Goal: Task Accomplishment & Management: Manage account settings

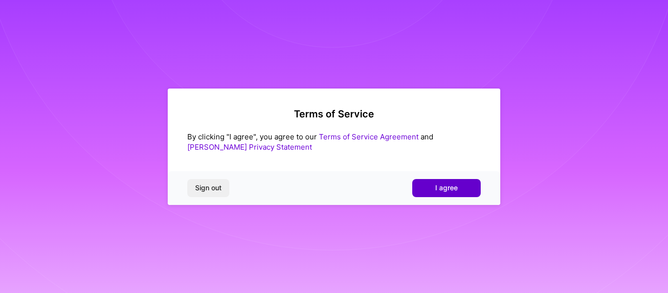
click at [456, 187] on span "I agree" at bounding box center [446, 188] width 23 height 10
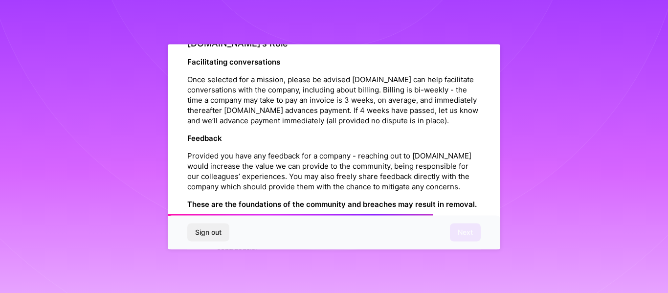
scroll to position [1182, 0]
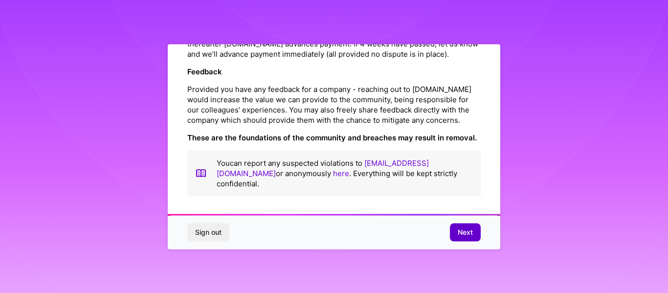
click at [468, 231] on span "Next" at bounding box center [465, 233] width 15 height 10
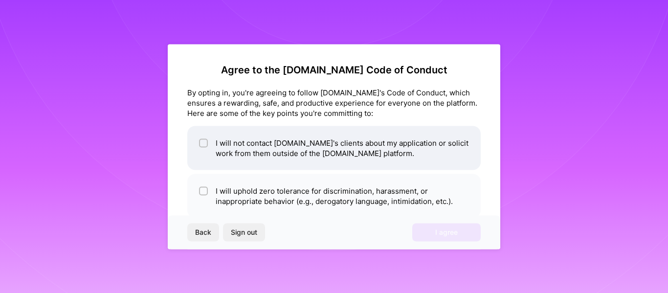
scroll to position [49, 0]
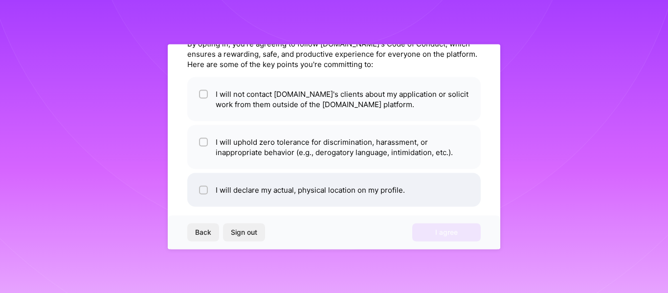
click at [328, 194] on li "I will declare my actual, physical location on my profile." at bounding box center [334, 190] width 294 height 34
checkbox input "true"
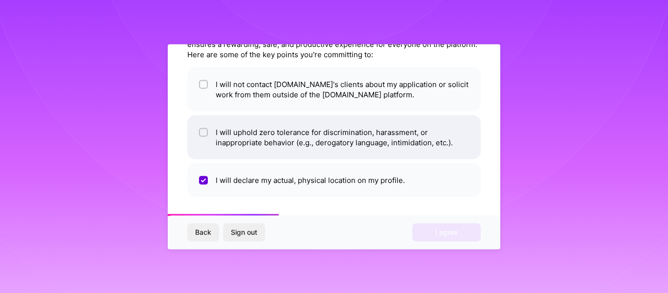
scroll to position [59, 0]
click at [251, 135] on li "I will uphold zero tolerance for discrimination, harassment, or inappropriate b…" at bounding box center [334, 136] width 294 height 44
checkbox input "true"
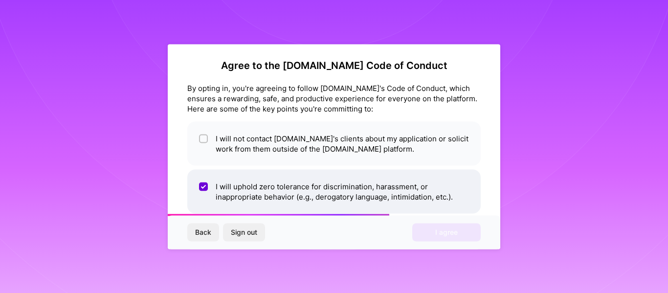
scroll to position [0, 0]
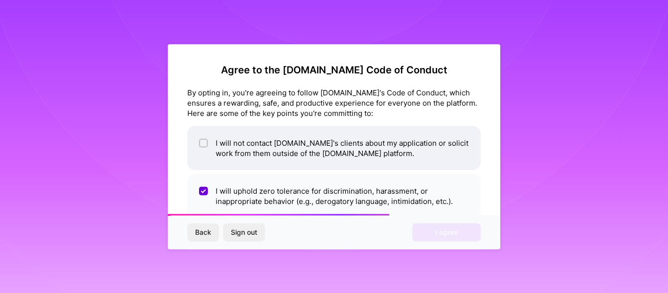
click at [255, 142] on li "I will not contact [DOMAIN_NAME]'s clients about my application or solicit work…" at bounding box center [334, 148] width 294 height 44
checkbox input "true"
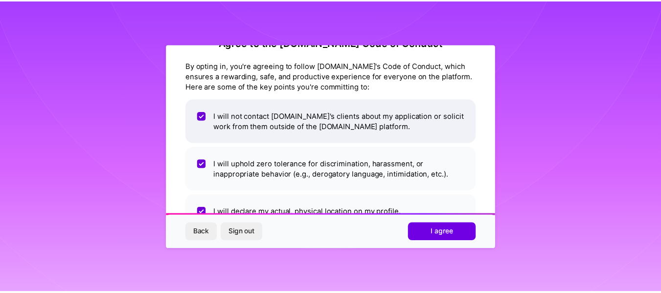
scroll to position [49, 0]
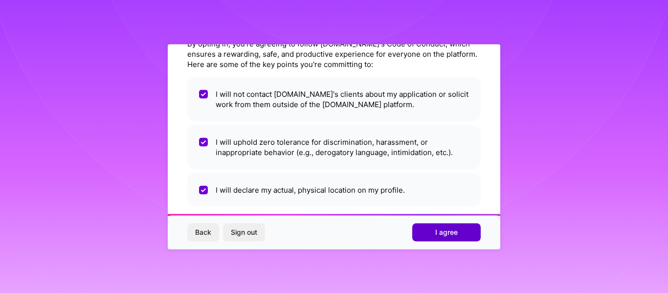
click at [443, 229] on span "I agree" at bounding box center [446, 233] width 23 height 10
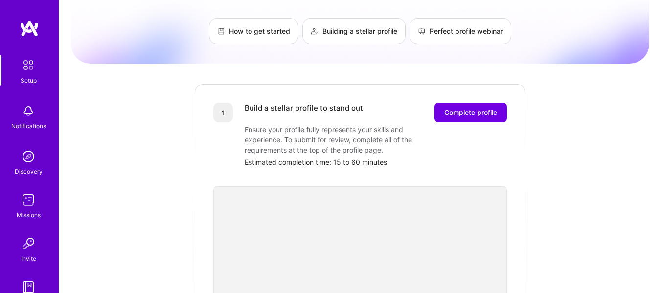
scroll to position [59, 0]
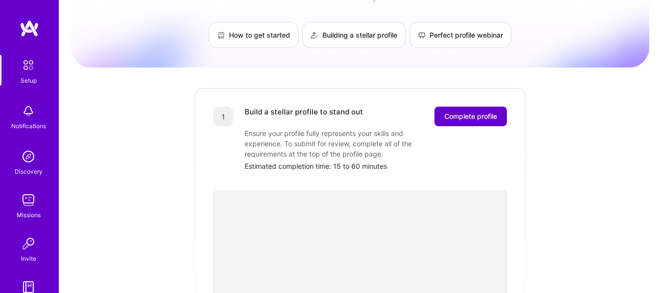
click at [475, 112] on span "Complete profile" at bounding box center [470, 117] width 53 height 10
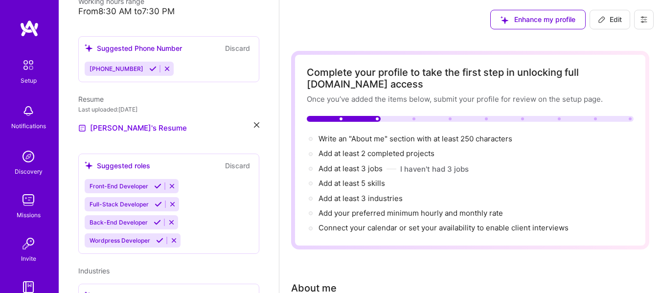
click at [389, 137] on span "Write an "About me" section with at least 250 characters →" at bounding box center [417, 138] width 196 height 9
select select "US"
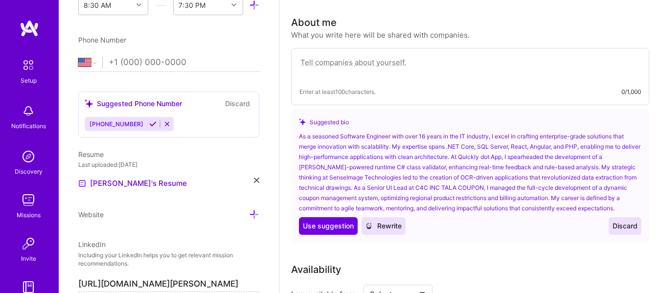
scroll to position [294, 0]
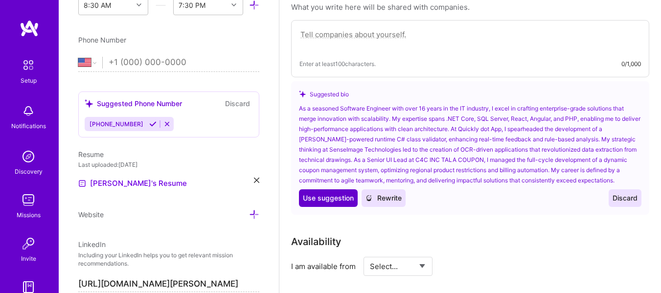
click at [332, 199] on span "Use suggestion" at bounding box center [328, 198] width 51 height 10
type textarea "As a seasoned Software Engineer with over 16 years in the IT industry, I excel …"
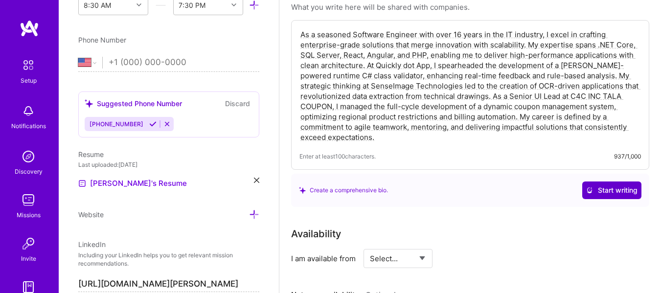
click at [626, 189] on span "Start writing" at bounding box center [611, 190] width 51 height 10
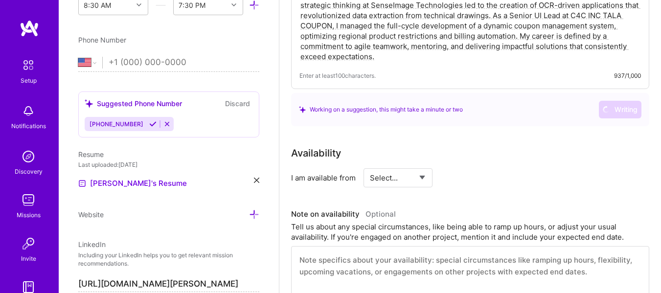
scroll to position [391, 0]
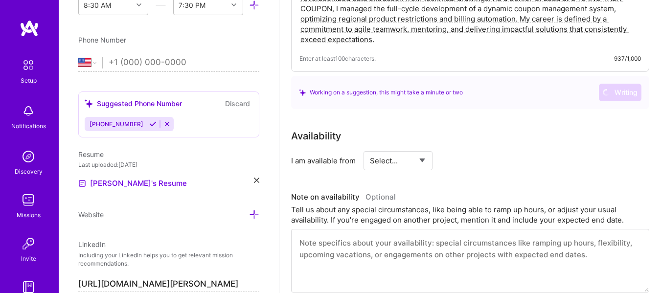
click at [422, 155] on select "Select... Right Now Future Date Not Available" at bounding box center [398, 160] width 56 height 25
select select "Right Now"
click at [370, 148] on select "Select... Right Now Future Date Not Available" at bounding box center [398, 160] width 56 height 25
click at [475, 163] on input at bounding box center [487, 160] width 59 height 19
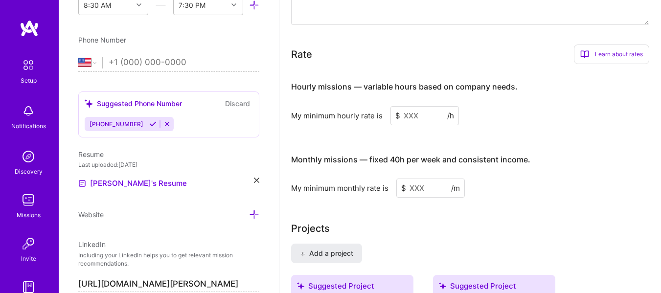
scroll to position [783, 0]
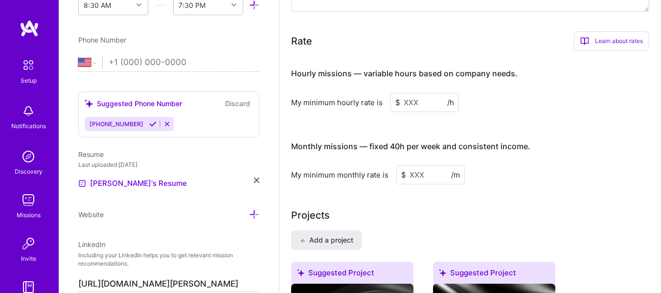
type input "40"
click at [411, 107] on input at bounding box center [424, 102] width 69 height 19
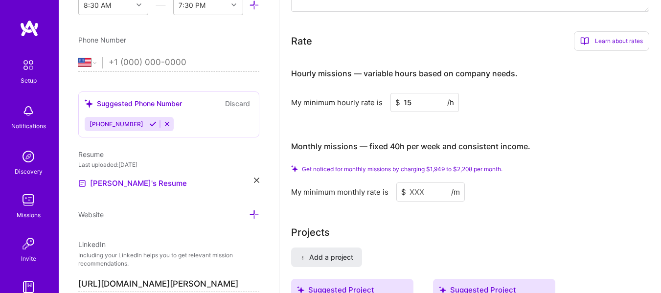
click at [400, 99] on input "15" at bounding box center [424, 102] width 69 height 19
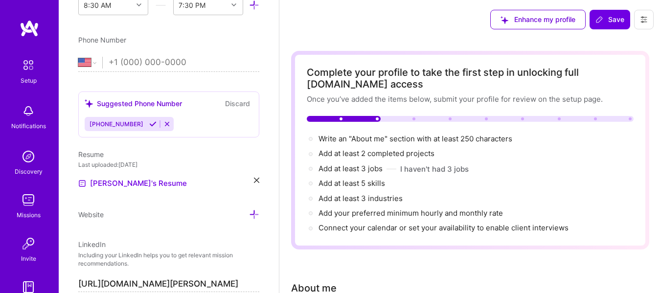
scroll to position [49, 0]
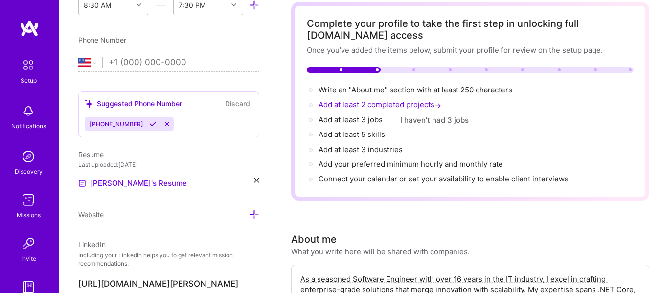
type input "20"
click at [384, 104] on span "Add at least 2 completed projects →" at bounding box center [381, 104] width 125 height 9
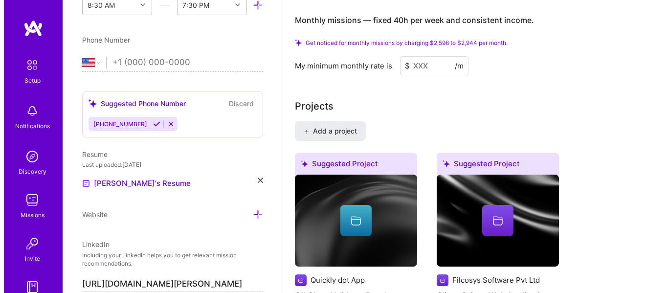
scroll to position [959, 0]
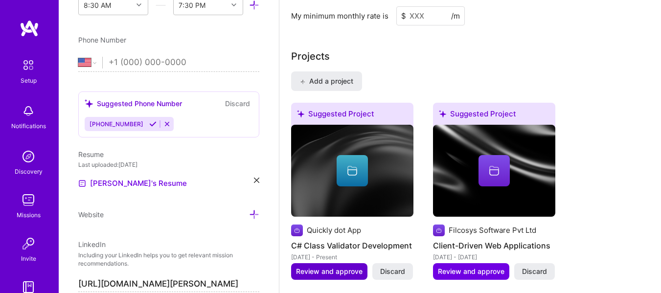
click at [331, 276] on button "Review and approve" at bounding box center [329, 271] width 76 height 17
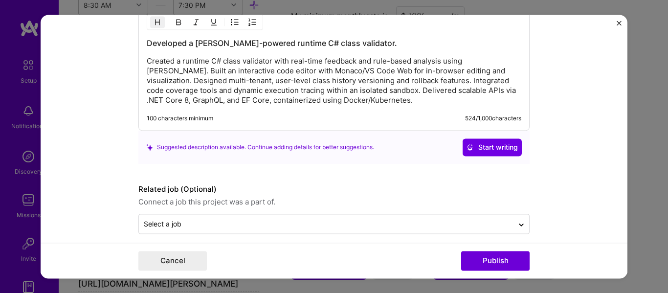
scroll to position [956, 0]
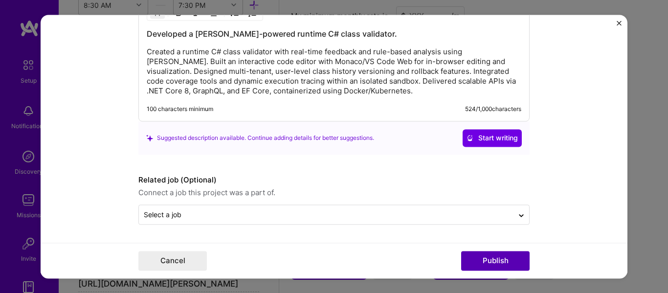
click at [480, 260] on button "Publish" at bounding box center [495, 261] width 69 height 20
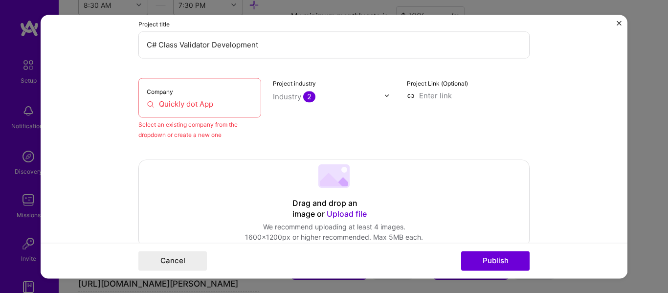
scroll to position [64, 0]
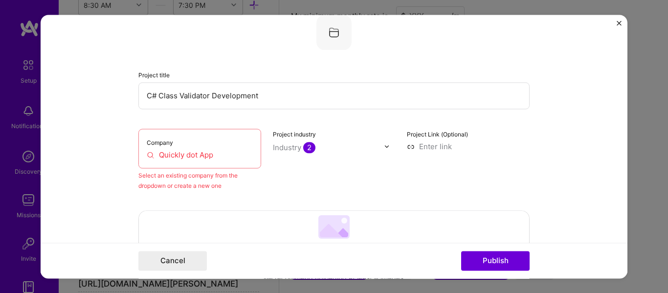
click at [202, 157] on input "Quickly dot App" at bounding box center [200, 155] width 106 height 10
click at [172, 158] on input "Quickly dot App" at bounding box center [200, 155] width 106 height 10
click at [156, 156] on input "Quickly dot App" at bounding box center [200, 155] width 106 height 10
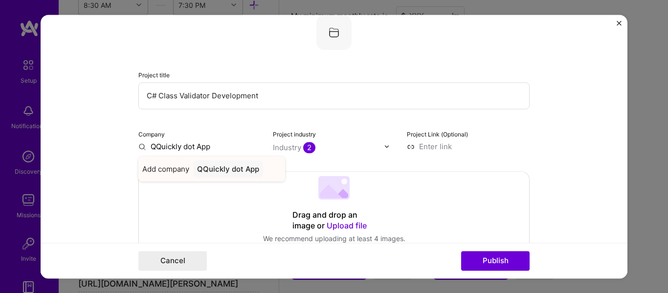
type input "QQuickly dot App"
click at [245, 168] on div "QQuickly dot App" at bounding box center [228, 168] width 70 height 17
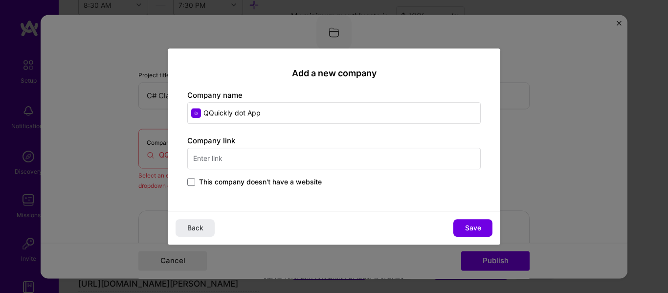
click at [206, 111] on input "QQuickly dot App" at bounding box center [334, 113] width 294 height 22
type input "Quickly dot App"
click at [301, 164] on input "text" at bounding box center [334, 159] width 294 height 22
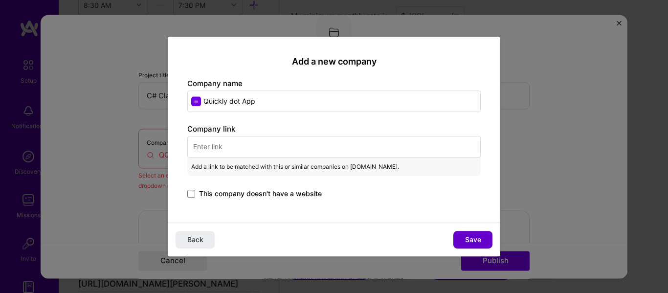
click at [479, 243] on span "Save" at bounding box center [473, 240] width 16 height 10
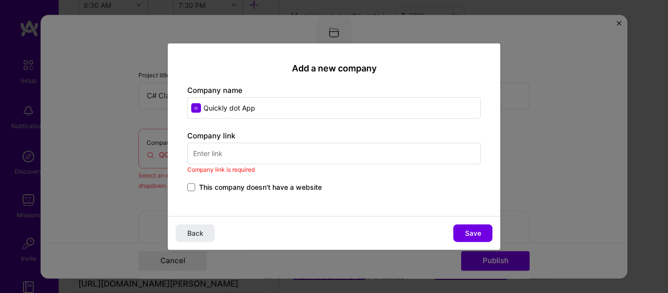
click at [302, 158] on input "text" at bounding box center [334, 154] width 294 height 22
click at [285, 160] on input "text" at bounding box center [334, 154] width 294 height 22
paste input "[URL][DOMAIN_NAME]"
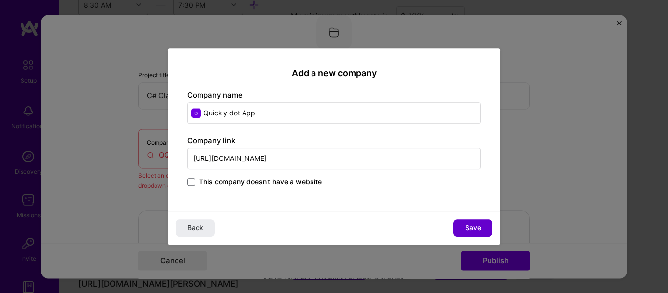
type input "[URL][DOMAIN_NAME]"
click at [465, 230] on span "Save" at bounding box center [473, 228] width 16 height 10
type input "Quickly dot App"
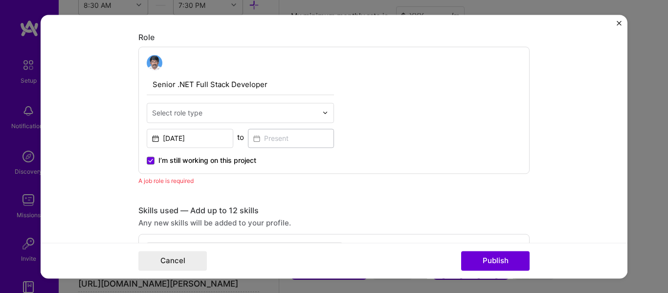
scroll to position [294, 0]
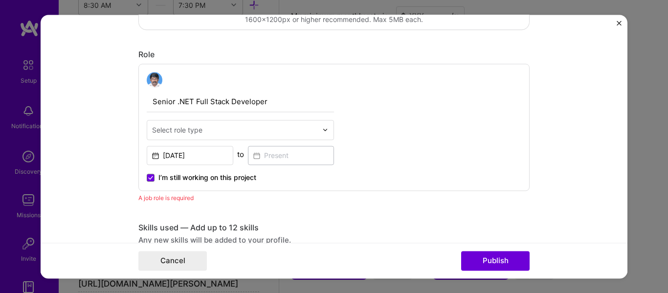
click at [258, 129] on input "text" at bounding box center [234, 130] width 165 height 10
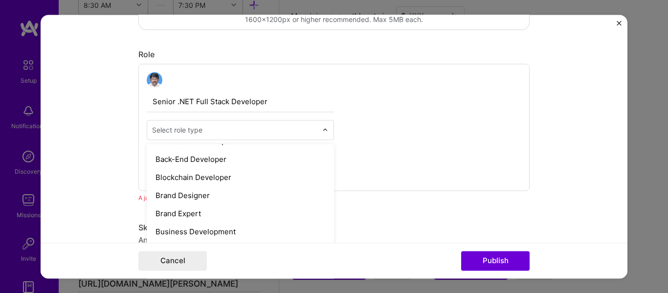
scroll to position [147, 0]
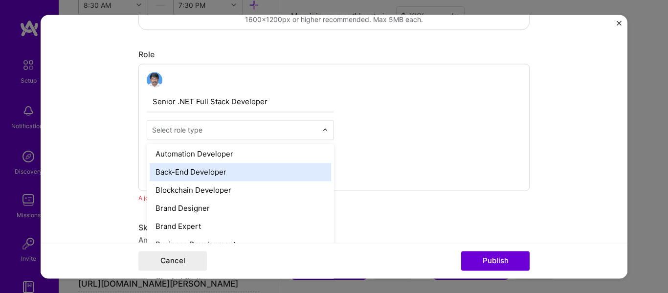
click at [271, 175] on div "Back-End Developer" at bounding box center [241, 172] width 182 height 18
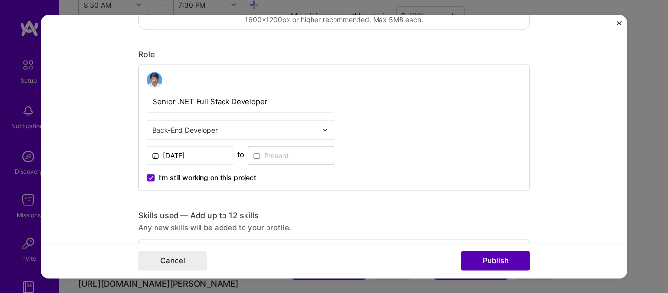
click at [504, 259] on button "Publish" at bounding box center [495, 261] width 69 height 20
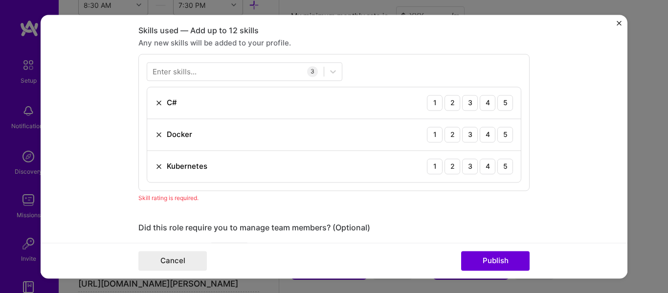
scroll to position [489, 0]
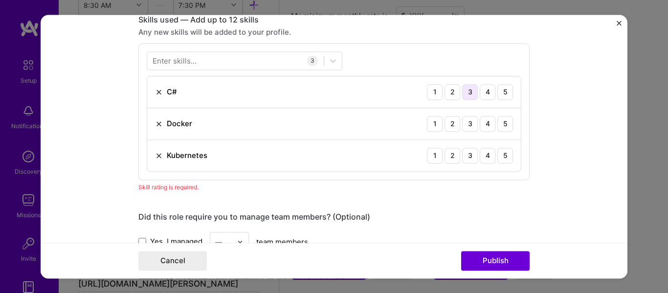
click at [466, 94] on div "3" at bounding box center [470, 92] width 16 height 16
click at [484, 126] on div "4" at bounding box center [488, 124] width 16 height 16
click at [428, 157] on div "1" at bounding box center [435, 156] width 16 height 16
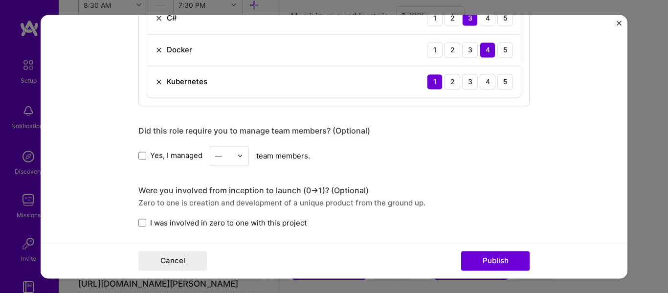
scroll to position [587, 0]
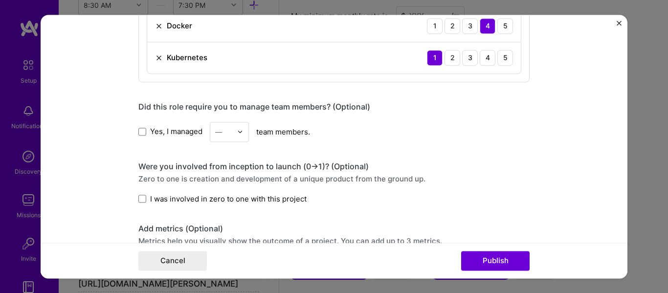
click at [234, 132] on div "—" at bounding box center [229, 132] width 39 height 20
click at [297, 154] on div "Editing suggested project This project is suggested based on your LinkedIn, res…" at bounding box center [333, 20] width 391 height 1146
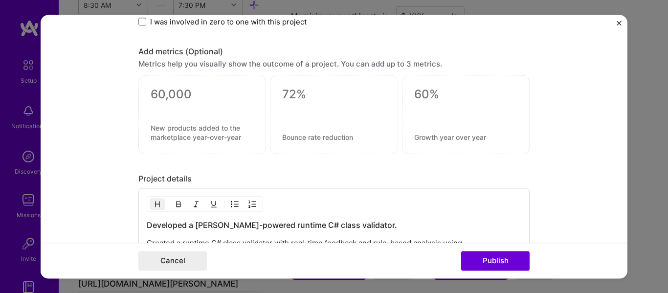
scroll to position [783, 0]
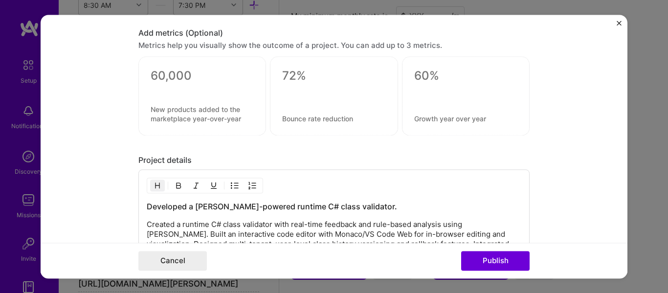
click at [186, 88] on div at bounding box center [202, 88] width 103 height 10
drag, startPoint x: 161, startPoint y: 77, endPoint x: 182, endPoint y: 76, distance: 20.6
click at [182, 76] on textarea at bounding box center [202, 76] width 103 height 15
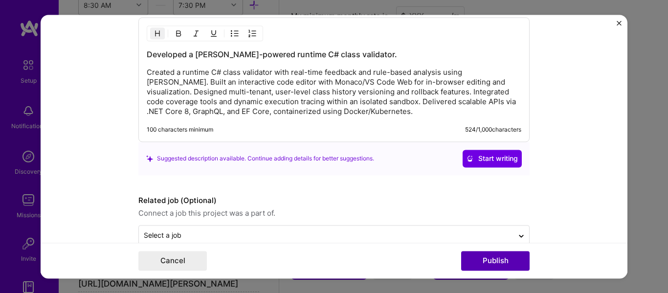
scroll to position [956, 0]
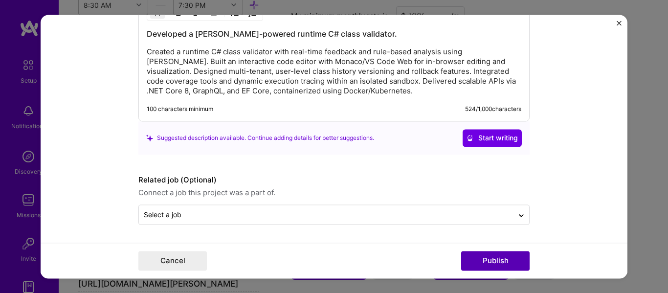
click at [503, 270] on button "Publish" at bounding box center [495, 261] width 69 height 20
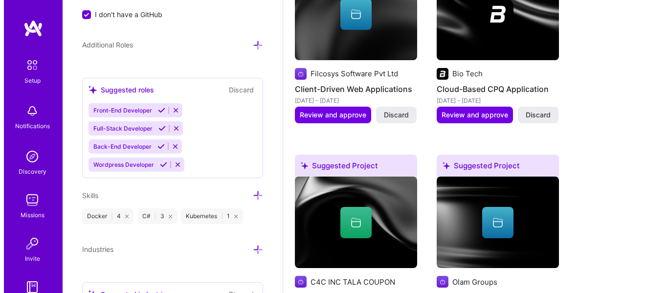
scroll to position [1008, 0]
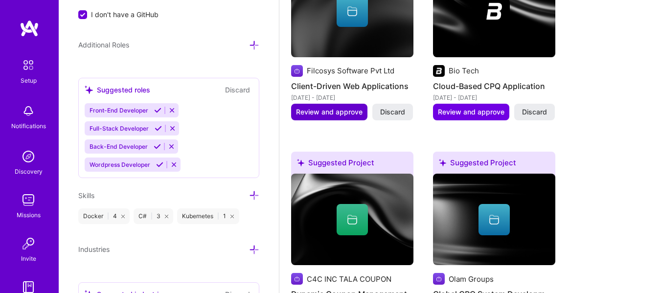
click at [346, 117] on button "Review and approve" at bounding box center [329, 112] width 76 height 17
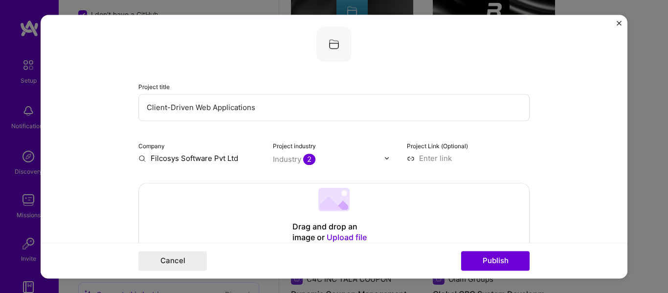
scroll to position [49, 0]
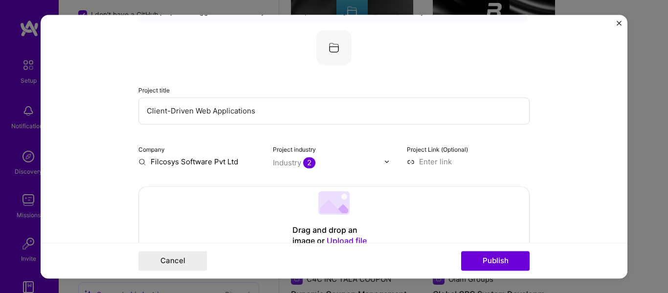
click at [445, 160] on input at bounding box center [468, 162] width 123 height 10
paste input "[URL][DOMAIN_NAME]"
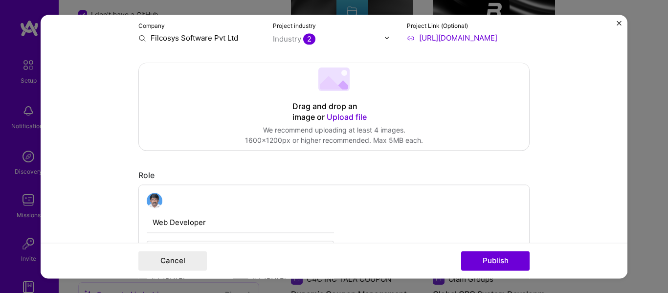
scroll to position [196, 0]
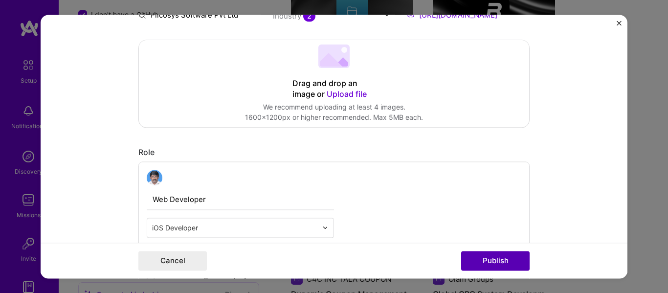
type input "[URL][DOMAIN_NAME]"
click at [493, 255] on button "Publish" at bounding box center [495, 261] width 69 height 20
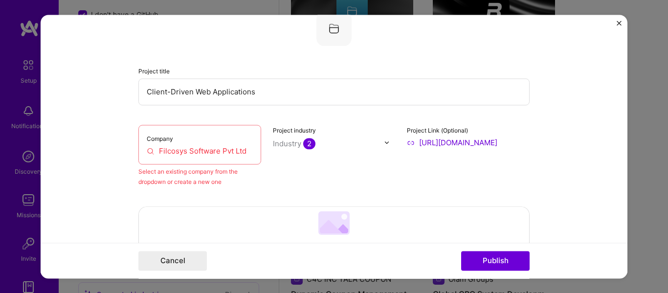
scroll to position [64, 0]
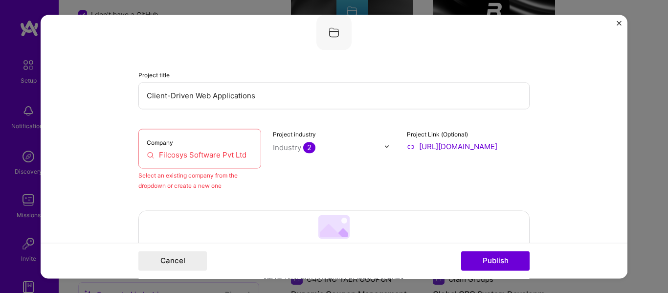
click at [224, 158] on input "Filcosys Software Pvt Ltd" at bounding box center [200, 155] width 106 height 10
click at [248, 155] on input "Filcosys Software Pvt Ltd" at bounding box center [200, 155] width 106 height 10
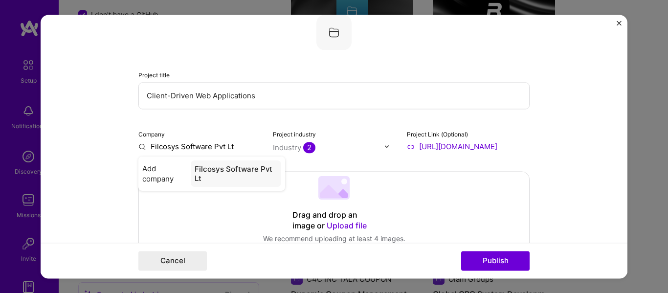
type input "Filcosys Software Pvt Ltd"
click at [248, 174] on div "Filcosys Software Pvt Ltd" at bounding box center [235, 173] width 91 height 26
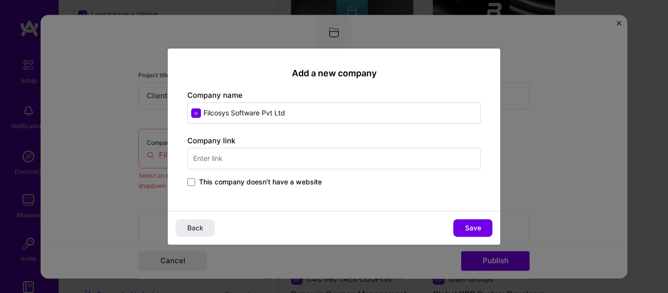
click at [253, 162] on input "text" at bounding box center [334, 159] width 294 height 22
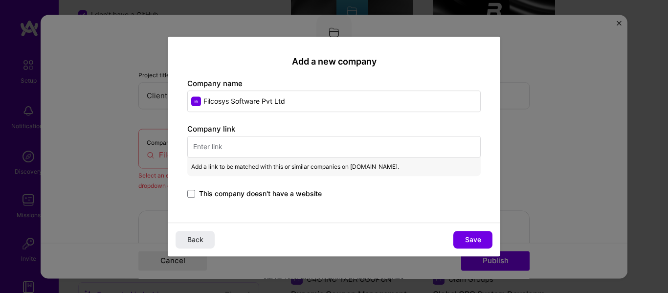
click at [248, 198] on span "This company doesn't have a website" at bounding box center [260, 194] width 123 height 10
click at [0, 0] on input "This company doesn't have a website" at bounding box center [0, 0] width 0 height 0
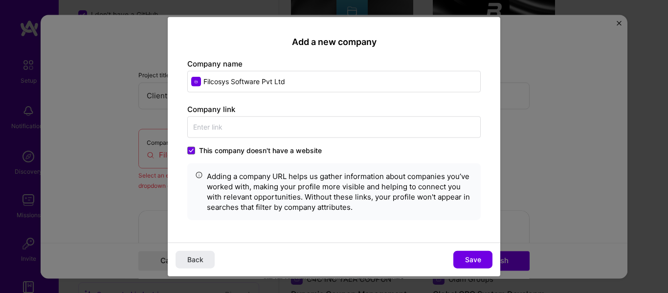
click at [267, 153] on span "This company doesn't have a website" at bounding box center [260, 151] width 123 height 10
click at [0, 0] on input "This company doesn't have a website" at bounding box center [0, 0] width 0 height 0
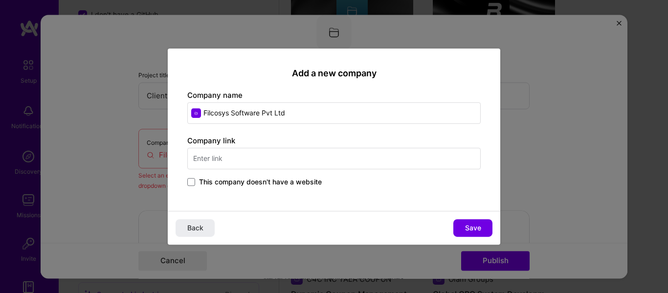
click at [252, 184] on span "This company doesn't have a website" at bounding box center [260, 182] width 123 height 10
click at [0, 0] on input "This company doesn't have a website" at bounding box center [0, 0] width 0 height 0
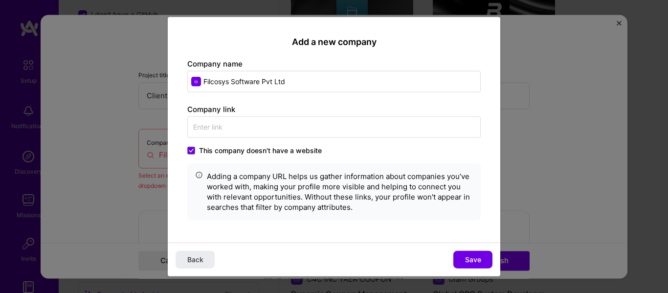
click at [210, 147] on span "This company doesn't have a website" at bounding box center [260, 151] width 123 height 10
click at [0, 0] on input "This company doesn't have a website" at bounding box center [0, 0] width 0 height 0
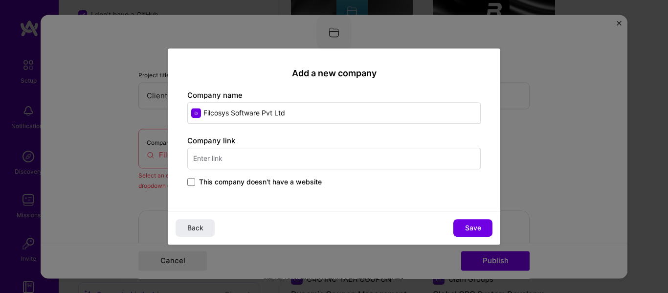
click at [242, 124] on input "Filcosys Software Pvt Ltd" at bounding box center [334, 113] width 294 height 22
click at [242, 157] on input "text" at bounding box center [334, 159] width 294 height 22
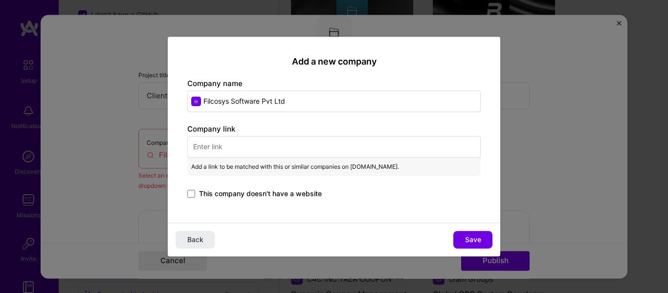
paste input "[URL][DOMAIN_NAME]"
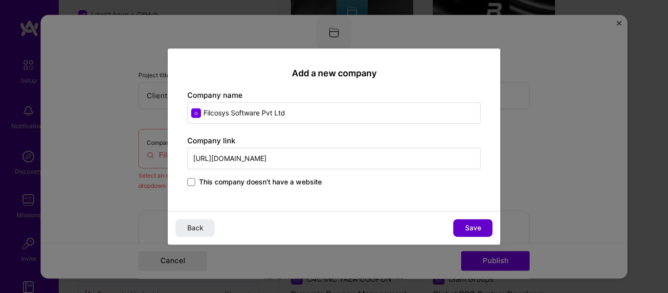
type input "[URL][DOMAIN_NAME]"
click at [470, 228] on span "Save" at bounding box center [473, 228] width 16 height 10
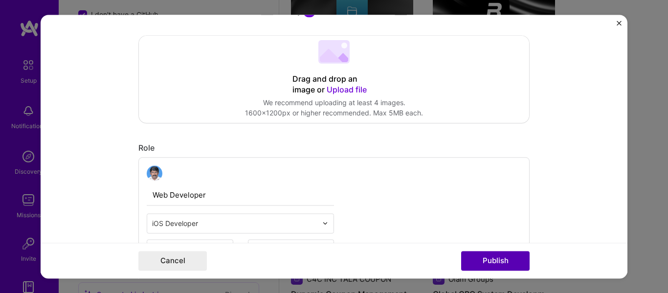
scroll to position [211, 0]
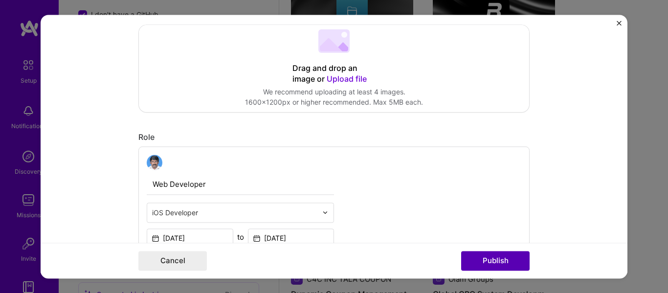
click at [508, 265] on button "Publish" at bounding box center [495, 261] width 69 height 20
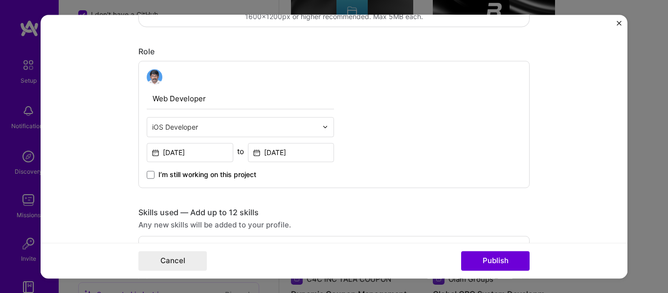
scroll to position [294, 0]
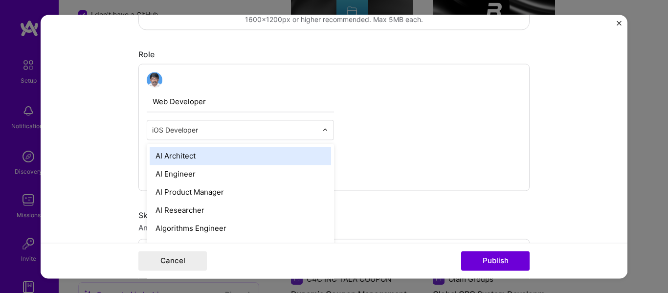
click at [322, 134] on div at bounding box center [327, 129] width 11 height 19
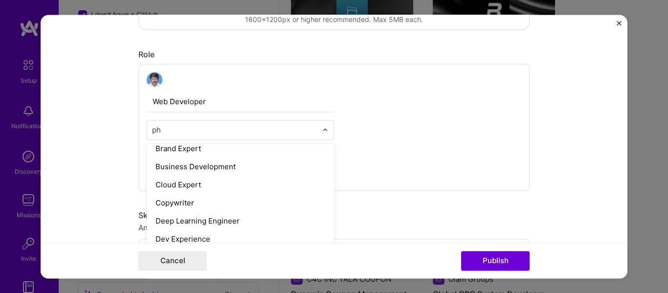
scroll to position [0, 0]
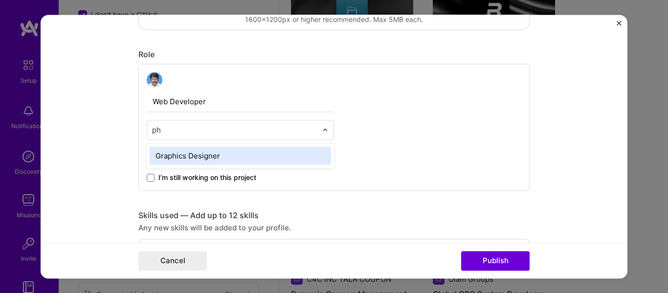
type input "p"
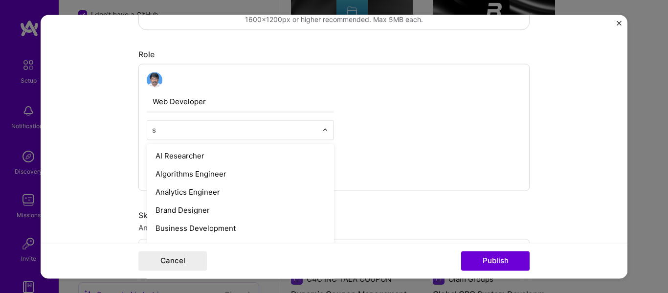
type input "so"
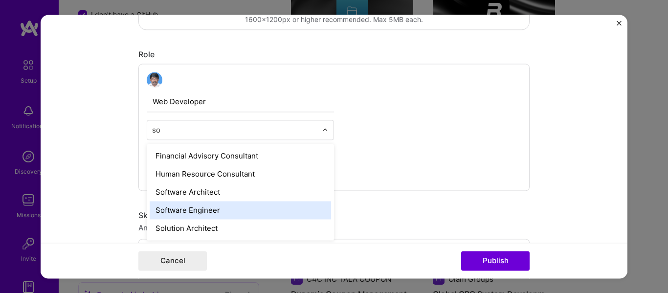
click at [251, 208] on div "Software Engineer" at bounding box center [241, 210] width 182 height 18
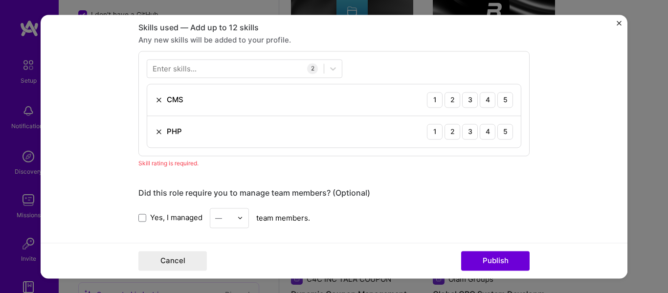
scroll to position [489, 0]
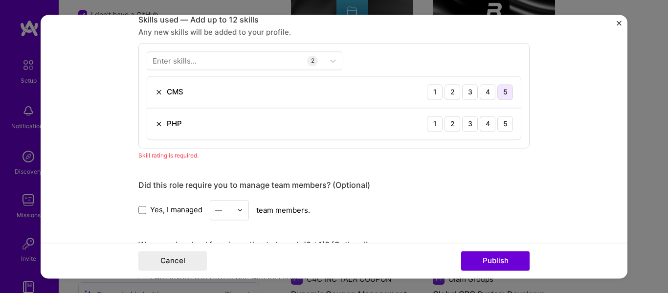
click at [498, 93] on div "5" at bounding box center [506, 92] width 16 height 16
click at [500, 122] on div "5" at bounding box center [506, 124] width 16 height 16
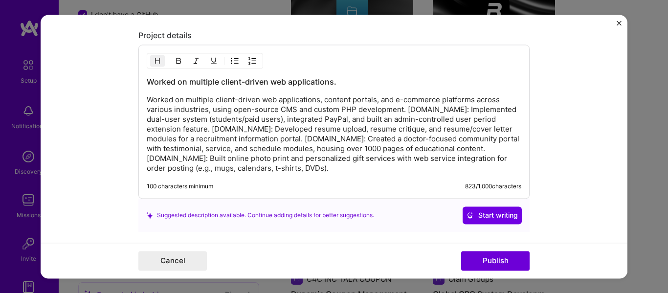
scroll to position [881, 0]
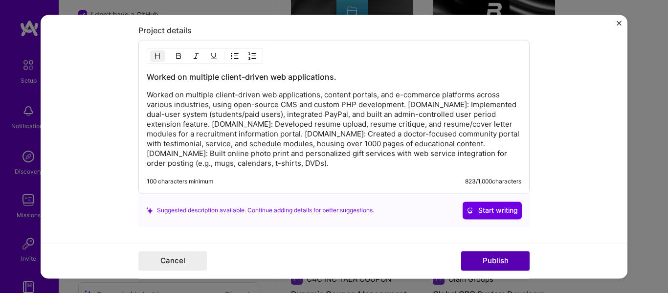
click at [503, 260] on button "Publish" at bounding box center [495, 261] width 69 height 20
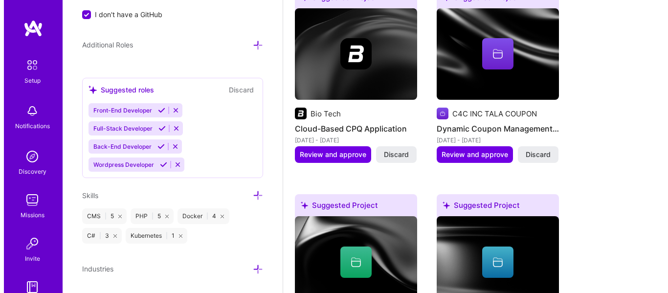
scroll to position [959, 0]
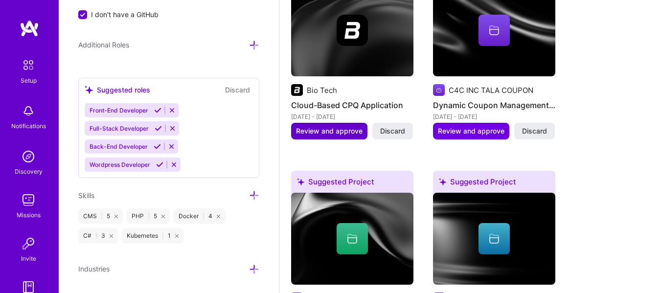
click at [333, 131] on span "Review and approve" at bounding box center [329, 131] width 67 height 10
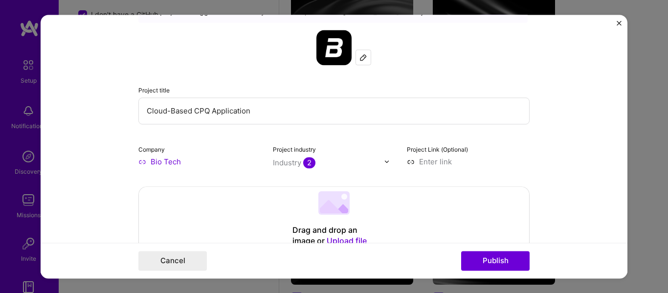
scroll to position [98, 0]
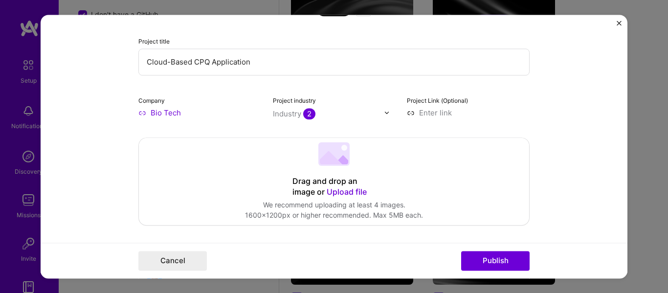
click at [426, 114] on input at bounding box center [468, 113] width 123 height 10
click at [426, 190] on div "Drag and drop an image or Upload file Upload file We recommend uploading at lea…" at bounding box center [334, 181] width 390 height 87
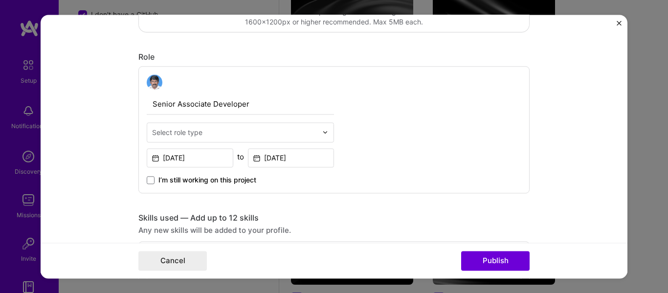
scroll to position [294, 0]
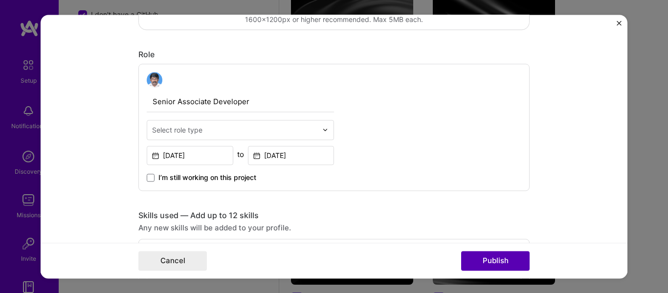
click at [502, 252] on button "Publish" at bounding box center [495, 261] width 69 height 20
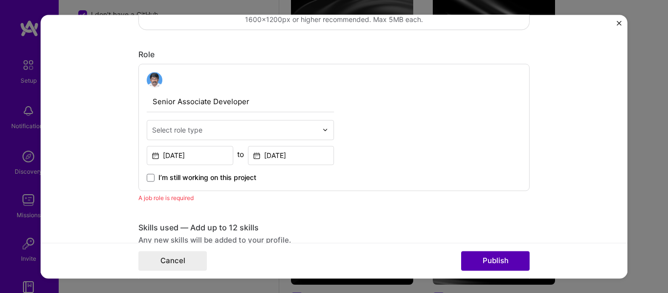
scroll to position [328, 0]
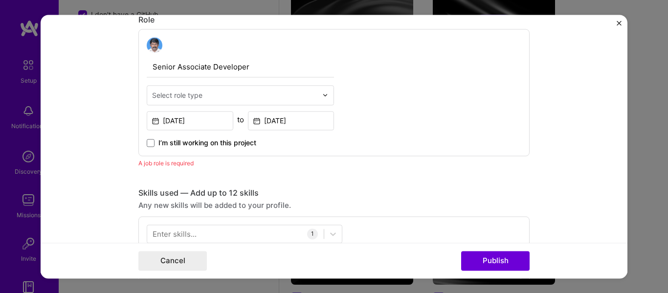
click at [307, 92] on input "text" at bounding box center [234, 95] width 165 height 10
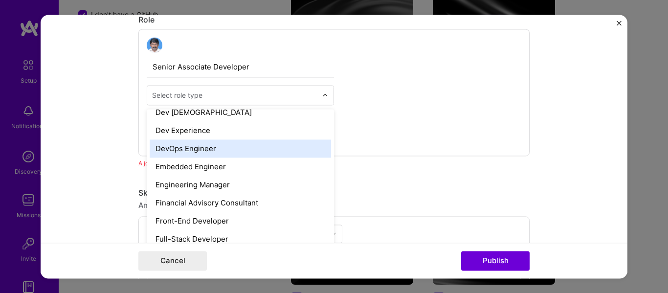
scroll to position [489, 0]
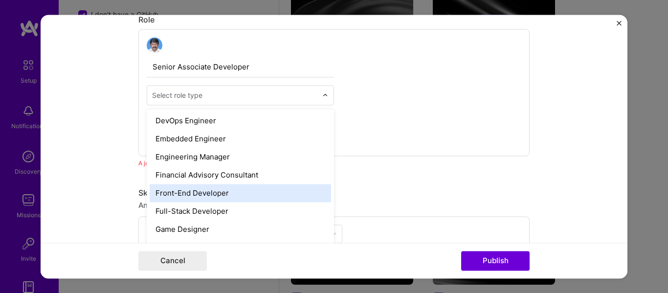
click at [276, 198] on div "Front-End Developer" at bounding box center [241, 193] width 182 height 18
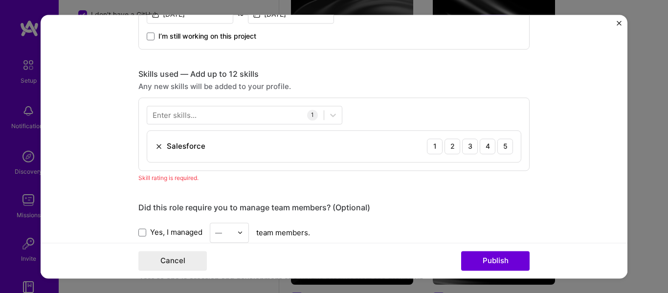
scroll to position [475, 0]
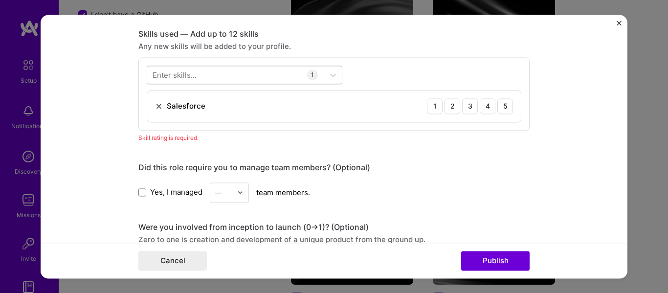
click at [245, 75] on div at bounding box center [235, 75] width 177 height 16
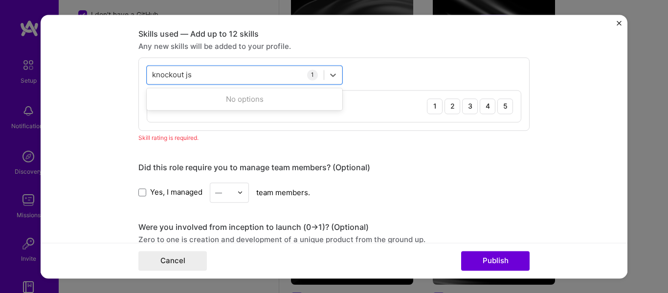
type input "knockout js"
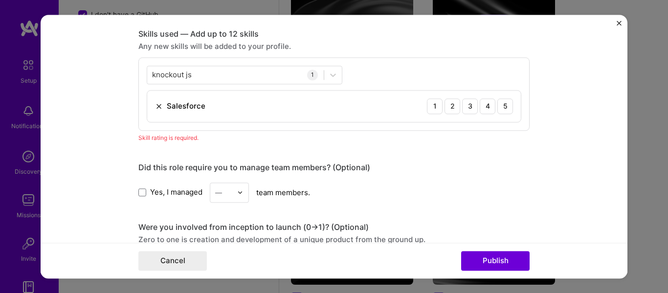
click at [369, 80] on div "knockout js knockout js 1 Salesforce 1 2 3 4 5" at bounding box center [333, 93] width 391 height 73
click at [295, 73] on div "knockout js knockout js" at bounding box center [235, 75] width 177 height 16
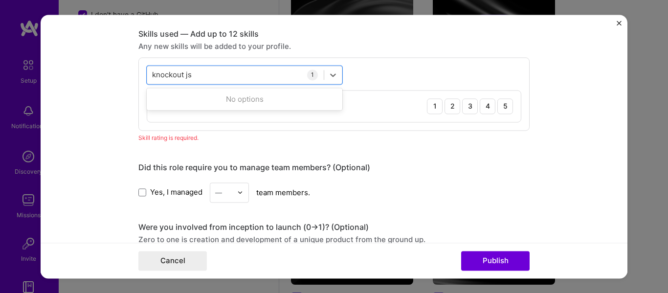
click at [372, 78] on div "0 results available for search term knockout js. Use Up and Down to choose opti…" at bounding box center [333, 93] width 391 height 73
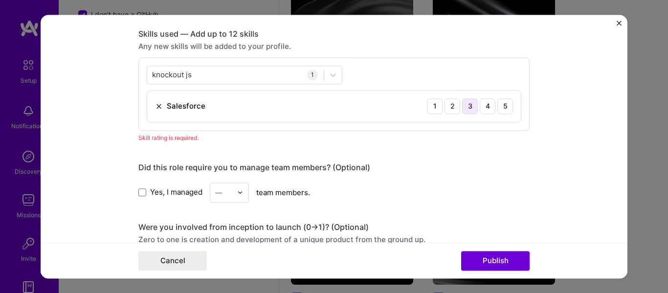
click at [464, 107] on div "3" at bounding box center [470, 106] width 16 height 16
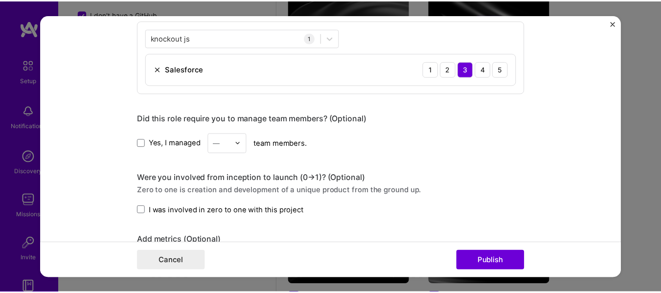
scroll to position [622, 0]
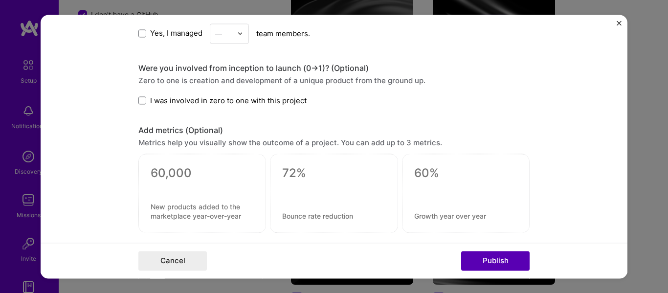
click at [497, 258] on button "Publish" at bounding box center [495, 261] width 69 height 20
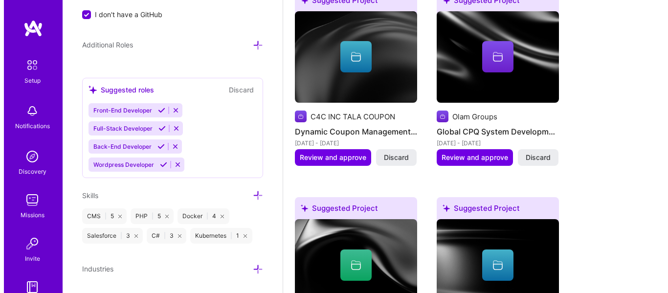
scroll to position [959, 0]
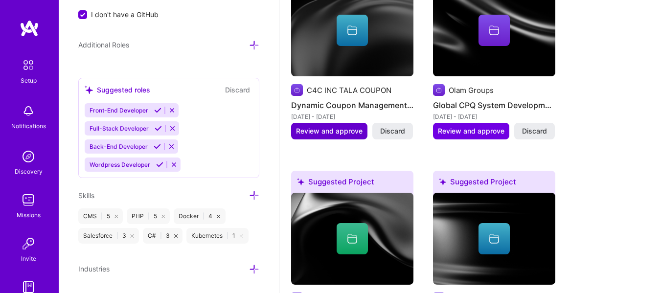
click at [337, 135] on span "Review and approve" at bounding box center [329, 131] width 67 height 10
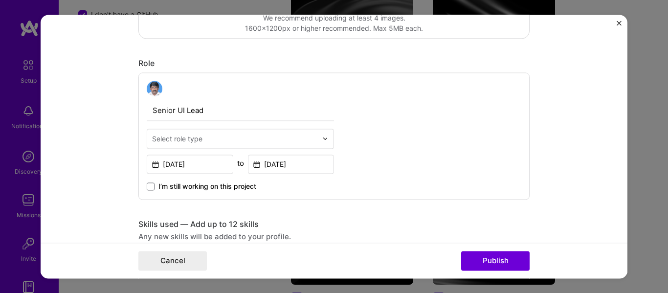
scroll to position [294, 0]
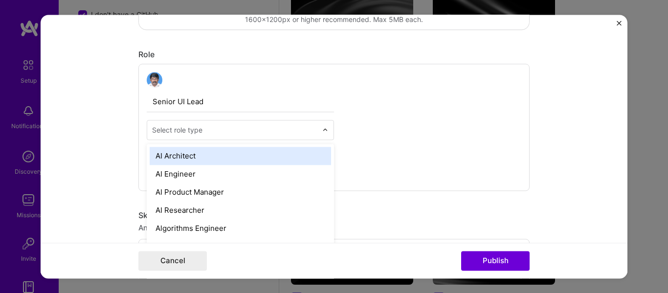
click at [312, 130] on input "text" at bounding box center [234, 130] width 165 height 10
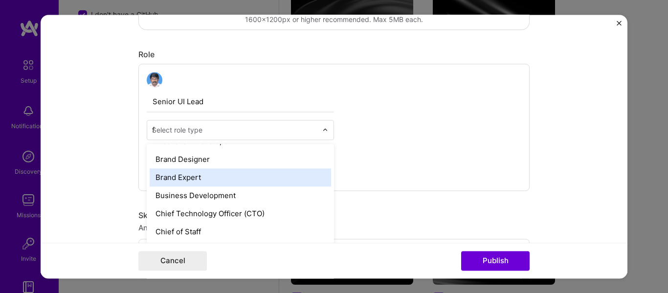
scroll to position [160, 0]
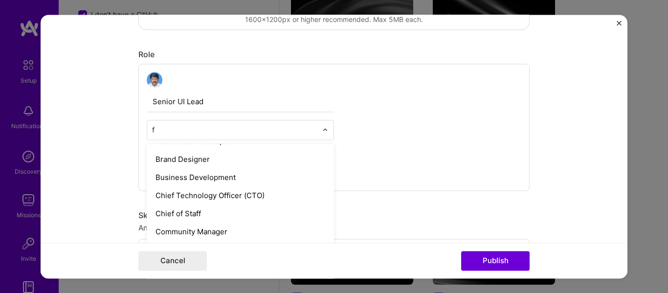
type input "fr"
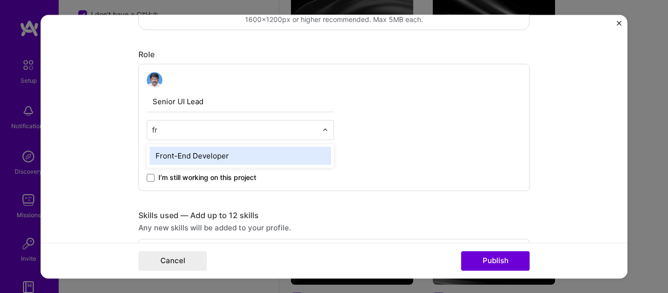
click at [286, 159] on div "Front-End Developer" at bounding box center [241, 156] width 182 height 18
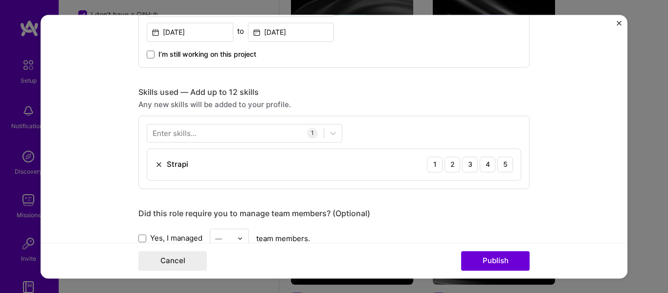
scroll to position [440, 0]
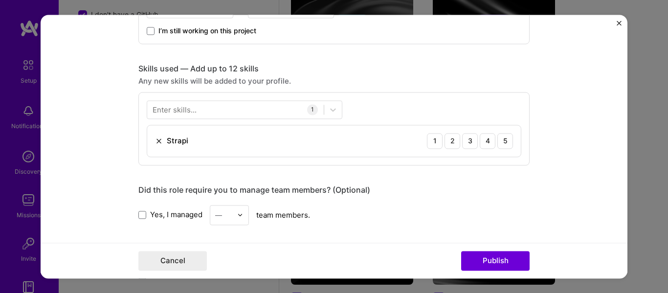
click at [179, 141] on div "Strapi" at bounding box center [178, 141] width 22 height 10
drag, startPoint x: 194, startPoint y: 141, endPoint x: 153, endPoint y: 143, distance: 41.1
click at [193, 141] on div "Strapi 1 2 3 4 5" at bounding box center [334, 140] width 374 height 31
click at [155, 143] on img at bounding box center [159, 141] width 8 height 8
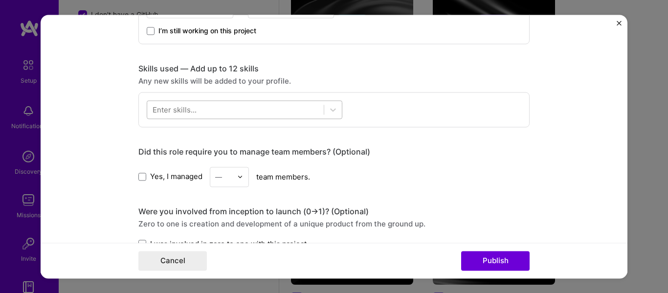
click at [238, 108] on div at bounding box center [235, 109] width 177 height 16
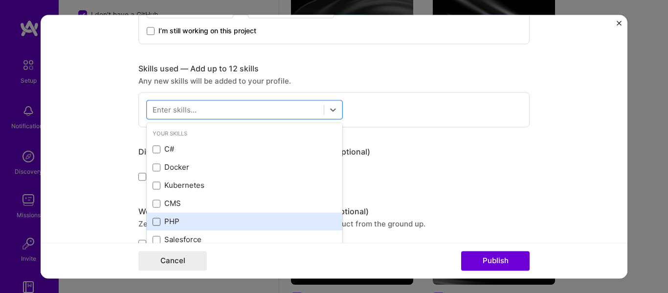
click at [154, 220] on span at bounding box center [157, 222] width 8 height 8
click at [0, 0] on input "checkbox" at bounding box center [0, 0] width 0 height 0
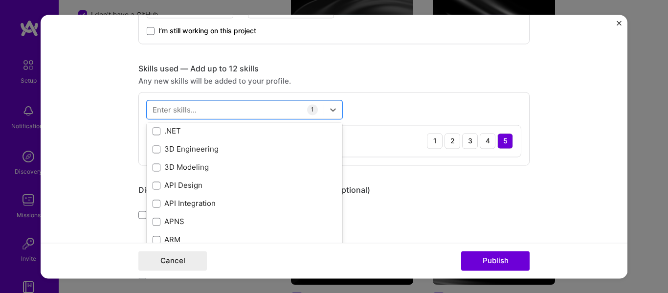
scroll to position [147, 0]
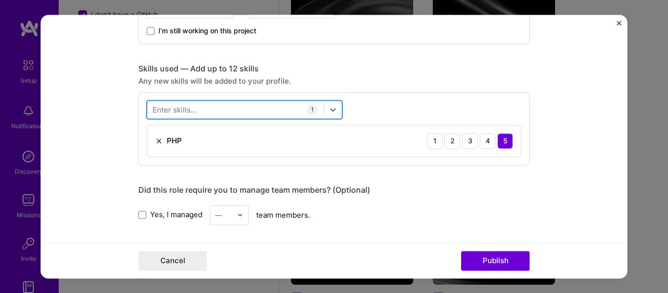
click at [217, 115] on div at bounding box center [235, 109] width 177 height 16
click at [215, 106] on div at bounding box center [235, 109] width 177 height 16
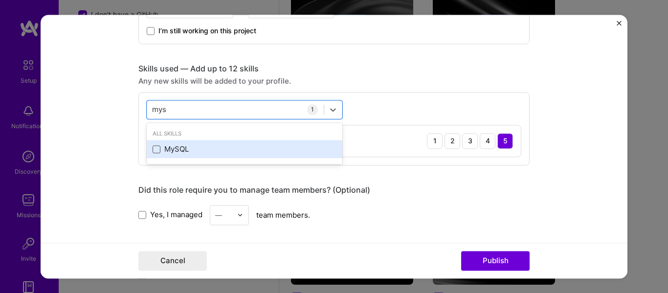
click at [153, 149] on span at bounding box center [157, 149] width 8 height 8
click at [0, 0] on input "checkbox" at bounding box center [0, 0] width 0 height 0
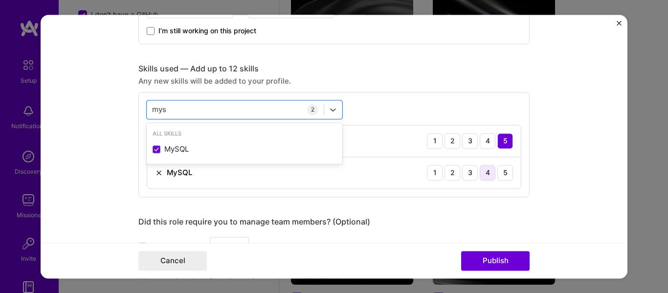
click at [485, 174] on div "4" at bounding box center [488, 173] width 16 height 16
click at [247, 110] on div "mys mys" at bounding box center [235, 109] width 177 height 16
drag, startPoint x: 217, startPoint y: 110, endPoint x: 143, endPoint y: 110, distance: 73.4
click at [147, 110] on div "mys mys" at bounding box center [235, 109] width 177 height 16
drag, startPoint x: 163, startPoint y: 108, endPoint x: 147, endPoint y: 111, distance: 16.3
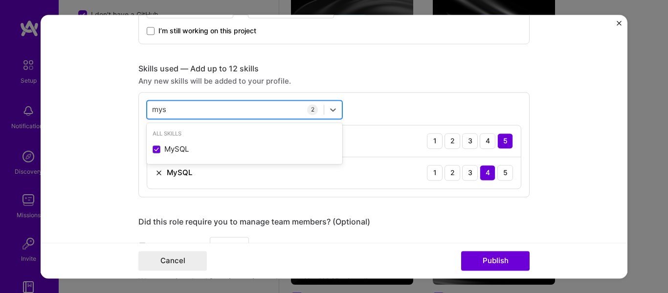
click at [147, 111] on div "mys mys" at bounding box center [235, 109] width 177 height 16
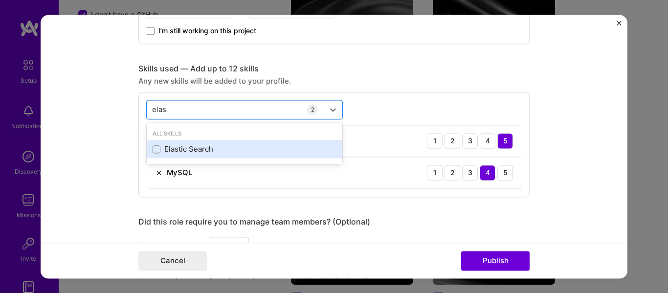
click at [188, 147] on div "Elastic Search" at bounding box center [245, 149] width 184 height 10
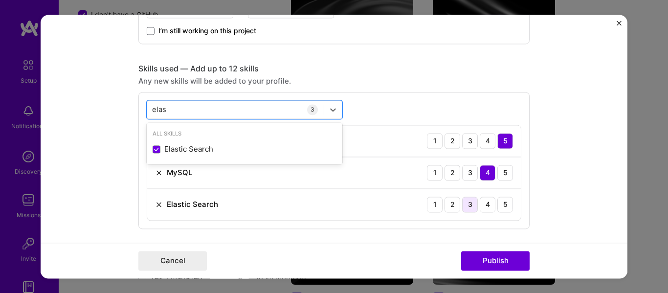
type input "elas"
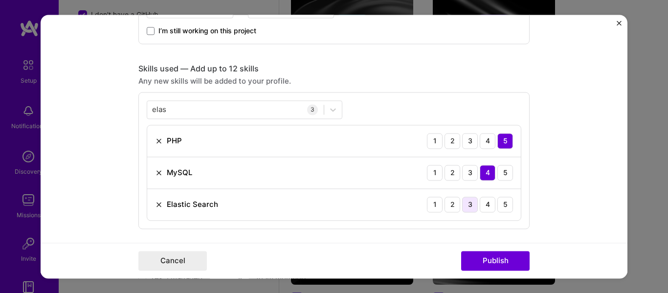
click at [469, 205] on div "3" at bounding box center [470, 205] width 16 height 16
click at [496, 266] on button "Publish" at bounding box center [495, 261] width 69 height 20
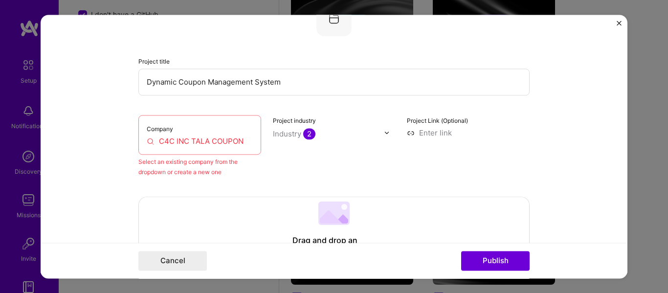
scroll to position [64, 0]
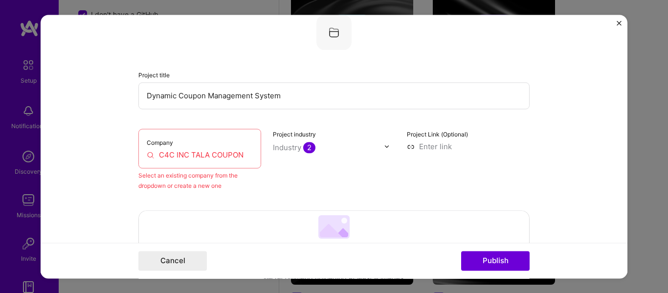
click at [245, 154] on input "C4C INC TALA COUPON" at bounding box center [200, 155] width 106 height 10
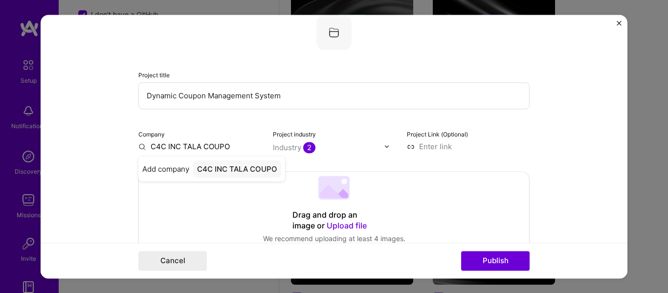
type input "C4C INC TALA COUPON"
click at [235, 182] on div "C4C INC TALA COUPON" at bounding box center [236, 173] width 90 height 26
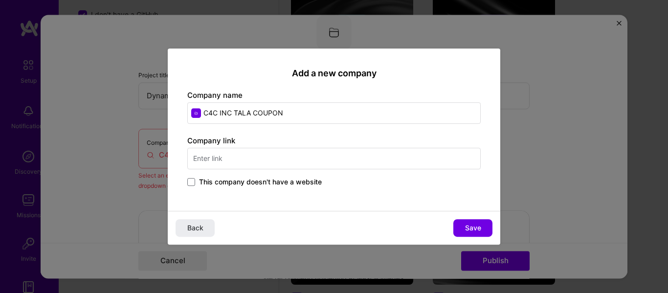
click at [276, 154] on input "text" at bounding box center [334, 159] width 294 height 22
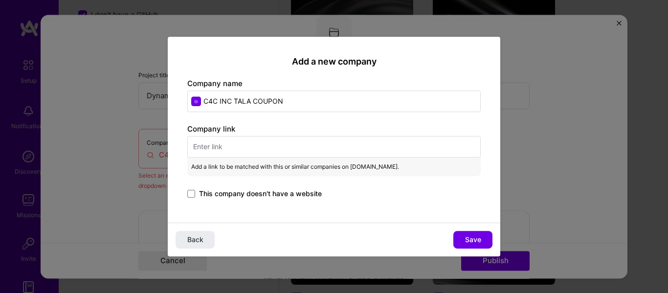
click at [231, 193] on span "This company doesn't have a website" at bounding box center [260, 194] width 123 height 10
click at [0, 0] on input "This company doesn't have a website" at bounding box center [0, 0] width 0 height 0
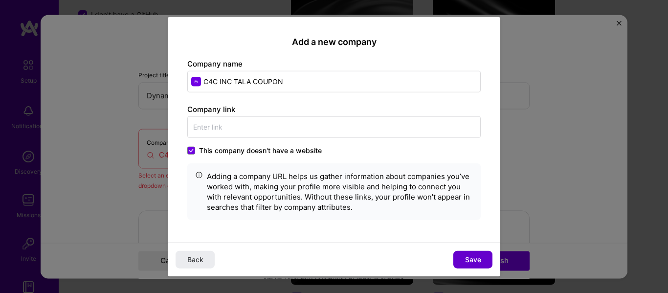
click at [470, 259] on span "Save" at bounding box center [473, 260] width 16 height 10
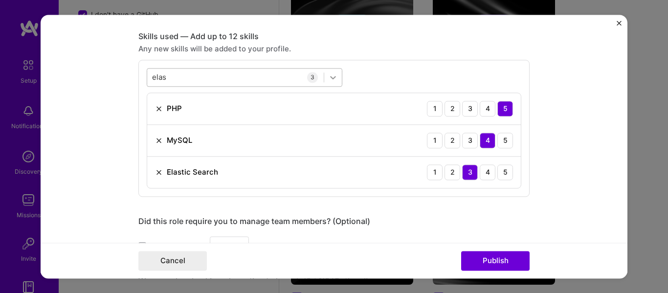
scroll to position [456, 0]
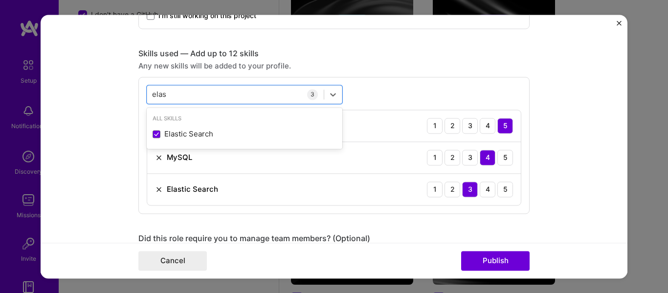
drag, startPoint x: 234, startPoint y: 90, endPoint x: 73, endPoint y: 89, distance: 161.0
click at [57, 87] on form "Editing suggested project This project is suggested based on your LinkedIn, res…" at bounding box center [334, 147] width 587 height 264
type input "e"
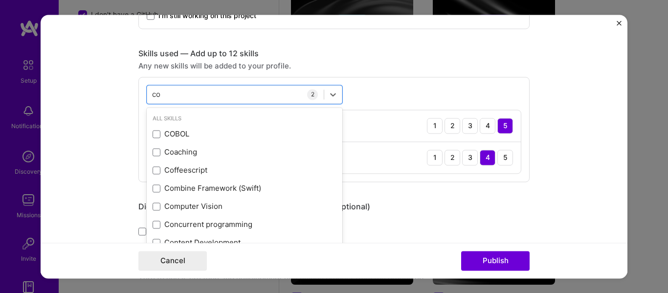
type input "c"
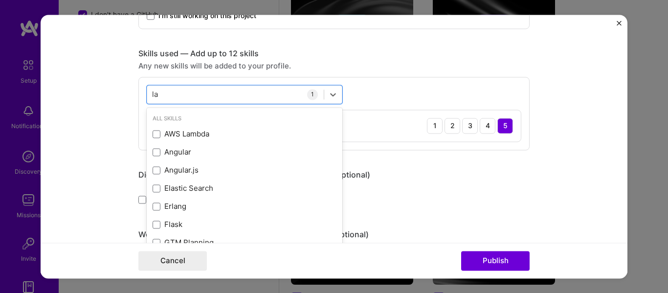
type input "l"
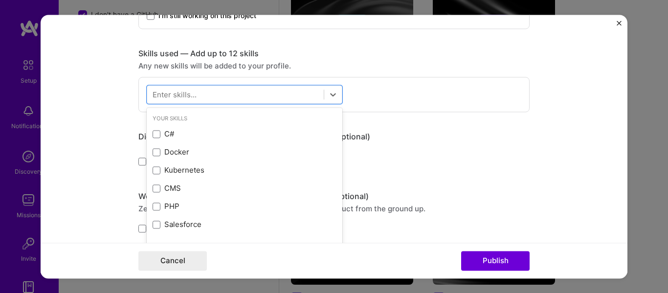
click at [539, 157] on form "Editing suggested project This project is suggested based on your LinkedIn, res…" at bounding box center [334, 147] width 587 height 264
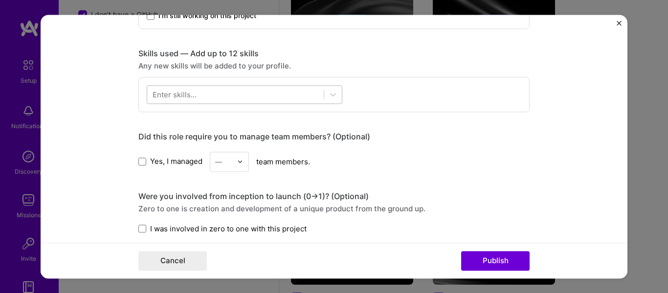
click at [229, 95] on div at bounding box center [235, 94] width 177 height 16
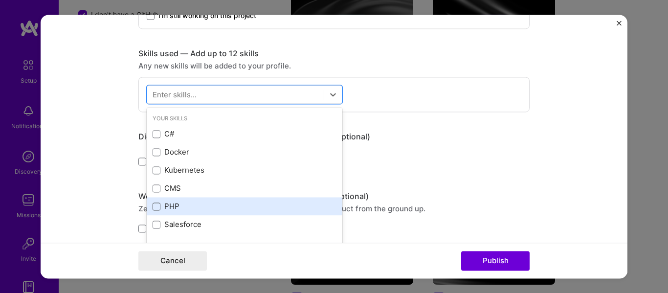
click at [155, 208] on span at bounding box center [157, 207] width 8 height 8
click at [0, 0] on input "checkbox" at bounding box center [0, 0] width 0 height 0
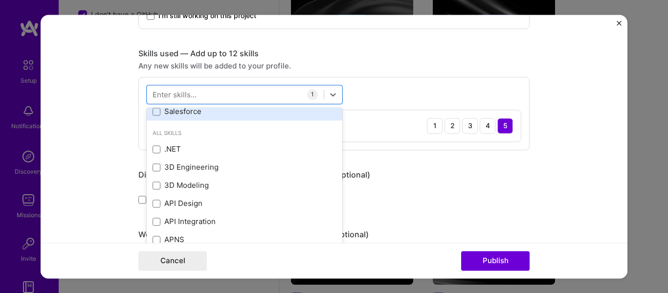
scroll to position [98, 0]
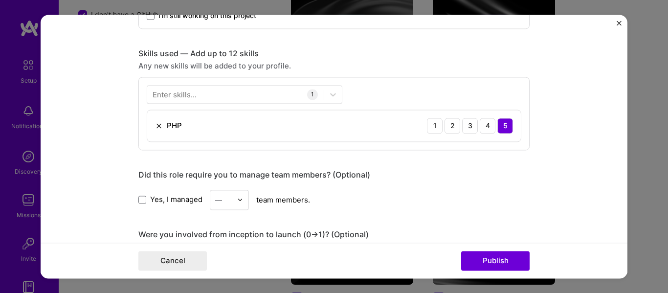
click at [191, 97] on div "Enter skills..." at bounding box center [175, 94] width 44 height 10
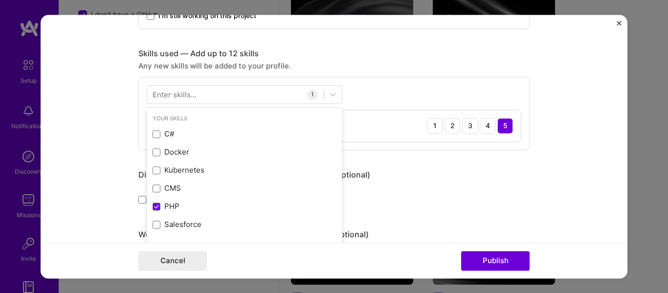
click at [190, 96] on div "Enter skills..." at bounding box center [175, 94] width 44 height 10
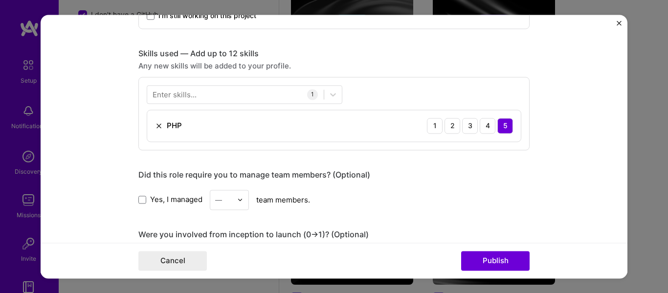
click at [186, 96] on div "Enter skills..." at bounding box center [175, 94] width 44 height 10
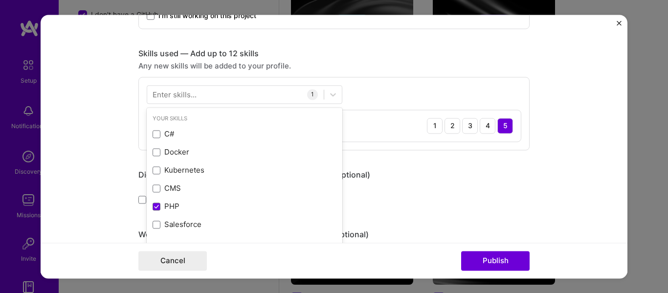
click at [186, 96] on div "Enter skills..." at bounding box center [175, 94] width 44 height 10
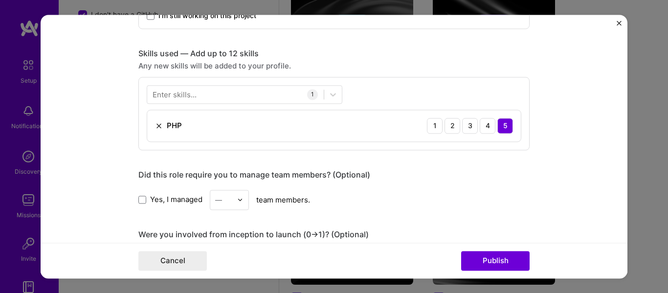
click at [456, 164] on div "Editing suggested project This project is suggested based on your LinkedIn, res…" at bounding box center [333, 216] width 391 height 1275
click at [221, 97] on div at bounding box center [235, 94] width 177 height 16
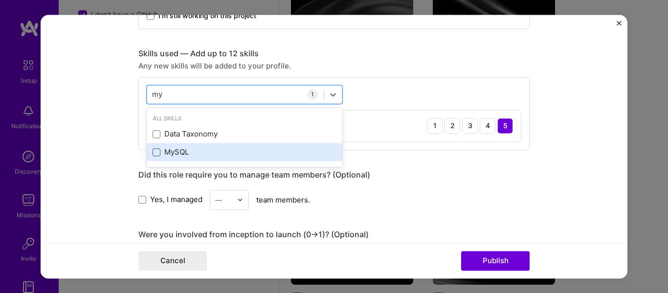
click at [153, 152] on span at bounding box center [157, 152] width 8 height 8
click at [0, 0] on input "checkbox" at bounding box center [0, 0] width 0 height 0
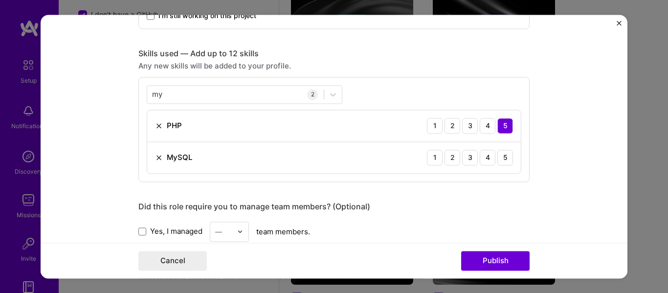
click at [509, 195] on div "Editing suggested project This project is suggested based on your LinkedIn, res…" at bounding box center [333, 232] width 391 height 1307
click at [485, 158] on div "4" at bounding box center [488, 158] width 16 height 16
click at [255, 91] on div "my my" at bounding box center [235, 94] width 177 height 16
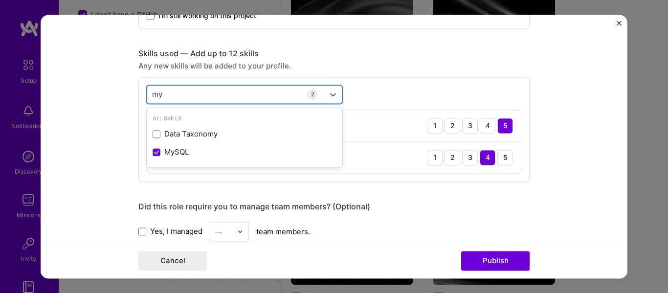
type input "m"
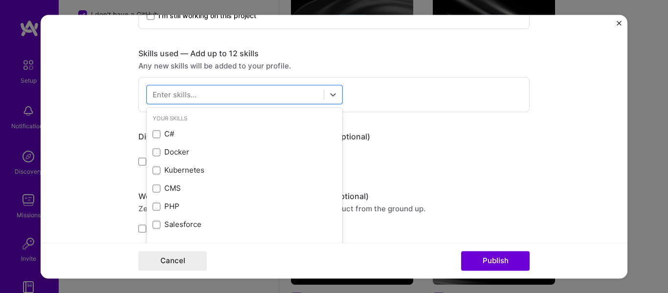
click at [506, 168] on div "Yes, I managed — team members." at bounding box center [333, 162] width 391 height 20
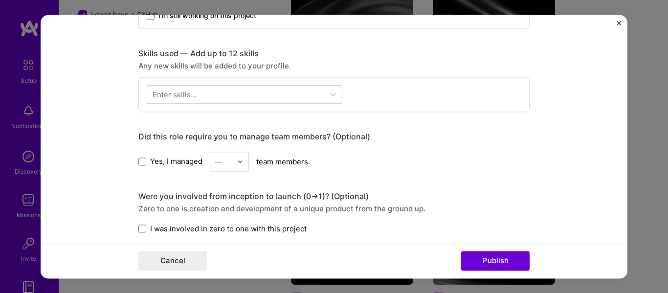
click at [274, 92] on div at bounding box center [235, 94] width 177 height 16
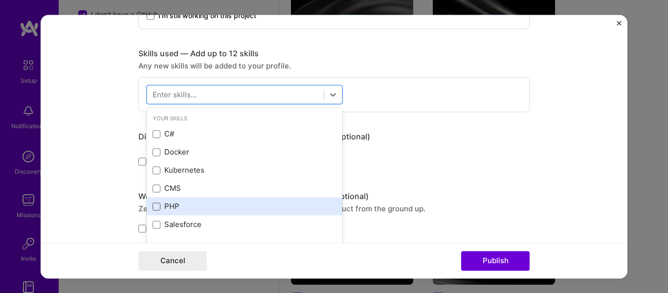
click at [154, 205] on span at bounding box center [157, 207] width 8 height 8
click at [0, 0] on input "checkbox" at bounding box center [0, 0] width 0 height 0
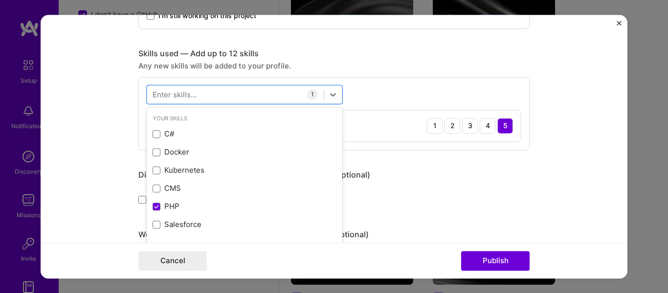
click at [437, 182] on div "Did this role require you to manage team members? (Optional) Yes, I managed — t…" at bounding box center [333, 190] width 391 height 40
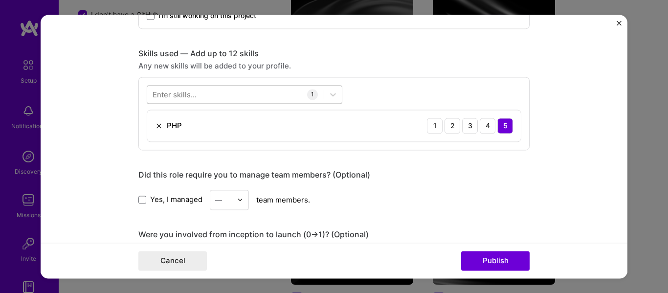
click at [222, 92] on div at bounding box center [235, 94] width 177 height 16
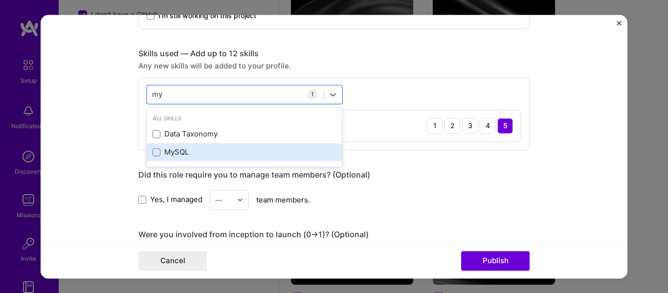
click at [157, 153] on div "MySQL" at bounding box center [245, 152] width 184 height 10
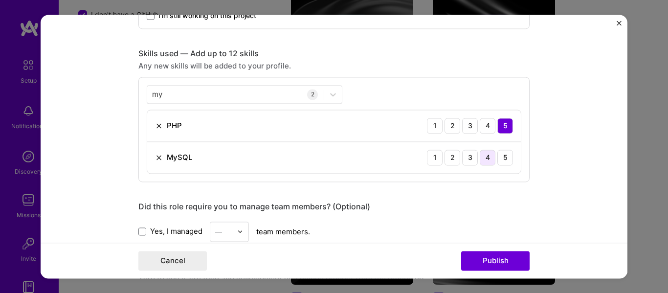
click at [480, 161] on div "4" at bounding box center [488, 158] width 16 height 16
click at [501, 206] on div "Did this role require you to manage team members? (Optional)" at bounding box center [333, 207] width 391 height 10
click at [163, 94] on div "my my" at bounding box center [235, 94] width 177 height 16
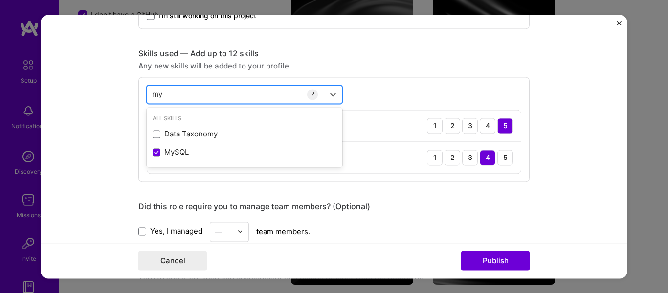
type input "m"
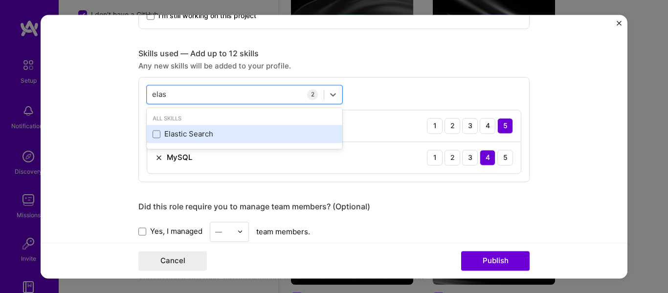
click at [157, 136] on div "Elastic Search" at bounding box center [245, 134] width 184 height 10
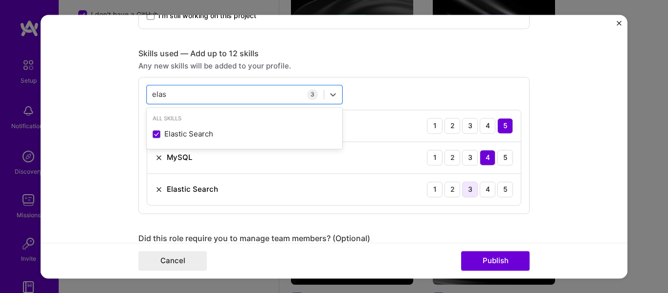
type input "elas"
click at [469, 191] on div "3" at bounding box center [470, 190] width 16 height 16
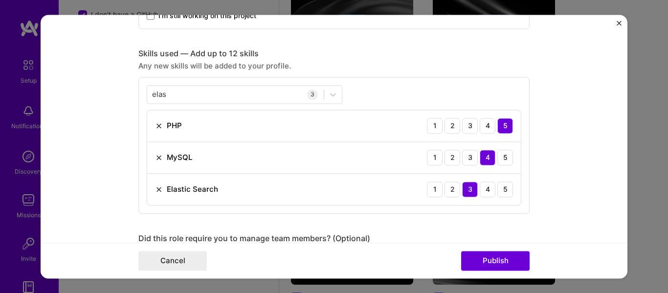
click at [576, 214] on form "Editing suggested project This project is suggested based on your LinkedIn, res…" at bounding box center [334, 147] width 587 height 264
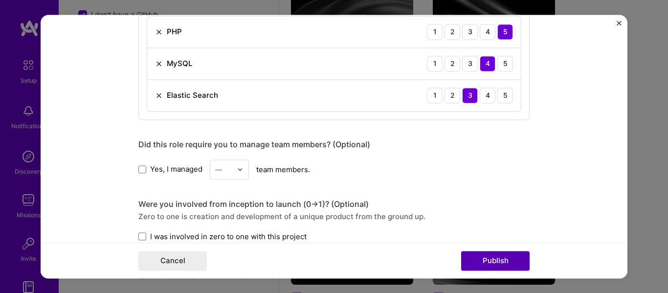
scroll to position [553, 0]
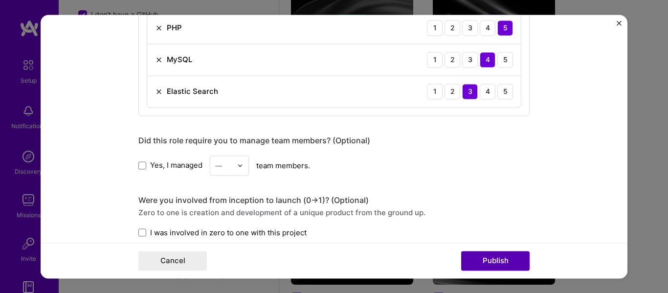
click at [512, 254] on button "Publish" at bounding box center [495, 261] width 69 height 20
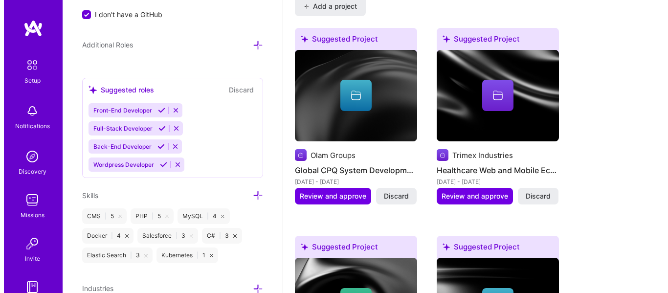
scroll to position [910, 0]
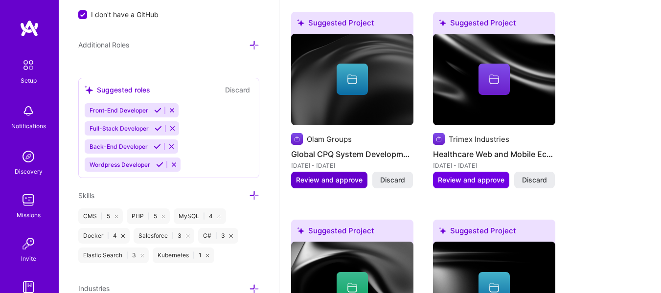
click at [326, 182] on span "Review and approve" at bounding box center [329, 180] width 67 height 10
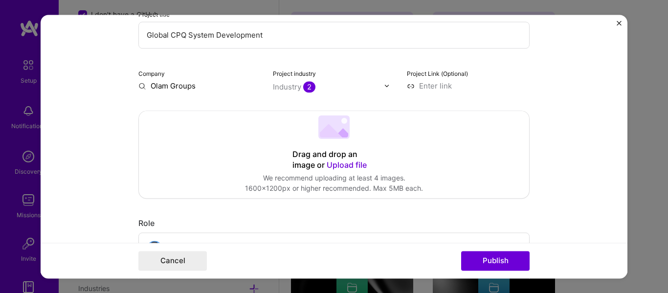
scroll to position [147, 0]
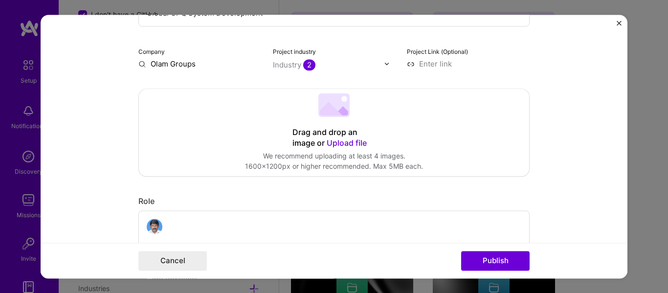
click at [436, 67] on input at bounding box center [468, 64] width 123 height 10
click at [434, 64] on input at bounding box center [468, 64] width 123 height 10
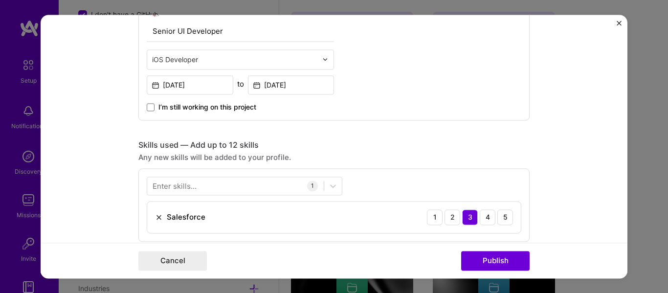
scroll to position [391, 0]
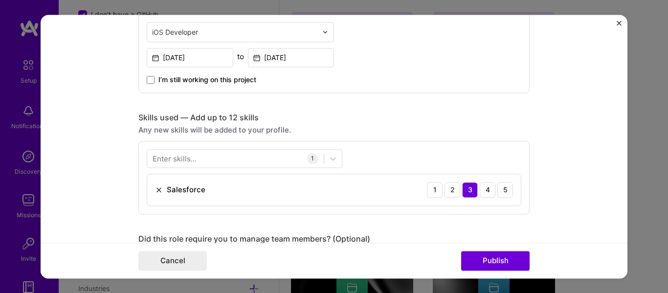
click at [323, 34] on img at bounding box center [325, 32] width 6 height 6
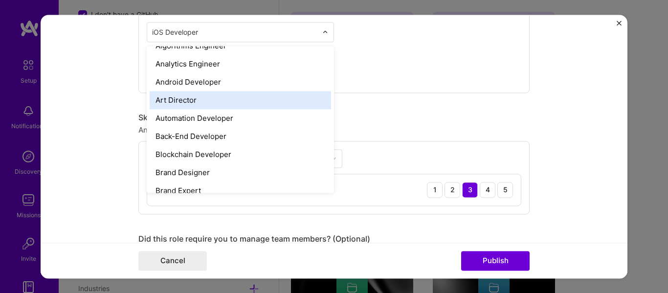
scroll to position [98, 0]
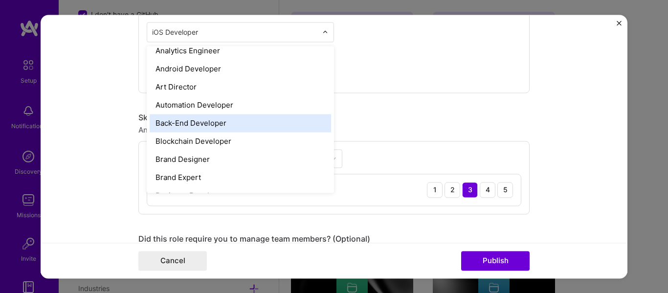
click at [291, 125] on div "Back-End Developer" at bounding box center [241, 123] width 182 height 18
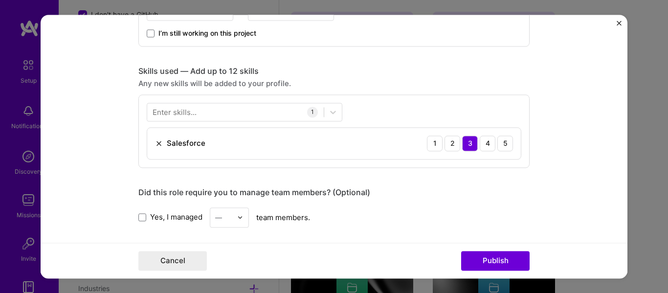
scroll to position [440, 0]
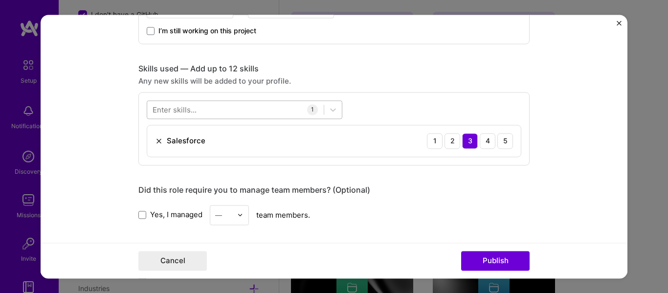
click at [231, 109] on div at bounding box center [235, 109] width 177 height 16
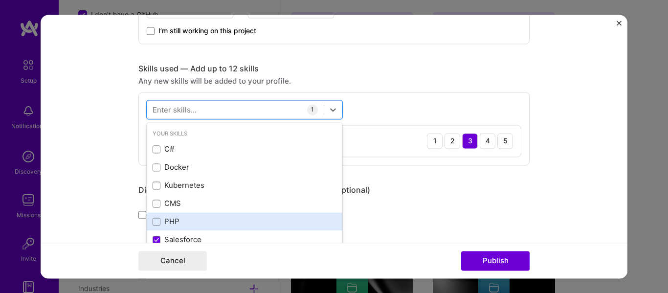
click at [168, 222] on div "PHP" at bounding box center [245, 222] width 184 height 10
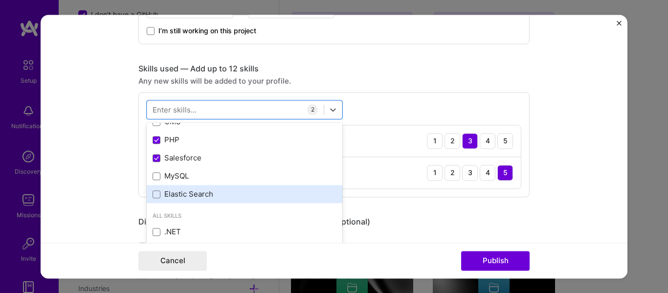
scroll to position [98, 0]
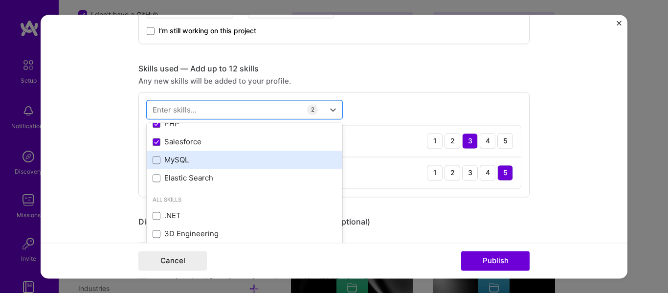
click at [174, 164] on div "MySQL" at bounding box center [245, 160] width 184 height 10
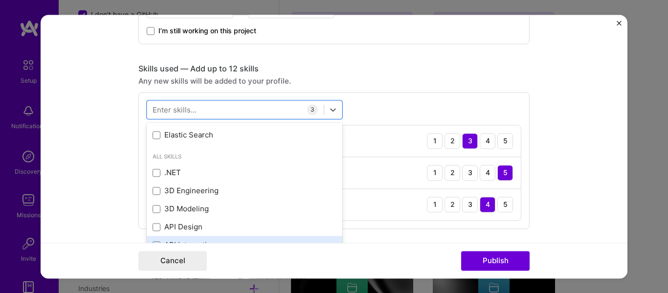
scroll to position [196, 0]
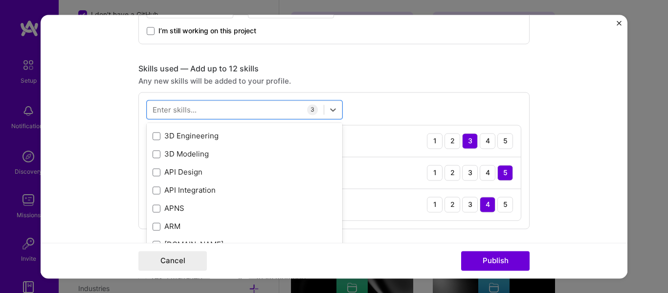
click at [187, 105] on div "Enter skills..." at bounding box center [175, 109] width 44 height 10
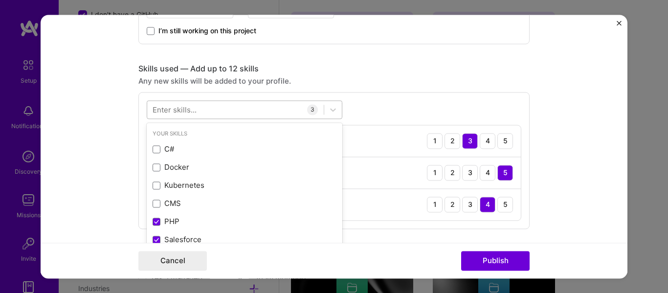
click at [194, 113] on div at bounding box center [235, 109] width 177 height 16
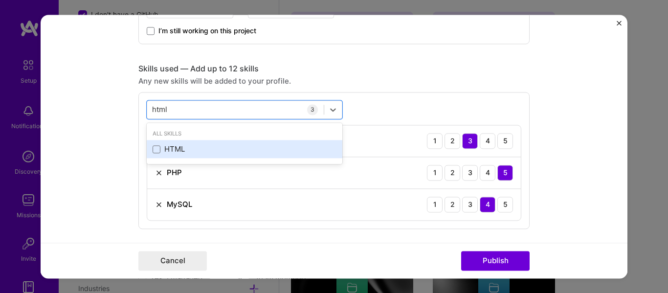
click at [167, 148] on div "HTML" at bounding box center [245, 149] width 184 height 10
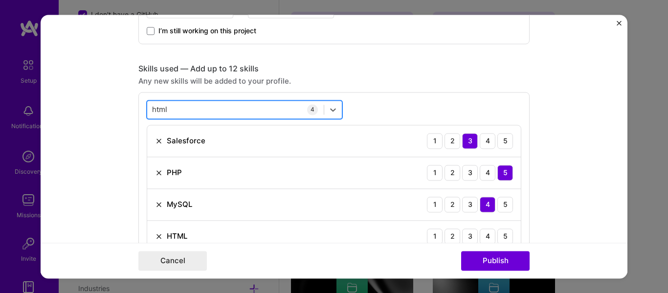
click at [191, 109] on div "html html" at bounding box center [235, 109] width 177 height 16
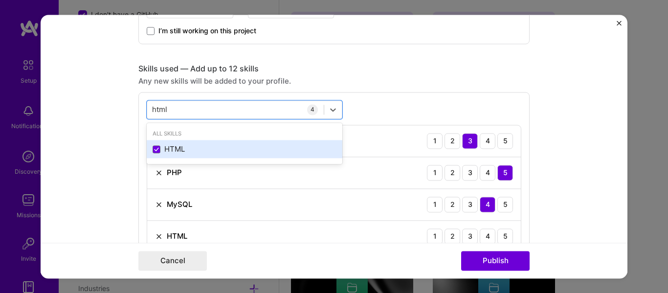
click at [224, 149] on div "HTML" at bounding box center [245, 149] width 184 height 10
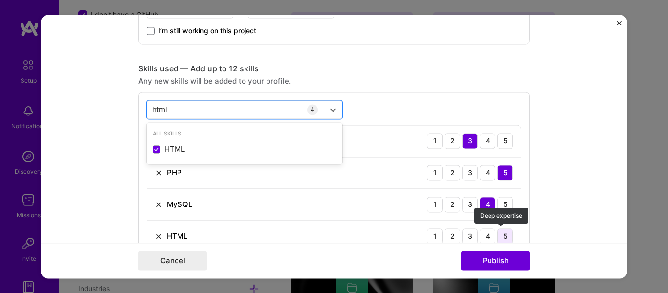
click at [498, 236] on div "5" at bounding box center [506, 236] width 16 height 16
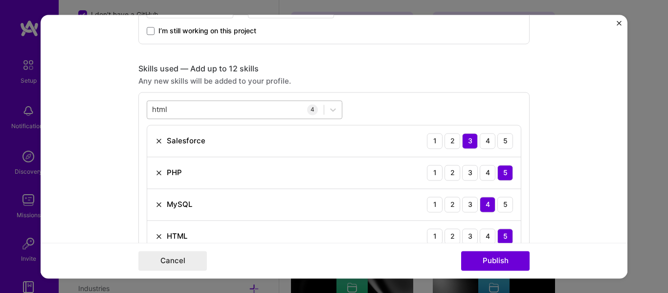
click at [203, 109] on div "html html" at bounding box center [235, 109] width 177 height 16
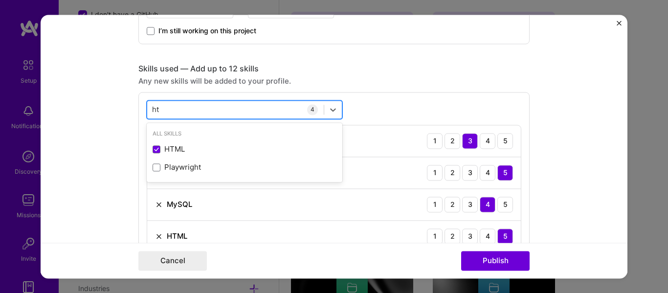
type input "h"
type input "i"
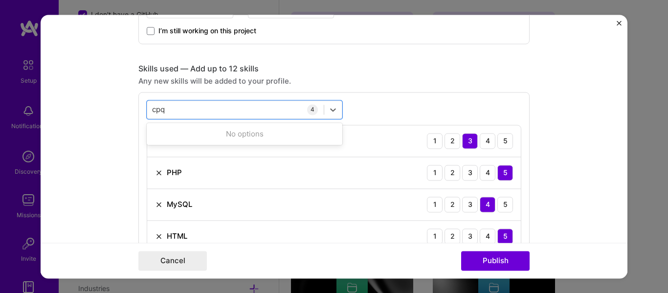
type input "cpq"
click at [402, 109] on div "option HTML, selected. 0 results available for search term cpq. Use Up and Down…" at bounding box center [333, 176] width 391 height 169
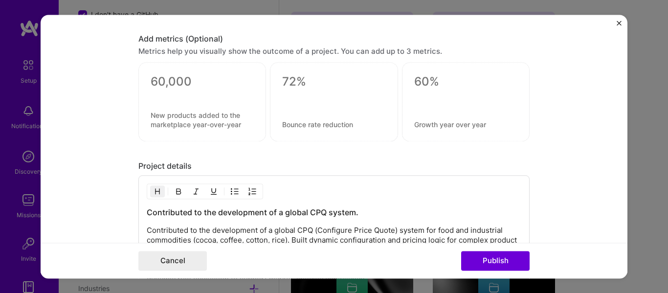
scroll to position [832, 0]
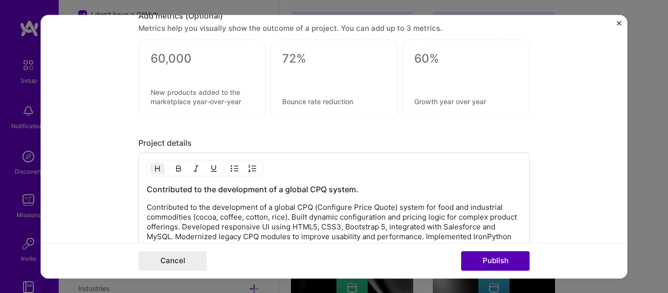
click at [496, 260] on button "Publish" at bounding box center [495, 261] width 69 height 20
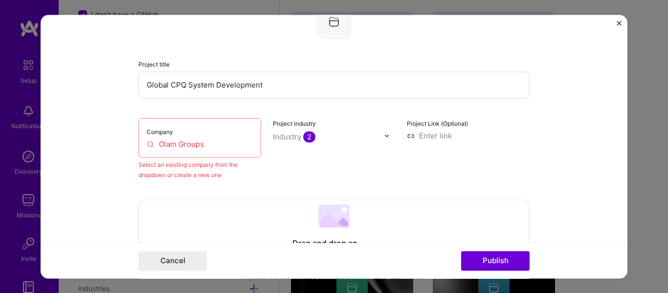
scroll to position [64, 0]
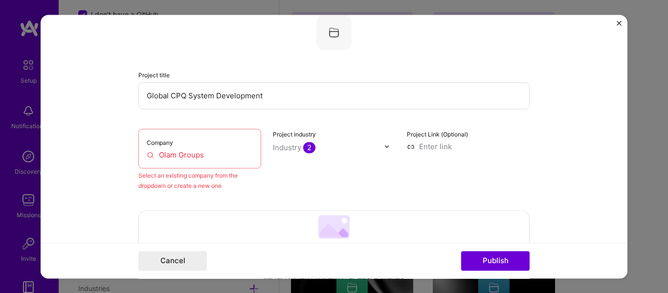
click at [214, 156] on input "Olam Groups" at bounding box center [200, 155] width 106 height 10
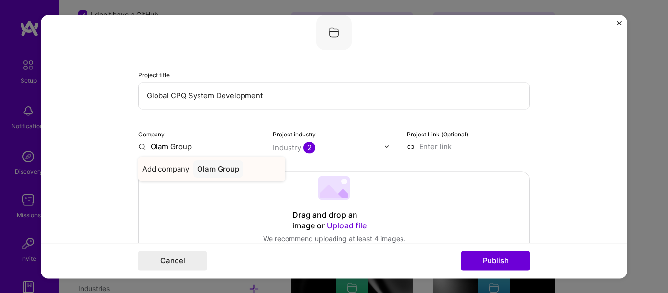
type input "Olam Group"
click at [217, 171] on div "Olam Group" at bounding box center [218, 168] width 50 height 17
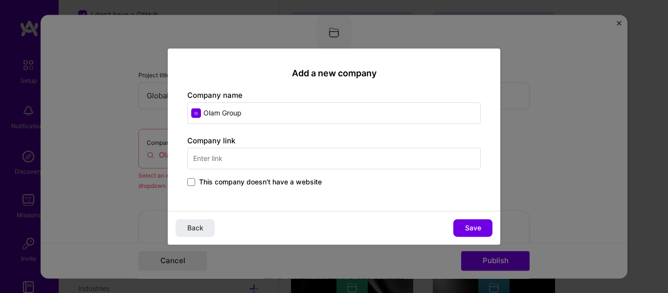
click at [312, 158] on input "text" at bounding box center [334, 159] width 294 height 22
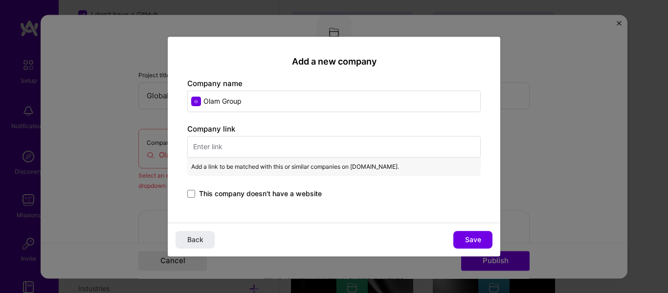
paste input "[URL][DOMAIN_NAME]"
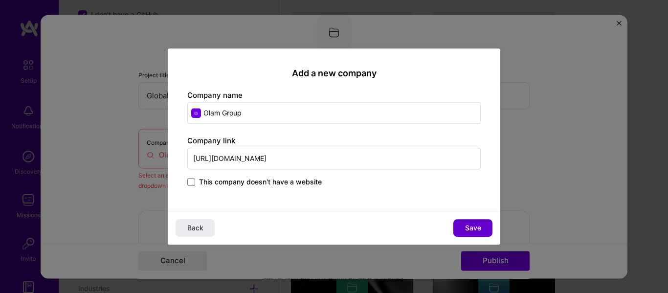
type input "[URL][DOMAIN_NAME]"
click at [482, 230] on button "Save" at bounding box center [473, 228] width 39 height 18
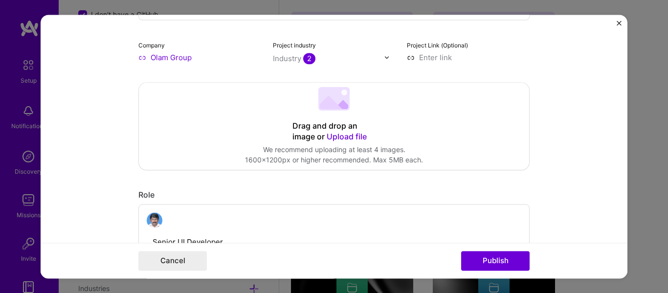
scroll to position [260, 0]
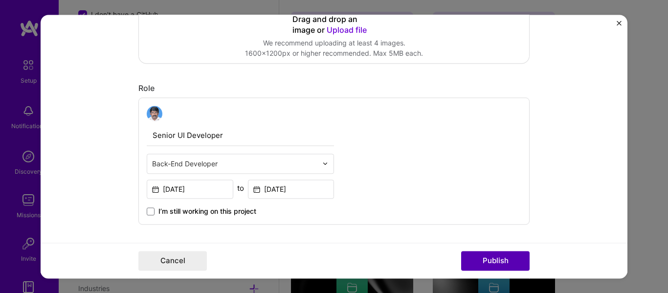
click at [506, 260] on button "Publish" at bounding box center [495, 261] width 69 height 20
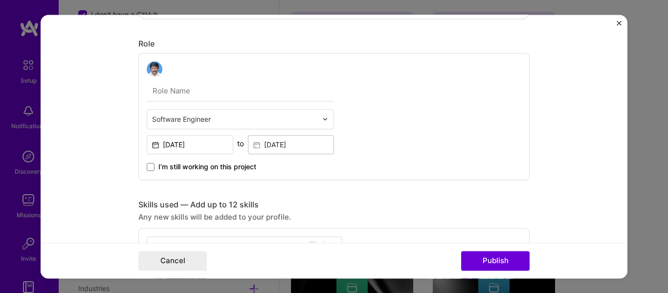
scroll to position [215, 0]
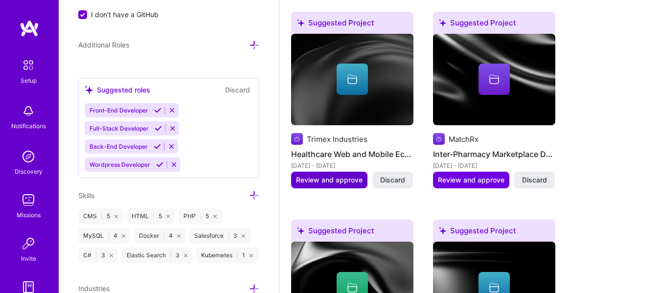
click at [322, 180] on span "Review and approve" at bounding box center [329, 180] width 67 height 10
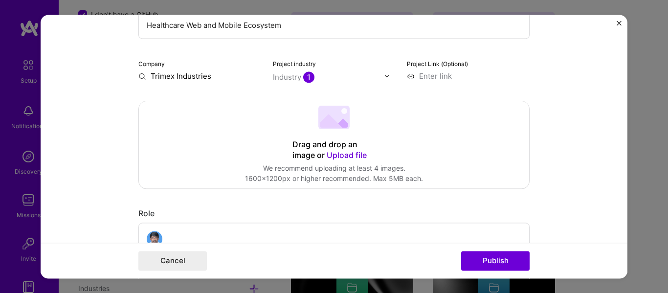
scroll to position [294, 0]
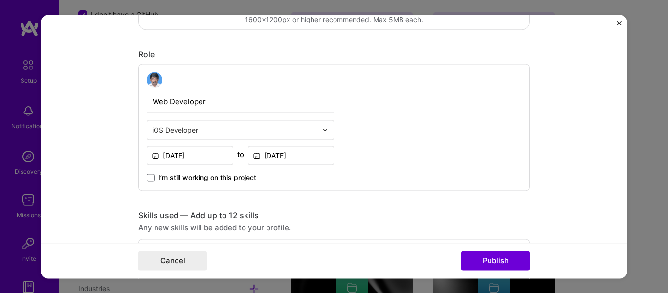
click at [316, 127] on div "iOS Developer" at bounding box center [234, 129] width 175 height 19
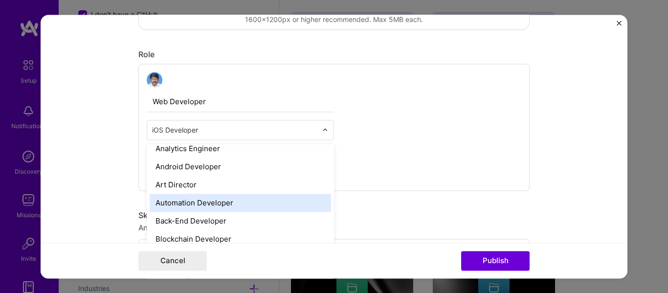
type input "b"
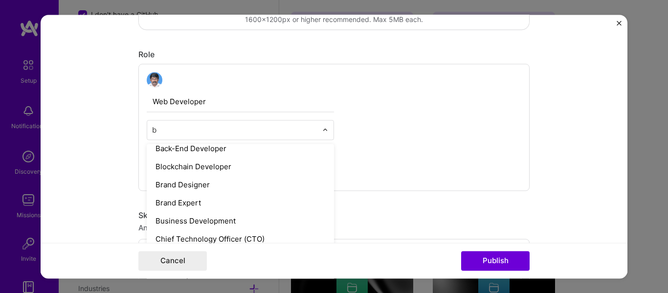
scroll to position [44, 0]
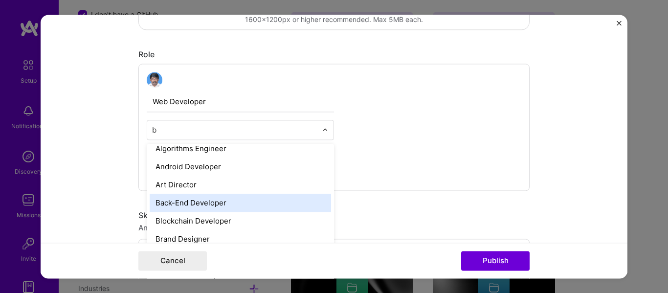
click at [264, 202] on div "Back-End Developer" at bounding box center [241, 203] width 182 height 18
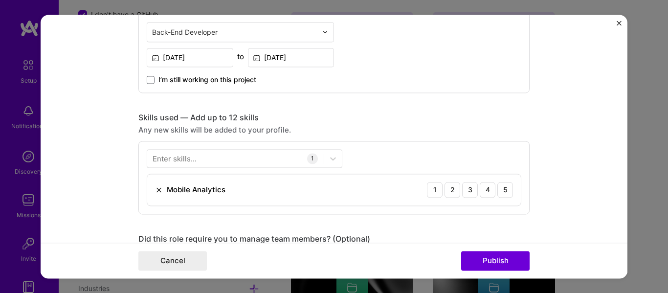
scroll to position [440, 0]
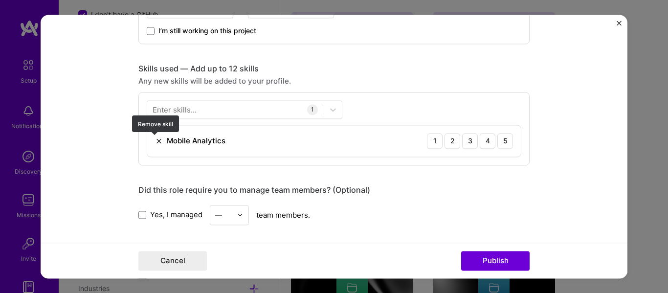
click at [155, 139] on img at bounding box center [159, 141] width 8 height 8
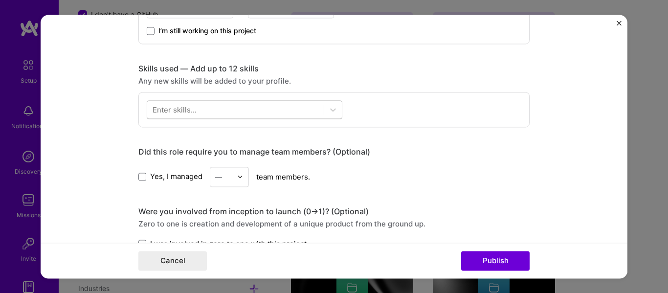
click at [237, 108] on div at bounding box center [235, 109] width 177 height 16
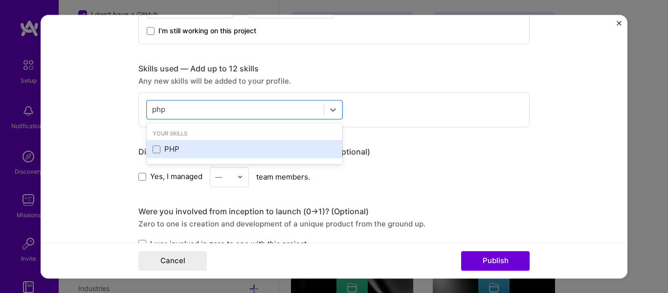
click at [178, 150] on div "PHP" at bounding box center [245, 149] width 184 height 10
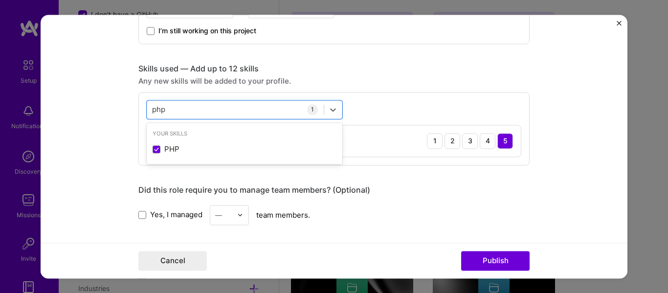
click at [406, 105] on div "option PHP, selected. option PHP selected, 0 of 2. 1 result available for searc…" at bounding box center [333, 128] width 391 height 73
click at [277, 112] on div "php php" at bounding box center [235, 109] width 177 height 16
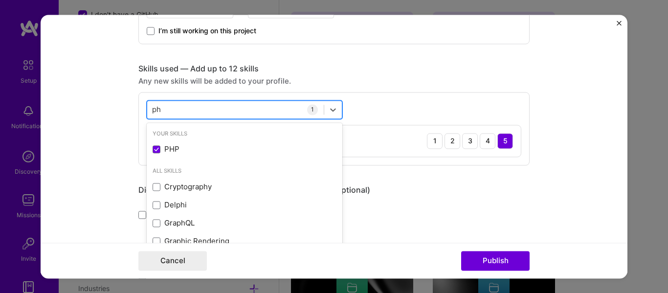
type input "p"
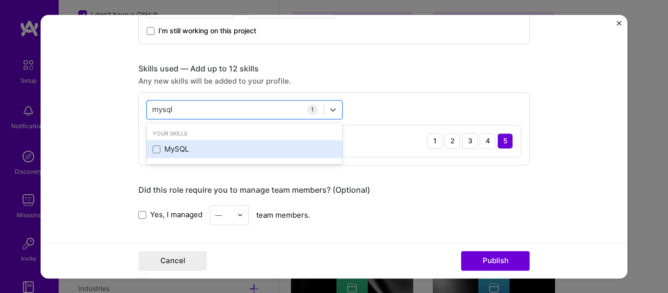
click at [172, 151] on div "MySQL" at bounding box center [245, 149] width 184 height 10
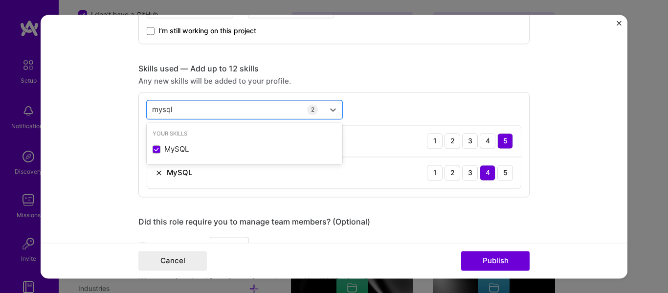
click at [411, 204] on div "Editing suggested project This project is suggested based on your LinkedIn, res…" at bounding box center [333, 161] width 391 height 1134
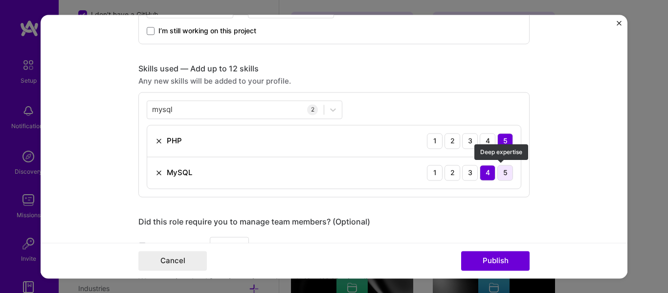
click at [499, 174] on div "5" at bounding box center [506, 173] width 16 height 16
click at [434, 208] on div "Editing suggested project This project is suggested based on your LinkedIn, res…" at bounding box center [333, 161] width 391 height 1134
click at [257, 106] on div "mysql mysql" at bounding box center [235, 109] width 177 height 16
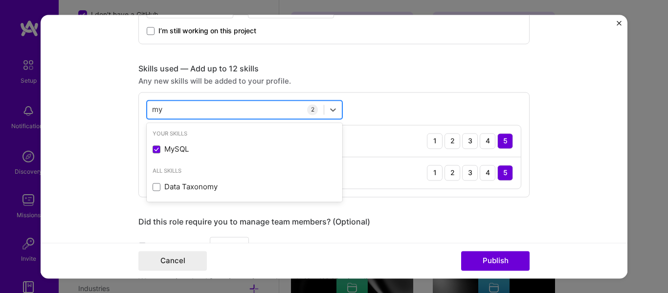
type input "m"
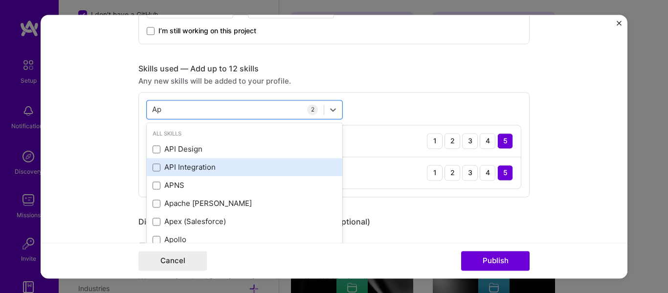
click at [198, 168] on div "API Integration" at bounding box center [245, 167] width 184 height 10
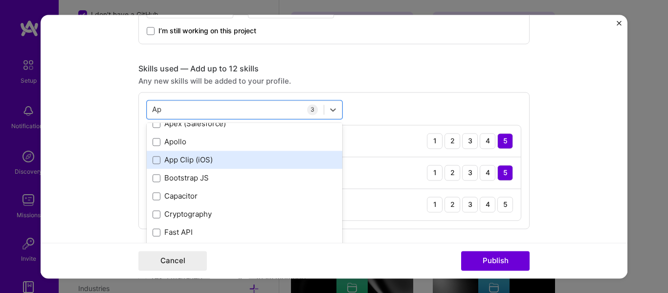
scroll to position [147, 0]
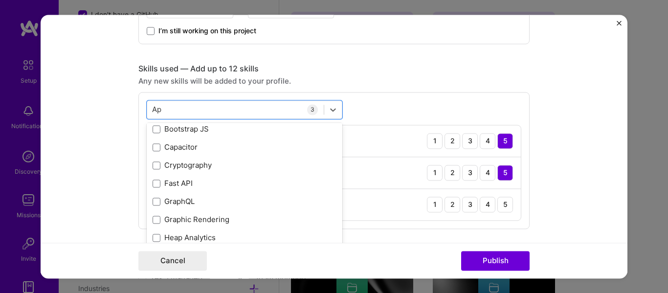
type input "Ap"
click at [558, 224] on form "Editing suggested project This project is suggested based on your LinkedIn, res…" at bounding box center [334, 147] width 587 height 264
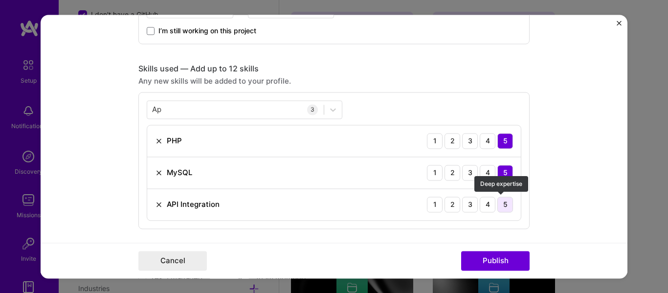
click at [502, 207] on div "5" at bounding box center [506, 205] width 16 height 16
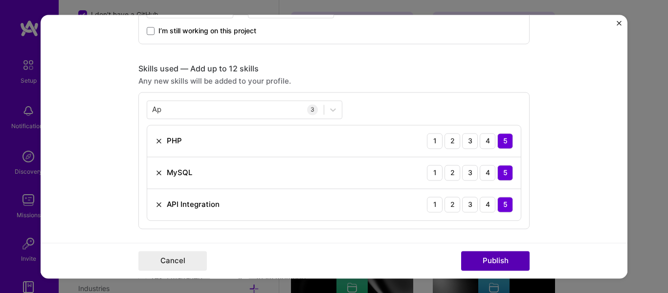
click at [502, 261] on button "Publish" at bounding box center [495, 261] width 69 height 20
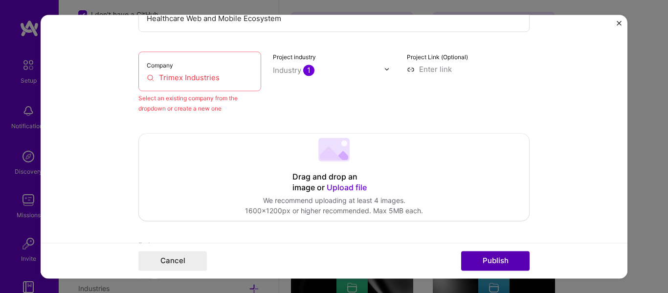
scroll to position [64, 0]
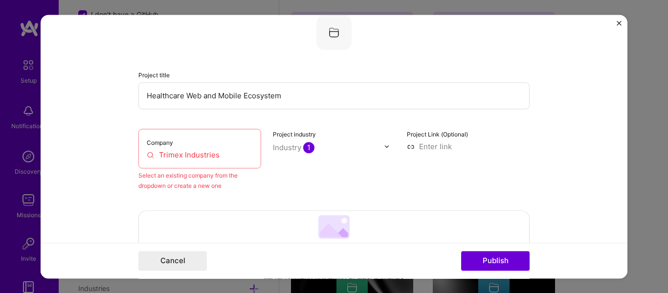
click at [231, 159] on input "Trimex Industries" at bounding box center [200, 155] width 106 height 10
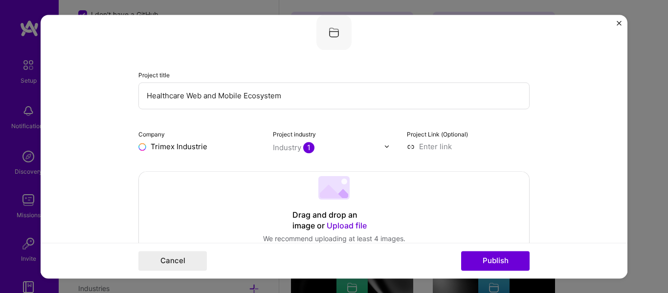
type input "Trimex Industries"
click at [232, 168] on div "Trimex Industries" at bounding box center [227, 168] width 69 height 17
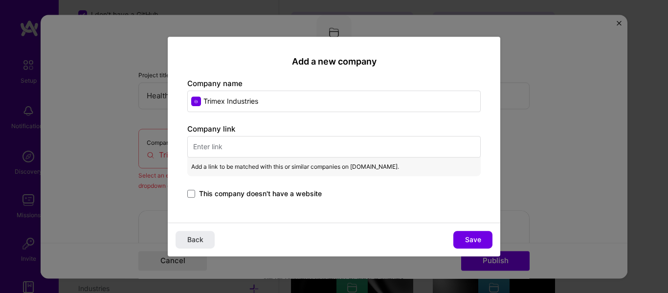
click at [299, 153] on input "text" at bounding box center [334, 147] width 294 height 22
paste input "[URL][DOMAIN_NAME]"
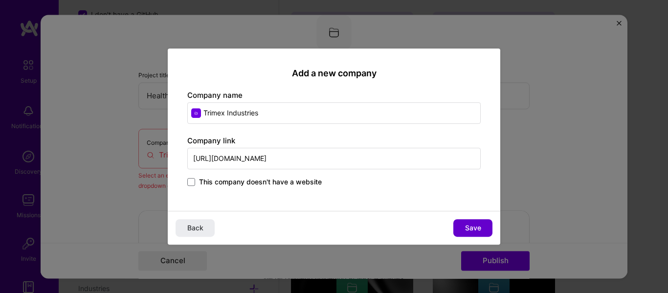
type input "[URL][DOMAIN_NAME]"
click at [473, 229] on span "Save" at bounding box center [473, 228] width 16 height 10
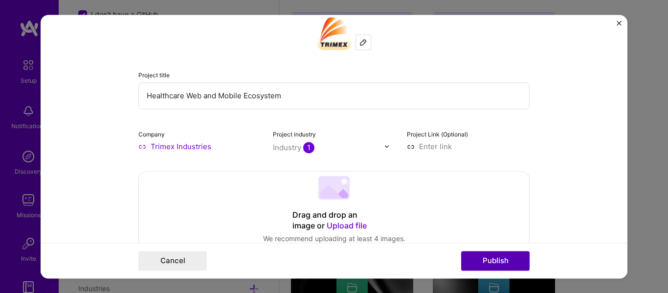
click at [500, 257] on button "Publish" at bounding box center [495, 261] width 69 height 20
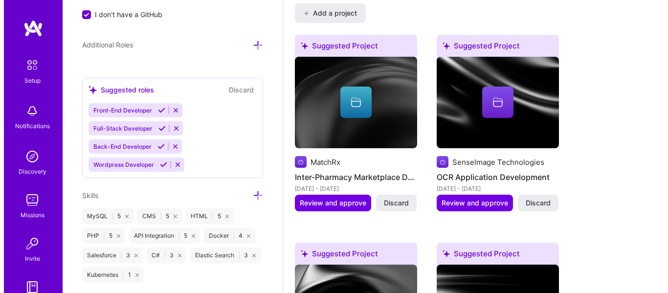
scroll to position [910, 0]
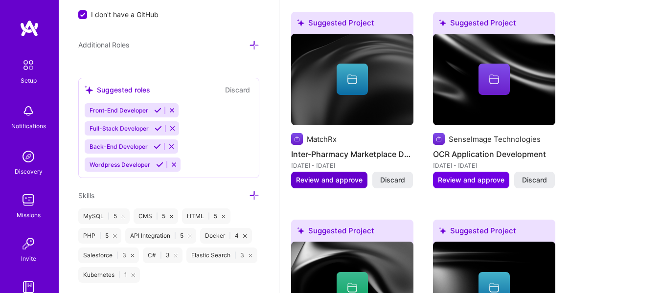
click at [318, 183] on span "Review and approve" at bounding box center [329, 180] width 67 height 10
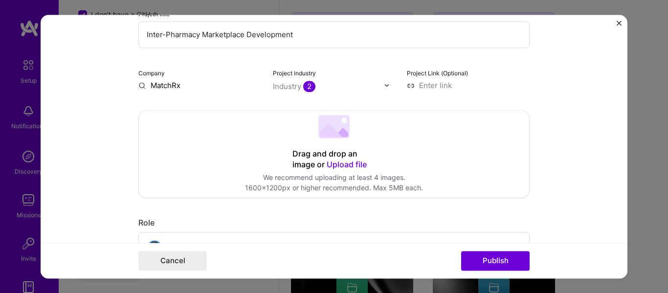
scroll to position [196, 0]
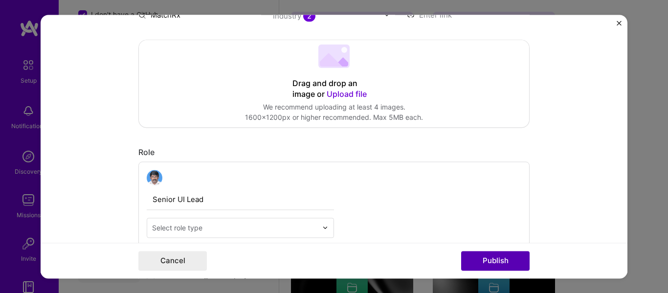
click at [503, 256] on button "Publish" at bounding box center [495, 261] width 69 height 20
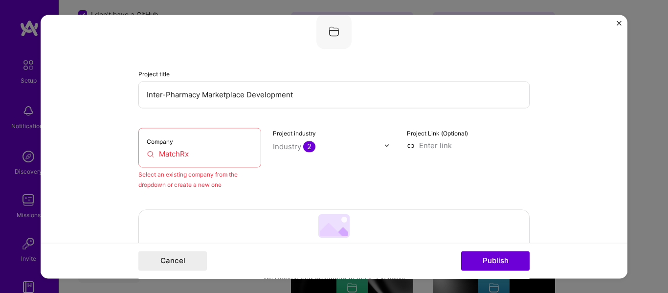
scroll to position [64, 0]
click at [221, 150] on input "MatchRx" at bounding box center [200, 155] width 106 height 10
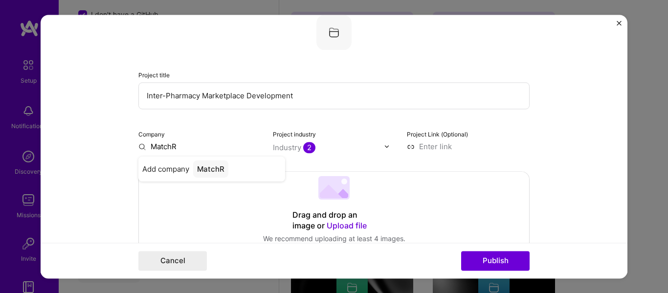
type input "MatchRx"
click at [225, 171] on div "MatchRx" at bounding box center [212, 168] width 39 height 17
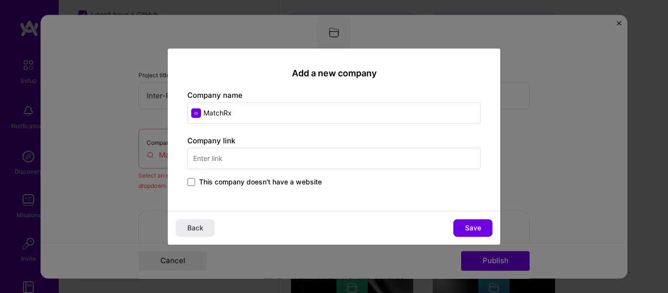
click at [278, 160] on input "text" at bounding box center [334, 159] width 294 height 22
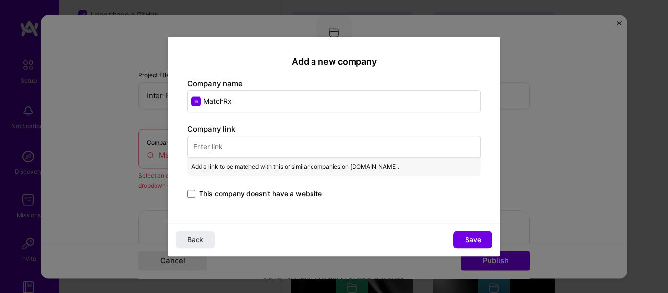
click at [298, 147] on input "text" at bounding box center [334, 147] width 294 height 22
paste input "[URL][DOMAIN_NAME]"
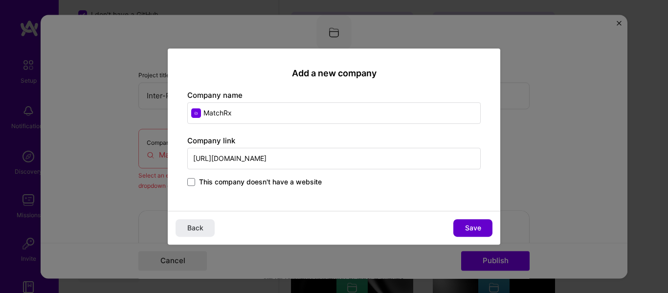
type input "[URL][DOMAIN_NAME]"
click at [486, 227] on button "Save" at bounding box center [473, 228] width 39 height 18
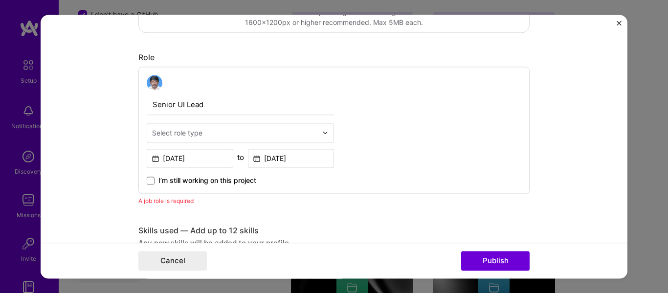
scroll to position [294, 0]
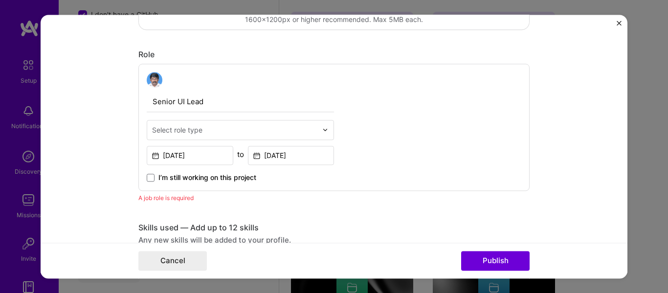
click at [317, 132] on div "Select role type" at bounding box center [234, 129] width 175 height 19
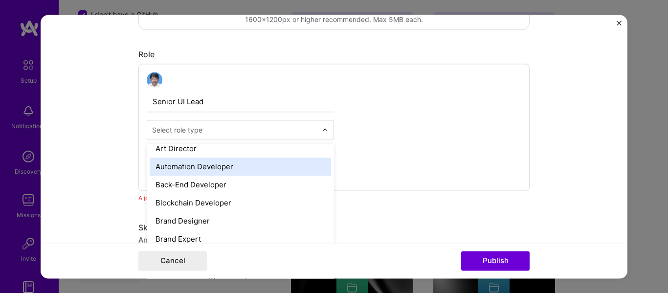
scroll to position [147, 0]
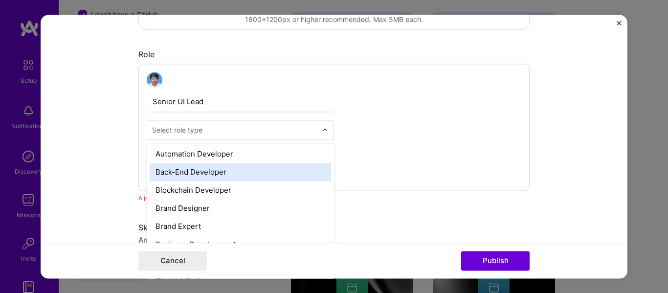
click at [297, 176] on div "Back-End Developer" at bounding box center [241, 172] width 182 height 18
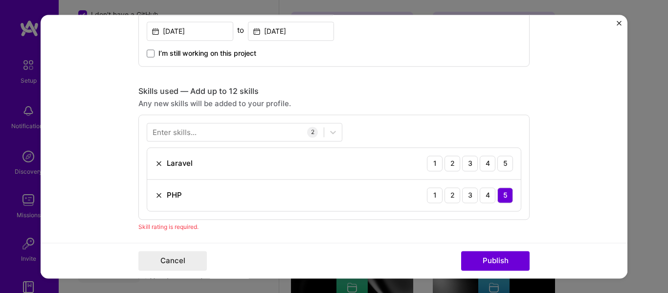
scroll to position [440, 0]
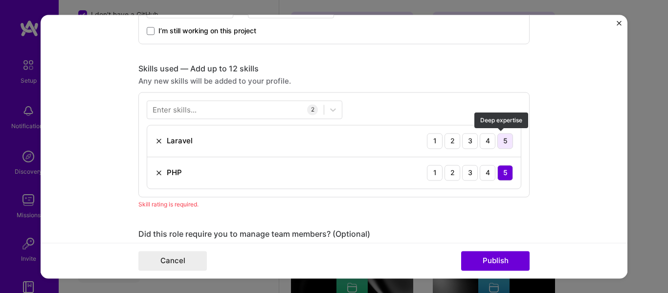
click at [498, 142] on div "5" at bounding box center [506, 141] width 16 height 16
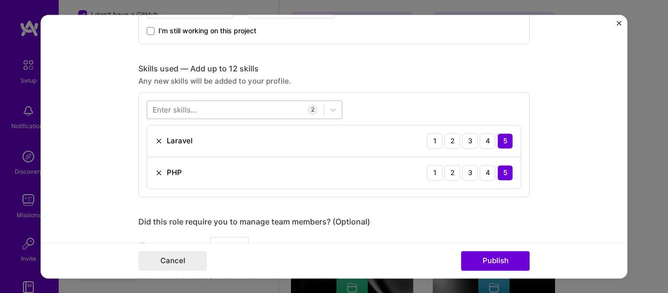
click at [251, 114] on div at bounding box center [235, 109] width 177 height 16
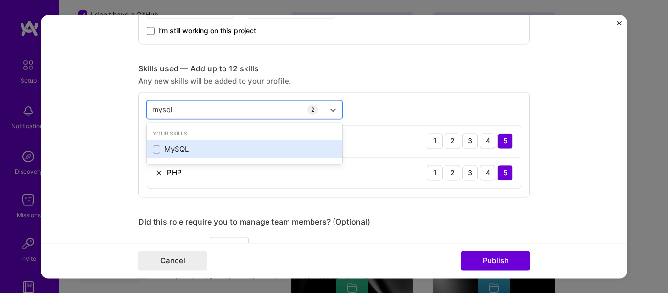
click at [182, 149] on div "MySQL" at bounding box center [245, 149] width 184 height 10
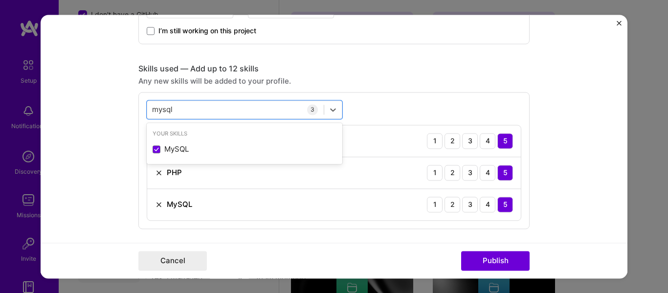
type input "mysql"
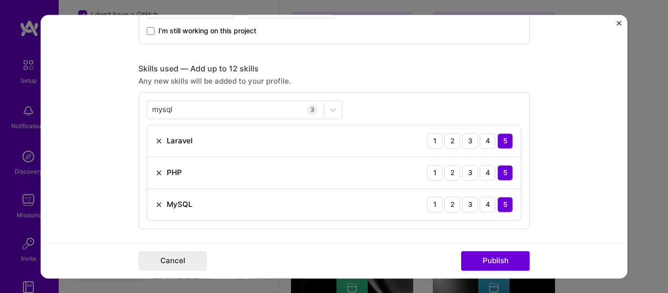
click at [543, 205] on form "Editing suggested project This project is suggested based on your LinkedIn, res…" at bounding box center [334, 147] width 587 height 264
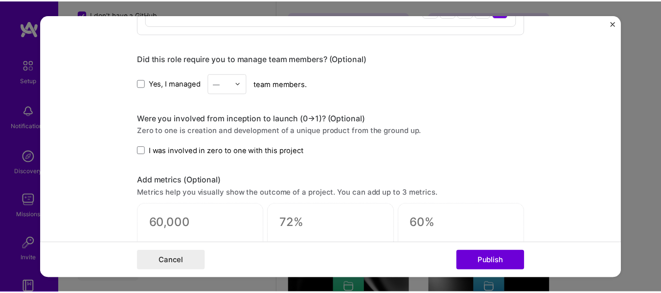
scroll to position [636, 0]
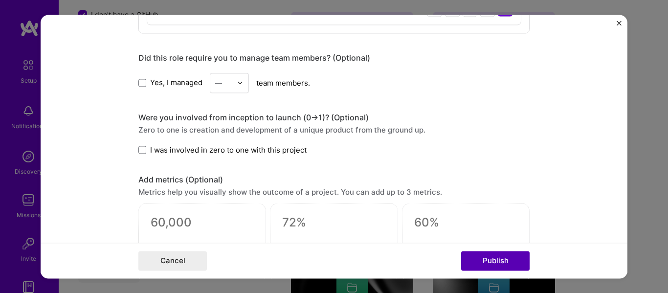
click at [503, 266] on button "Publish" at bounding box center [495, 261] width 69 height 20
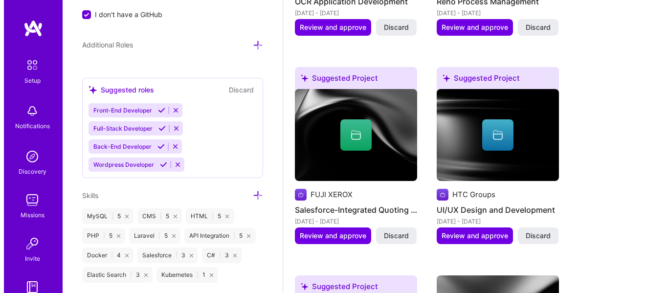
scroll to position [1057, 0]
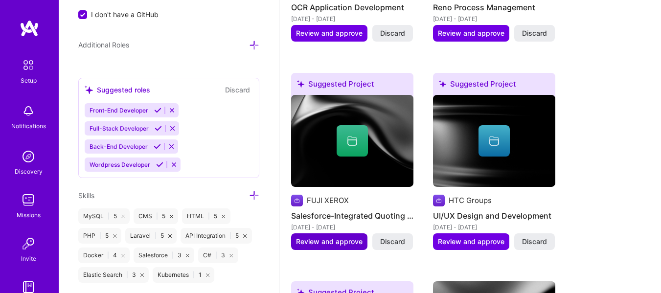
click at [308, 239] on span "Review and approve" at bounding box center [329, 242] width 67 height 10
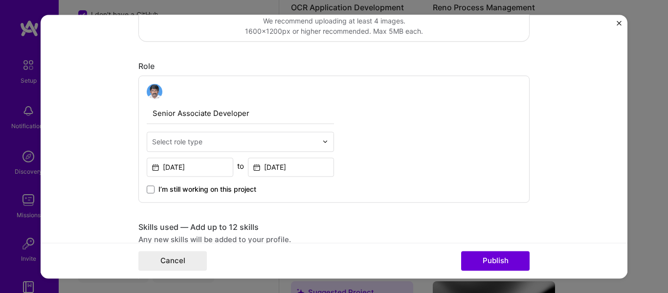
scroll to position [294, 0]
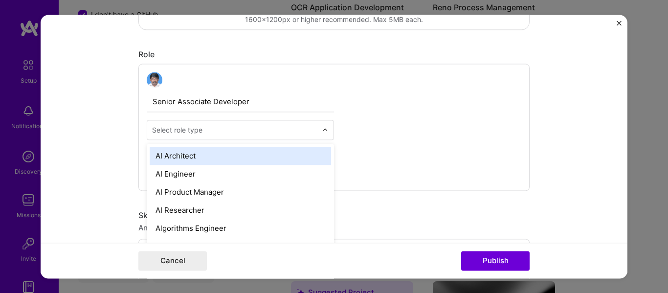
click at [318, 129] on div "Select role type" at bounding box center [234, 129] width 175 height 19
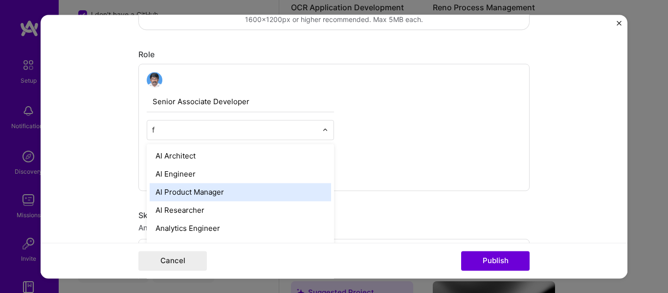
type input "fr"
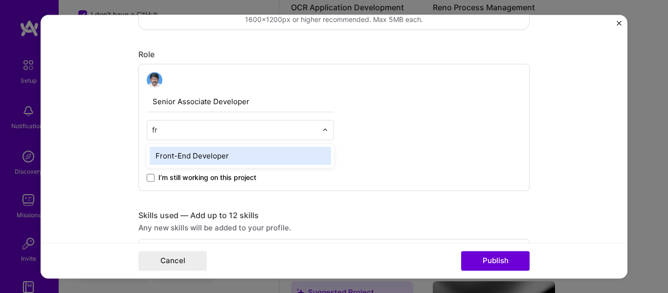
click at [284, 155] on div "Front-End Developer" at bounding box center [241, 156] width 182 height 18
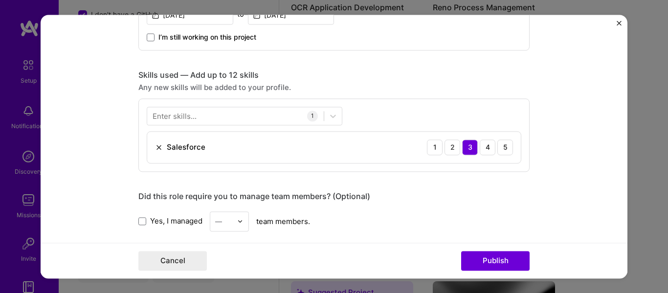
scroll to position [440, 0]
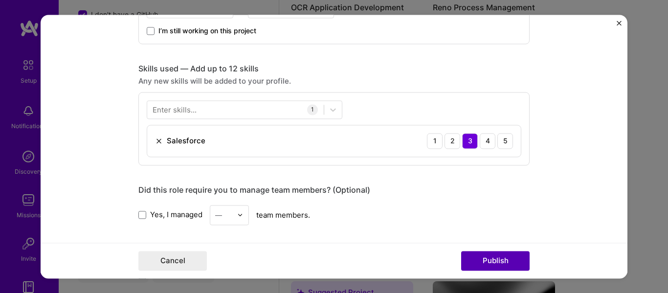
click at [486, 254] on button "Publish" at bounding box center [495, 261] width 69 height 20
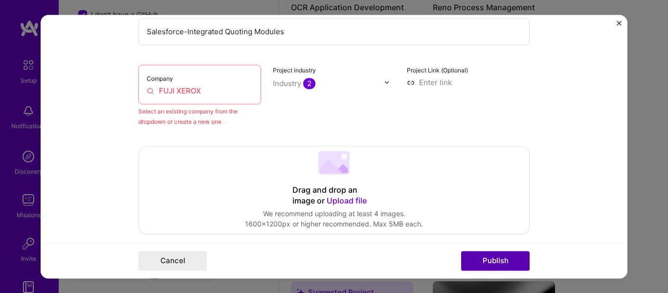
scroll to position [64, 0]
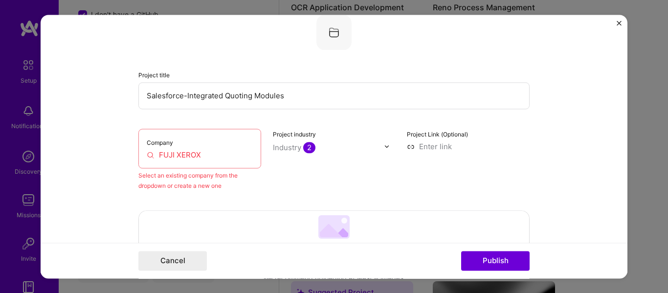
click at [206, 153] on input "FUJI XEROX" at bounding box center [200, 155] width 106 height 10
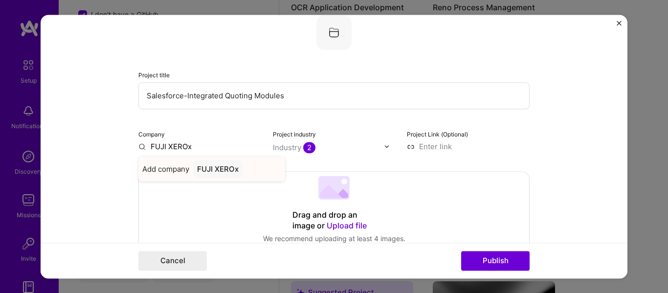
type input "FUJI XEROx"
click at [233, 171] on div "FUJI XEROx" at bounding box center [217, 168] width 49 height 17
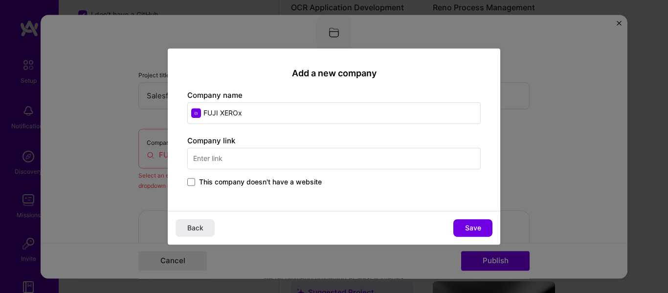
click at [235, 179] on span "This company doesn't have a website" at bounding box center [260, 182] width 123 height 10
click at [0, 0] on input "This company doesn't have a website" at bounding box center [0, 0] width 0 height 0
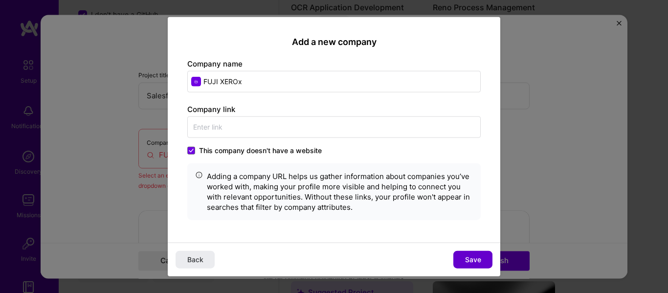
click at [470, 259] on span "Save" at bounding box center [473, 260] width 16 height 10
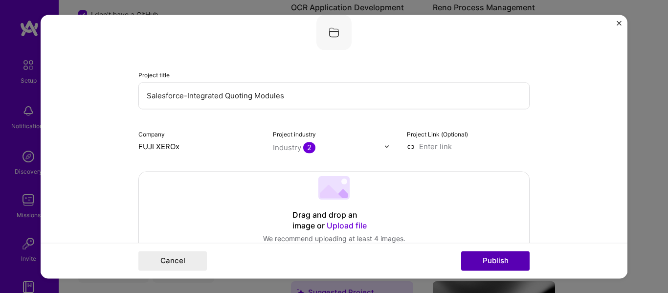
click at [493, 260] on button "Publish" at bounding box center [495, 261] width 69 height 20
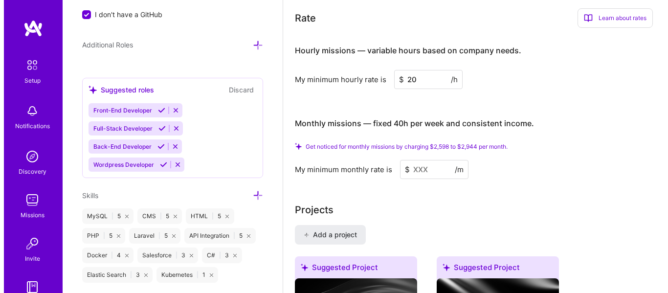
scroll to position [861, 0]
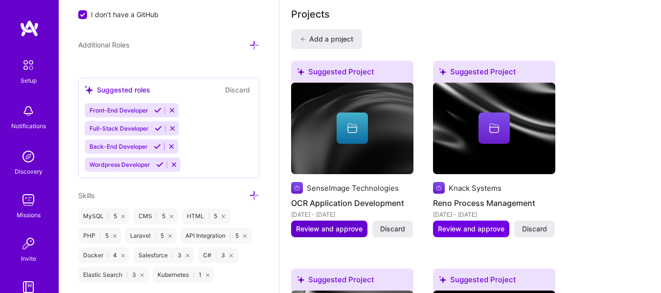
click at [337, 228] on span "Review and approve" at bounding box center [329, 229] width 67 height 10
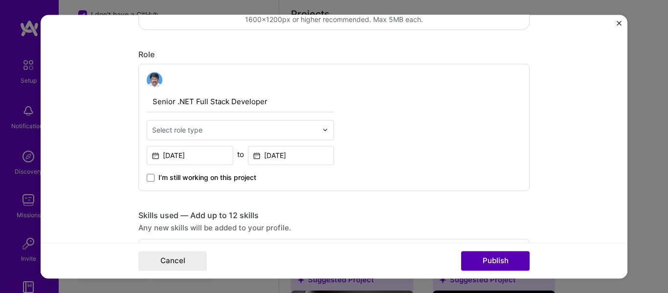
click at [488, 253] on button "Publish" at bounding box center [495, 261] width 69 height 20
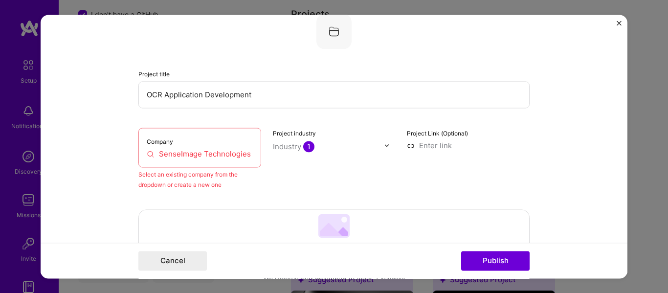
scroll to position [64, 0]
click at [252, 156] on div "Company SenseImage Technologies" at bounding box center [199, 149] width 123 height 40
click at [248, 154] on input "SenseImage Technologies" at bounding box center [200, 155] width 106 height 10
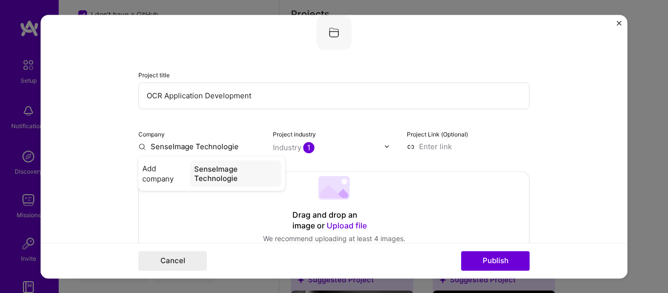
type input "SenseImage Technologies"
click at [223, 168] on div "SenseImage Technologies" at bounding box center [235, 173] width 92 height 26
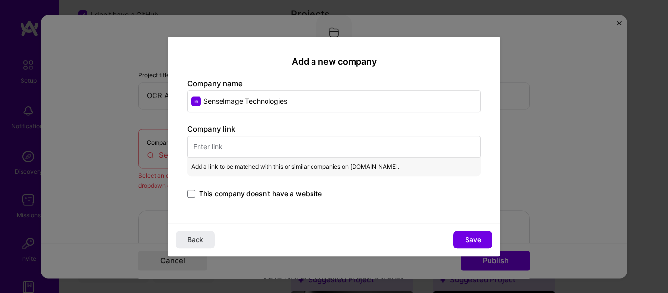
click at [269, 151] on input "text" at bounding box center [334, 147] width 294 height 22
paste input "ttps://[DOMAIN_NAME]"
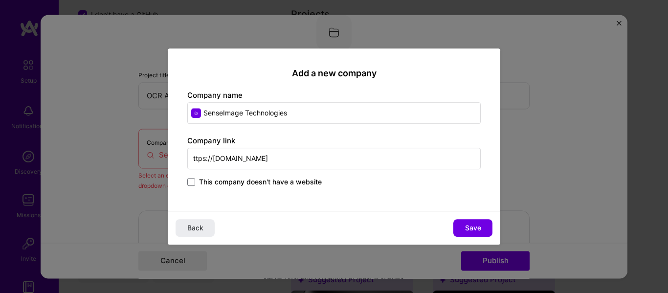
click at [193, 159] on input "ttps://[DOMAIN_NAME]" at bounding box center [334, 159] width 294 height 22
type input "[URL][DOMAIN_NAME]"
click at [469, 226] on span "Save" at bounding box center [473, 228] width 16 height 10
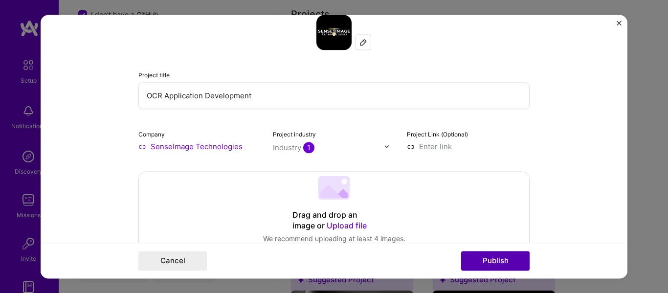
click at [499, 261] on button "Publish" at bounding box center [495, 261] width 69 height 20
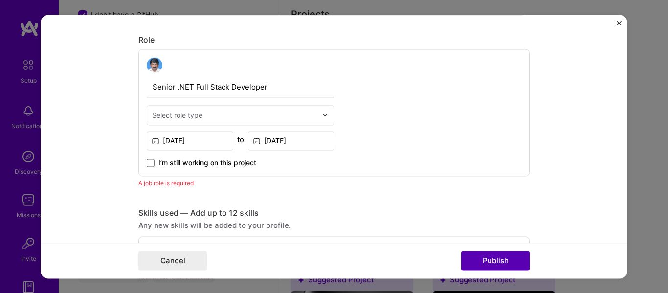
scroll to position [328, 0]
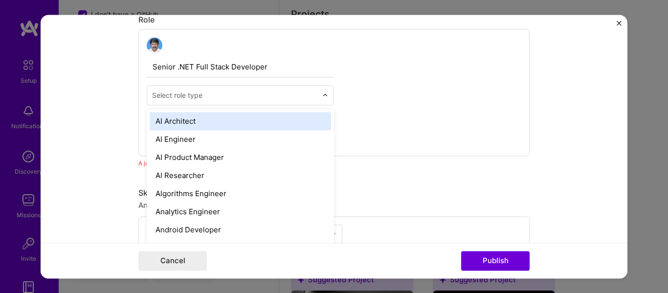
click at [261, 100] on div at bounding box center [234, 95] width 165 height 12
type input "fu"
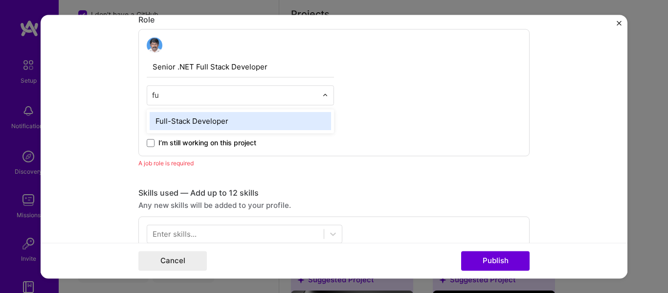
click at [262, 117] on div "Full-Stack Developer" at bounding box center [241, 121] width 182 height 18
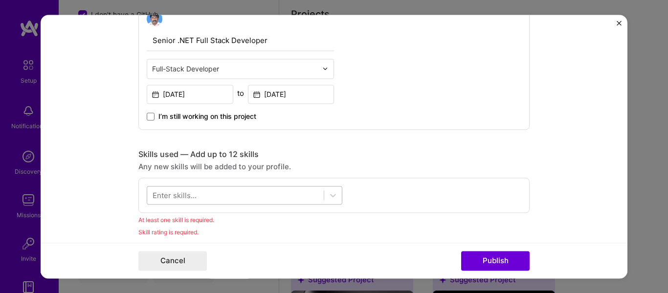
scroll to position [426, 0]
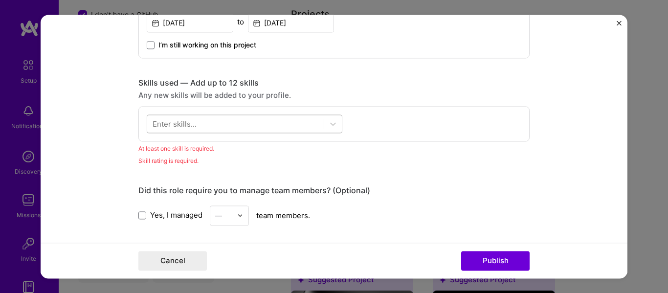
click at [234, 117] on div at bounding box center [235, 123] width 177 height 16
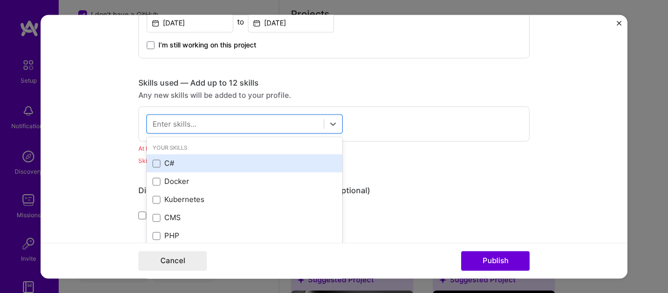
click at [161, 162] on div "C#" at bounding box center [245, 164] width 184 height 10
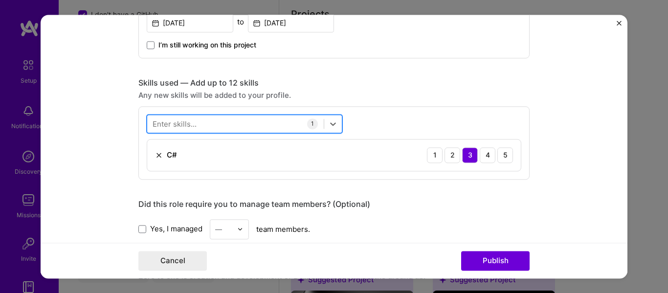
click at [225, 120] on div at bounding box center [235, 123] width 177 height 16
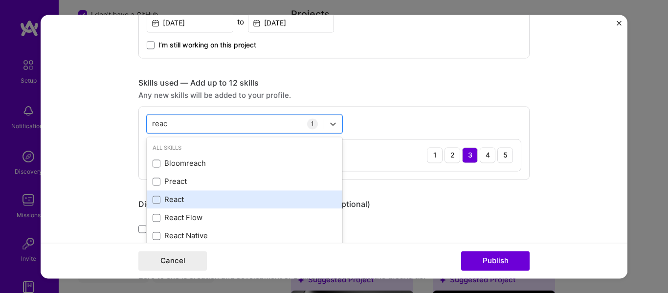
click at [212, 199] on div "React" at bounding box center [245, 200] width 184 height 10
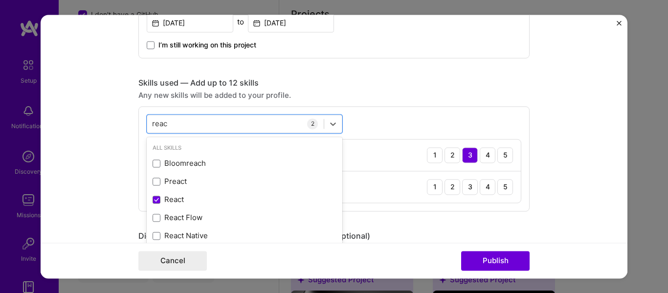
click at [534, 220] on form "Editing suggested project This project is suggested based on your LinkedIn, res…" at bounding box center [334, 147] width 587 height 264
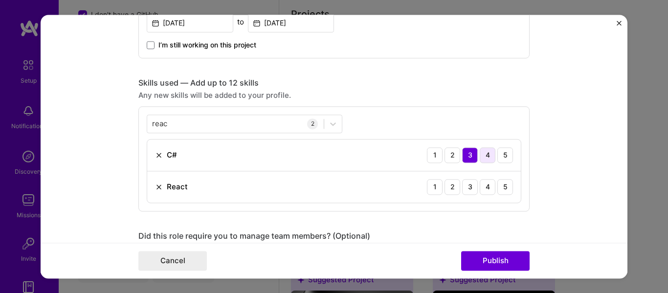
click at [486, 153] on div "4" at bounding box center [488, 155] width 16 height 16
click at [484, 184] on div "4" at bounding box center [488, 187] width 16 height 16
click at [241, 122] on div "reac reac" at bounding box center [235, 123] width 177 height 16
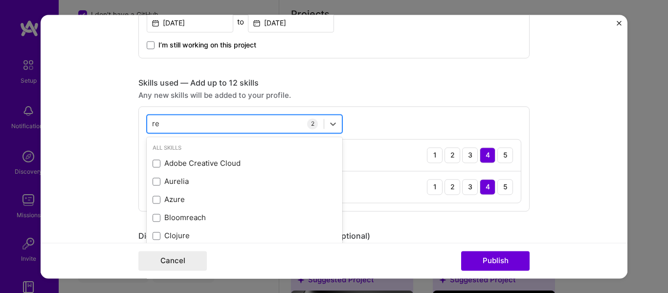
type input "r"
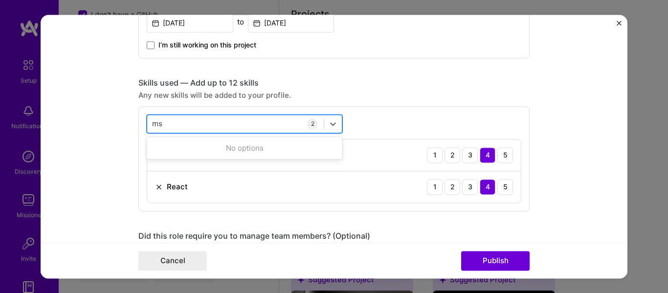
type input "m"
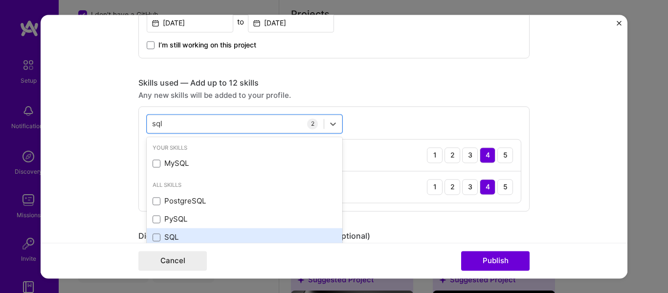
click at [177, 240] on div "SQL" at bounding box center [245, 237] width 184 height 10
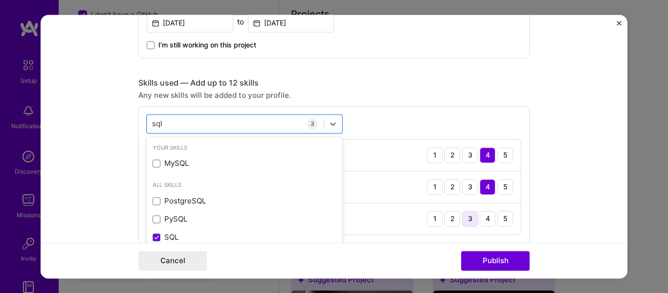
type input "sql"
click at [470, 219] on div "3" at bounding box center [470, 219] width 16 height 16
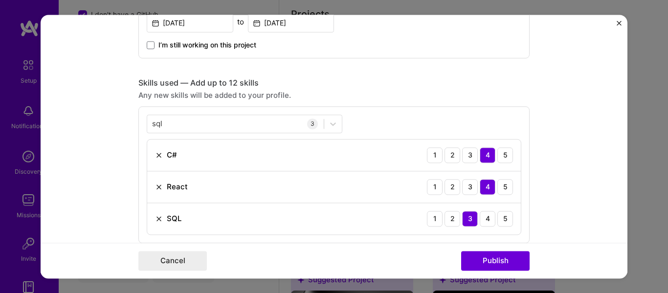
click at [556, 216] on form "Editing suggested project This project is suggested based on your LinkedIn, res…" at bounding box center [334, 147] width 587 height 264
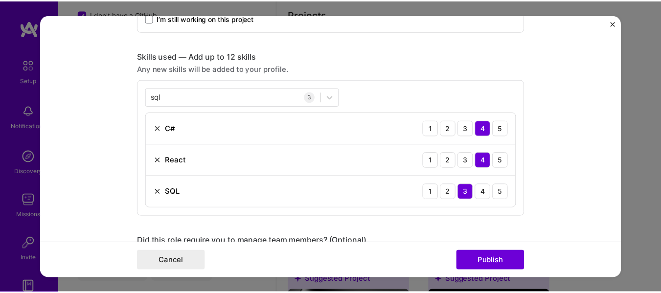
scroll to position [475, 0]
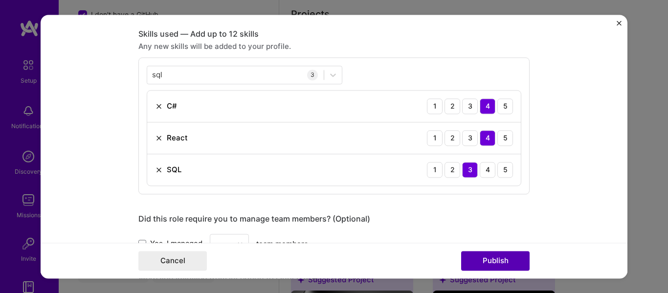
click at [495, 260] on button "Publish" at bounding box center [495, 261] width 69 height 20
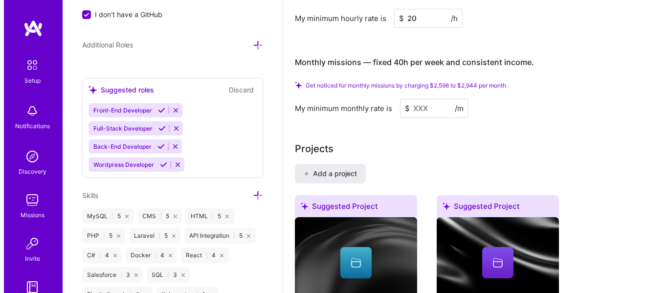
scroll to position [910, 0]
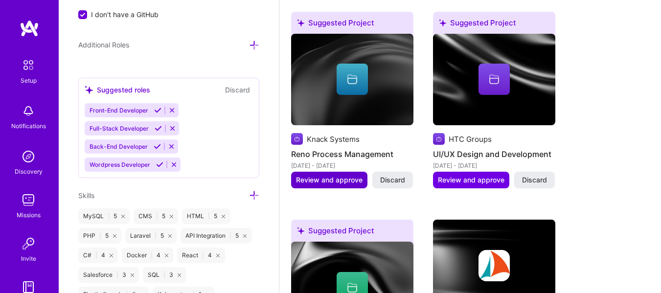
click at [339, 182] on span "Review and approve" at bounding box center [329, 180] width 67 height 10
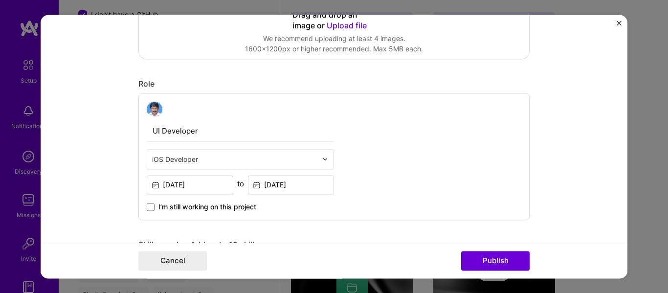
scroll to position [294, 0]
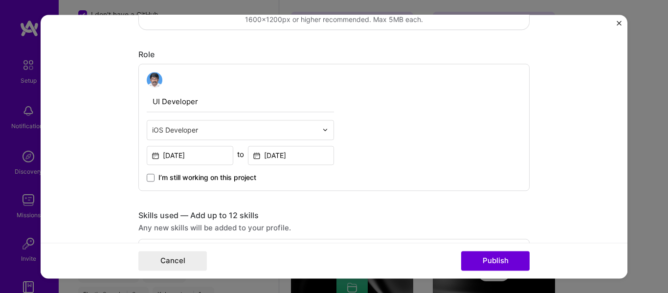
click at [322, 132] on img at bounding box center [325, 130] width 6 height 6
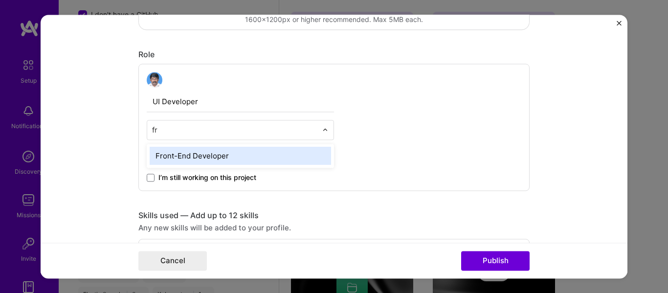
type input "fro"
click at [268, 158] on div "Front-End Developer" at bounding box center [241, 156] width 182 height 18
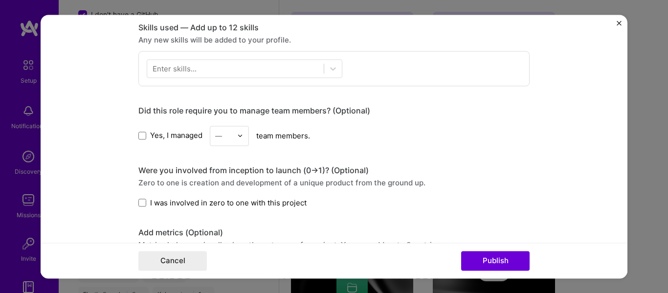
scroll to position [489, 0]
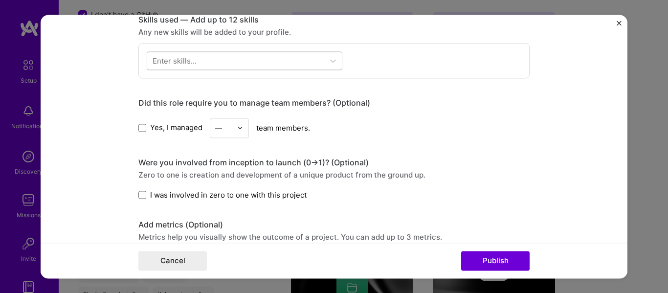
click at [245, 62] on div at bounding box center [235, 60] width 177 height 16
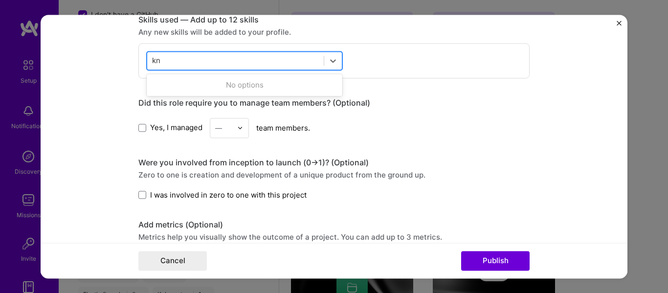
type input "k"
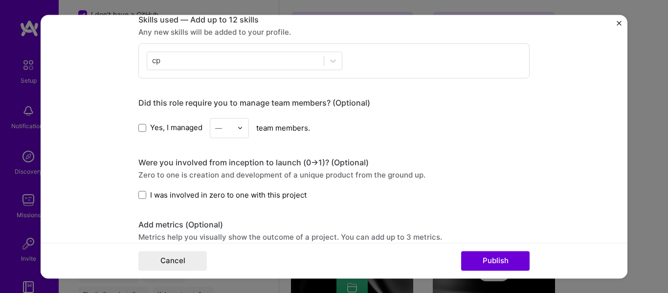
click at [424, 120] on div "Yes, I managed — team members." at bounding box center [333, 128] width 391 height 20
click at [218, 69] on div "cp cp" at bounding box center [245, 60] width 196 height 19
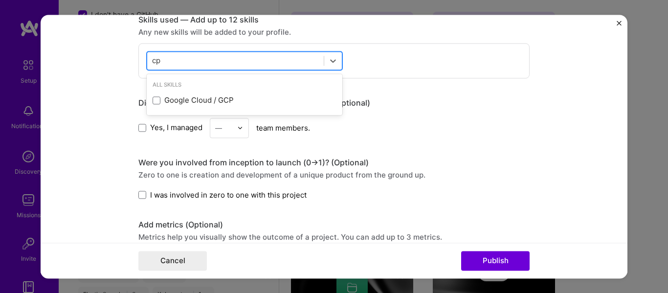
click at [201, 60] on div "cp cp" at bounding box center [235, 60] width 177 height 16
click at [191, 56] on div "cp cp" at bounding box center [235, 60] width 177 height 16
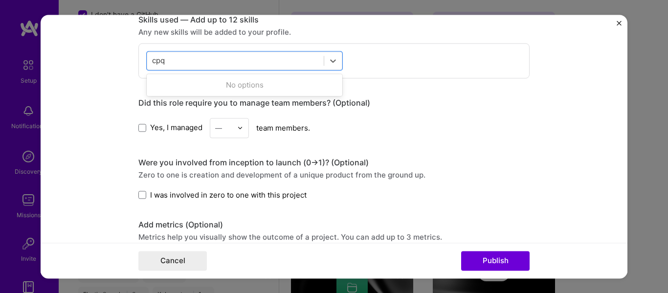
click at [246, 83] on div "No options" at bounding box center [245, 85] width 196 height 18
type input "cpq"
click at [413, 118] on div "Yes, I managed — team members." at bounding box center [333, 128] width 391 height 20
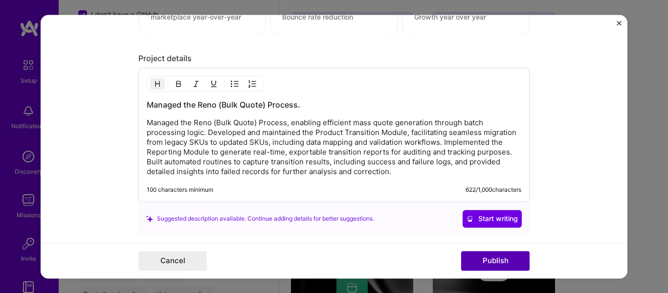
click at [492, 260] on button "Publish" at bounding box center [495, 261] width 69 height 20
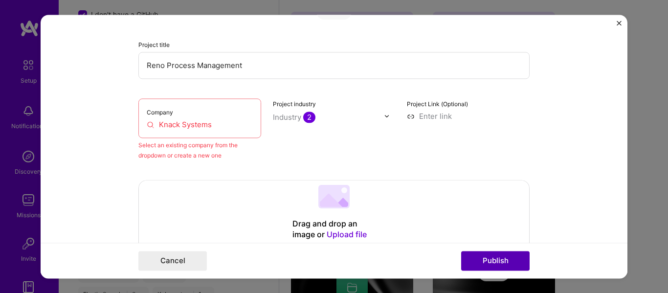
scroll to position [64, 0]
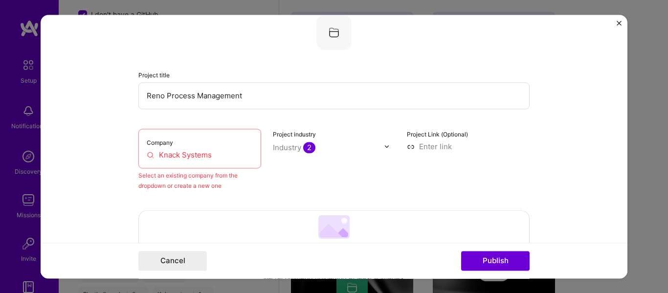
click at [212, 152] on input "Knack Systems" at bounding box center [200, 155] width 106 height 10
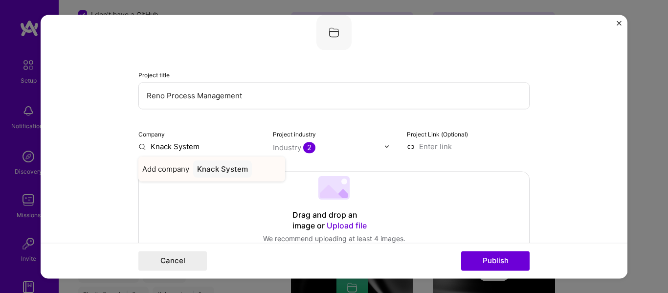
type input "Knack System"
click at [232, 169] on div "Knack System" at bounding box center [222, 168] width 59 height 17
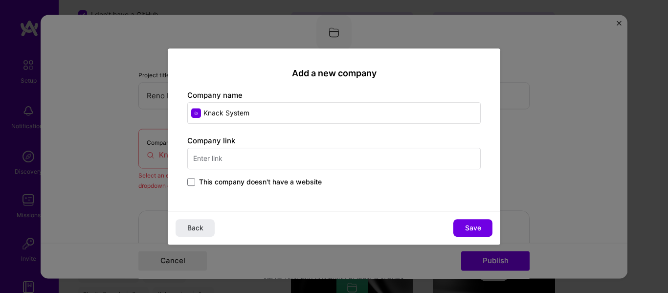
click at [264, 166] on input "text" at bounding box center [334, 159] width 294 height 22
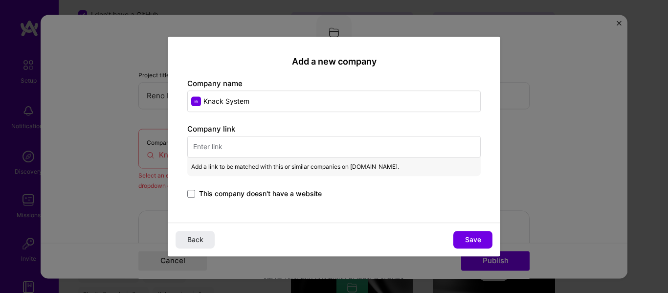
click at [275, 151] on input "text" at bounding box center [334, 147] width 294 height 22
paste input "[URL][DOMAIN_NAME]"
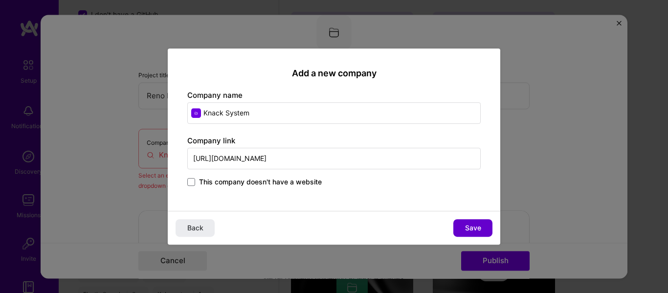
type input "[URL][DOMAIN_NAME]"
click at [472, 226] on span "Save" at bounding box center [473, 228] width 16 height 10
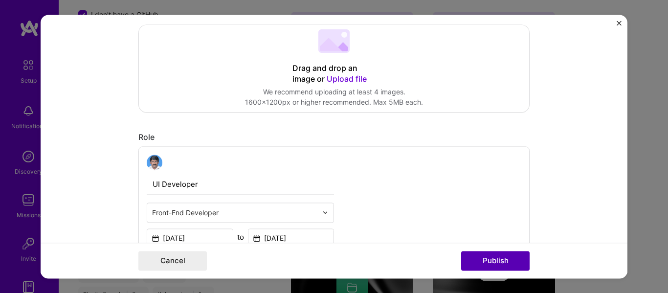
click at [499, 254] on button "Publish" at bounding box center [495, 261] width 69 height 20
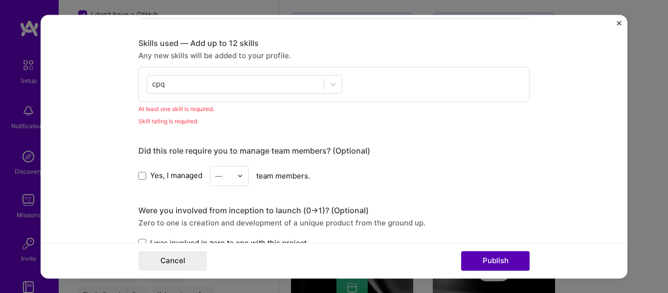
scroll to position [489, 0]
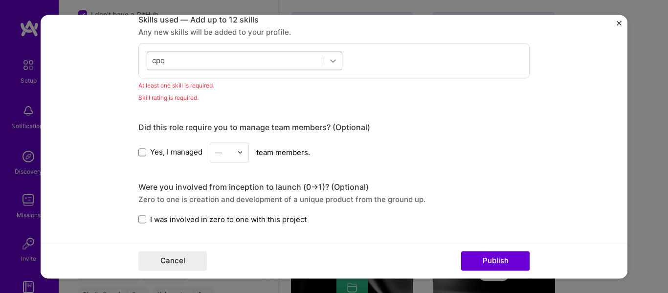
click at [331, 62] on icon at bounding box center [333, 61] width 10 height 10
click at [280, 79] on div "No options" at bounding box center [245, 85] width 196 height 18
click at [212, 107] on div "Editing suggested project This project is suggested based on your LinkedIn, res…" at bounding box center [333, 84] width 391 height 1078
click at [198, 64] on div "cpq cpq" at bounding box center [235, 60] width 177 height 16
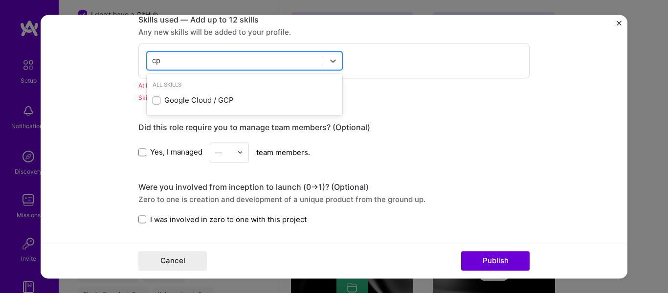
type input "c"
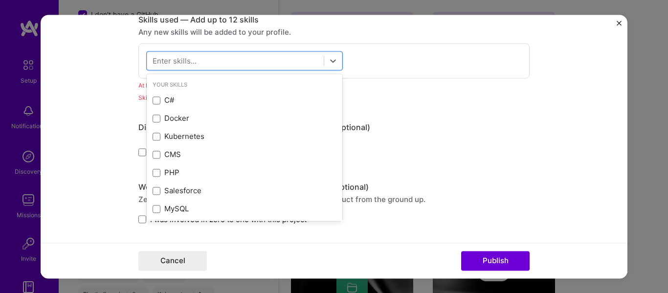
click at [378, 96] on div "Skill rating is required." at bounding box center [333, 97] width 391 height 10
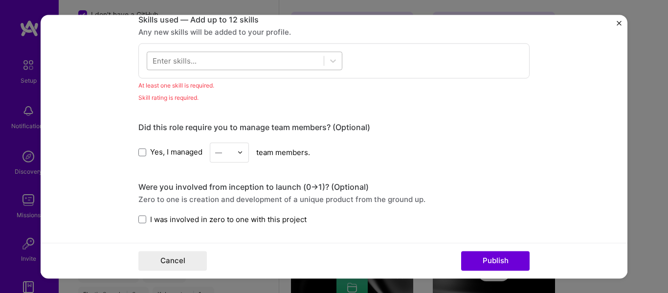
click at [264, 59] on div at bounding box center [235, 60] width 177 height 16
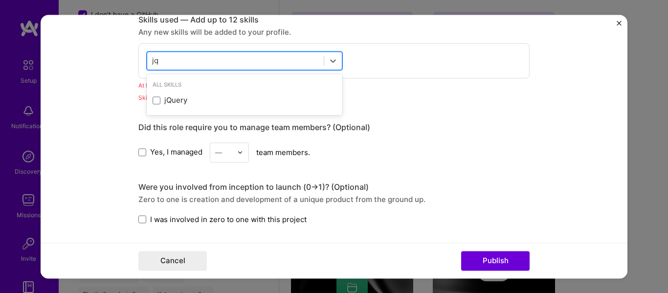
scroll to position [0, 0]
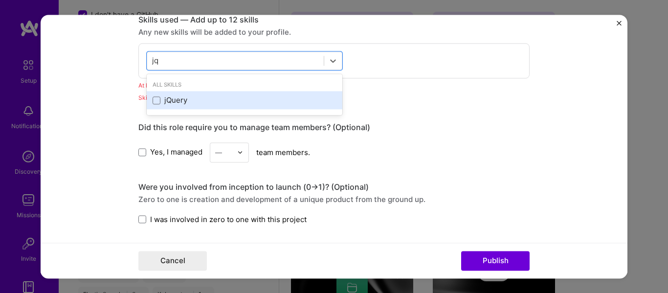
click at [164, 103] on div "jQuery" at bounding box center [245, 100] width 184 height 10
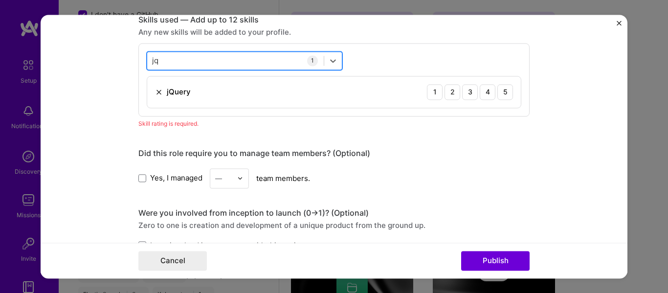
click at [204, 61] on div "jq jq" at bounding box center [235, 60] width 177 height 16
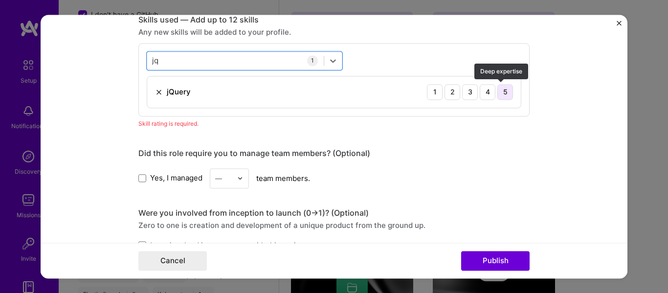
click at [499, 93] on div "5" at bounding box center [506, 92] width 16 height 16
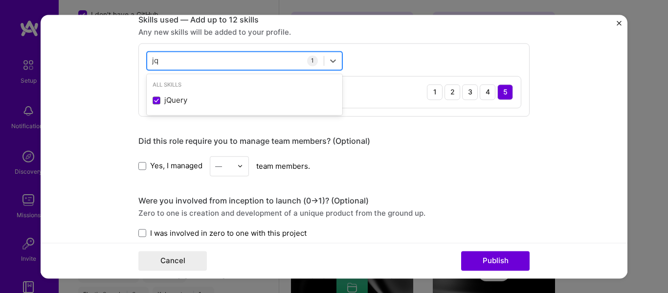
click at [206, 58] on div "jq jq" at bounding box center [235, 60] width 177 height 16
type input "j"
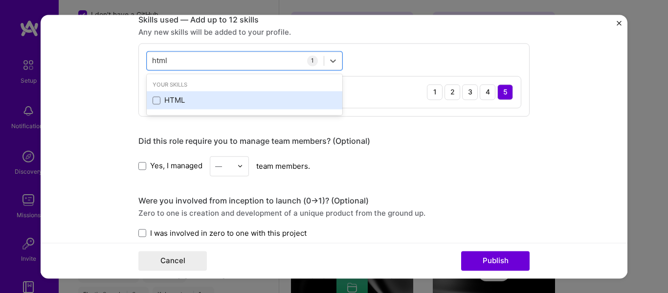
click at [178, 101] on div "HTML" at bounding box center [245, 100] width 184 height 10
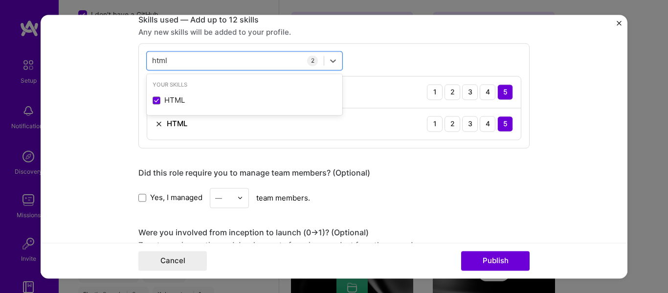
type input "html"
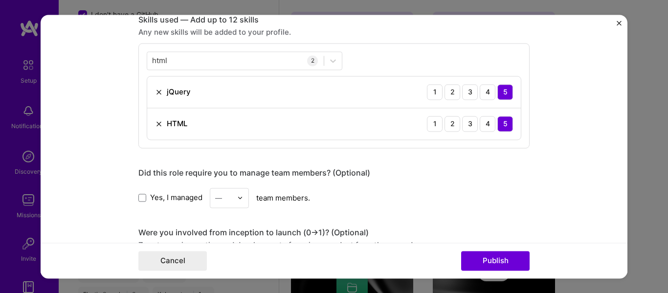
click at [502, 183] on div "Did this role require you to manage team members? (Optional) Yes, I managed — t…" at bounding box center [333, 188] width 391 height 40
click at [495, 258] on button "Publish" at bounding box center [495, 261] width 69 height 20
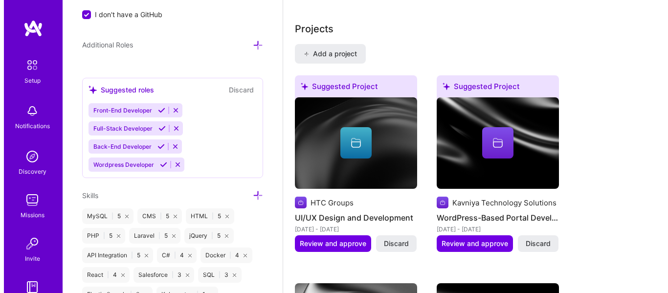
scroll to position [861, 0]
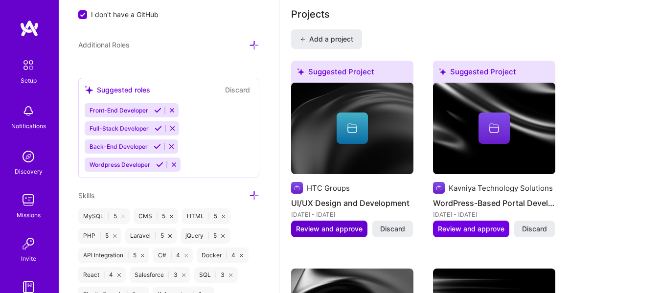
click at [334, 234] on span "Review and approve" at bounding box center [329, 229] width 67 height 10
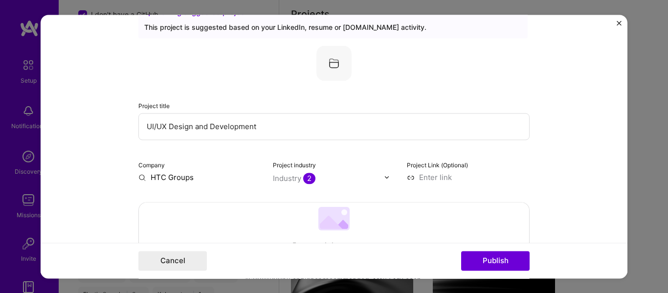
scroll to position [98, 0]
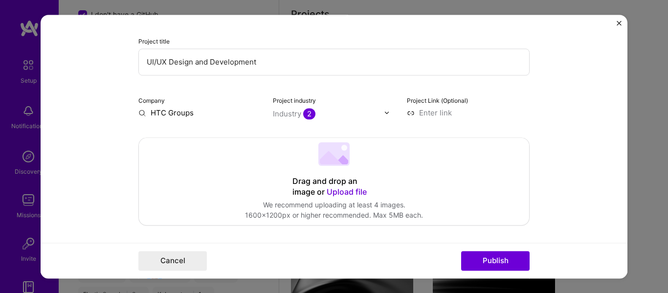
click at [196, 109] on input "HTC Groups" at bounding box center [199, 113] width 123 height 10
type input "HTC Groups"
click at [216, 133] on div "HTC Groups" at bounding box center [218, 135] width 51 height 17
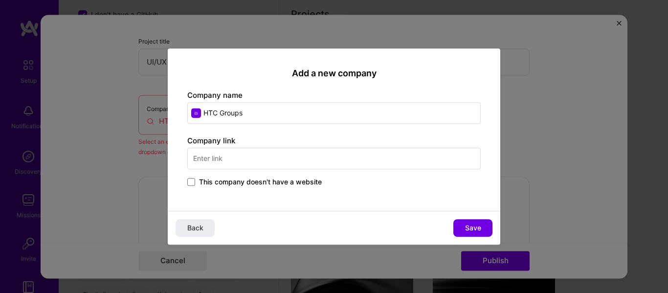
click at [262, 152] on input "text" at bounding box center [334, 159] width 294 height 22
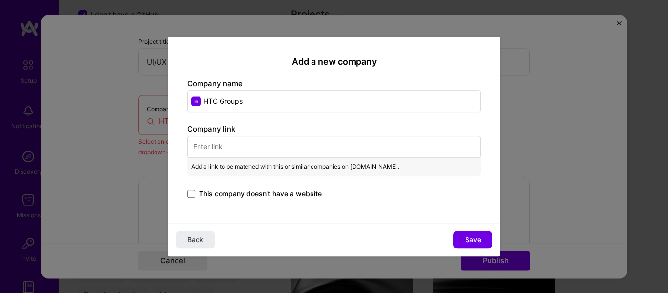
click at [271, 148] on input "text" at bounding box center [334, 147] width 294 height 22
paste input "[URL][DOMAIN_NAME]"
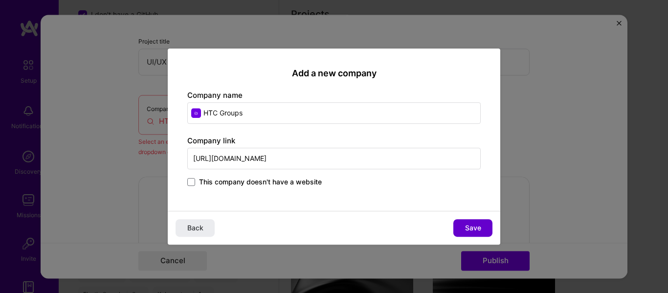
type input "[URL][DOMAIN_NAME]"
click at [478, 228] on span "Save" at bounding box center [473, 228] width 16 height 10
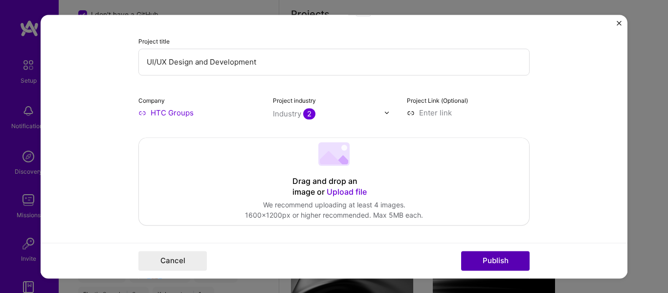
click at [506, 262] on button "Publish" at bounding box center [495, 261] width 69 height 20
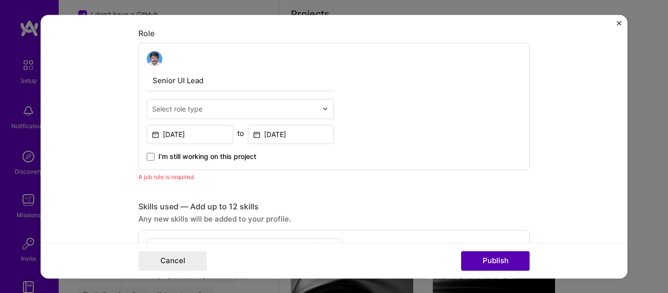
scroll to position [328, 0]
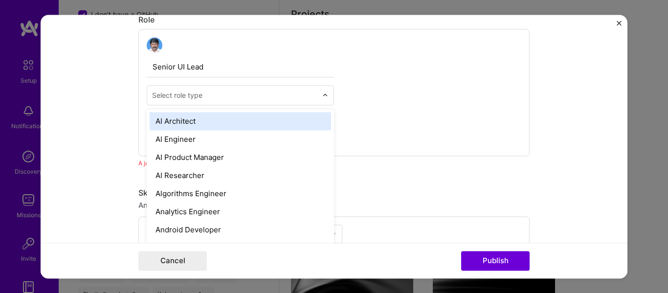
click at [322, 96] on img at bounding box center [325, 95] width 6 height 6
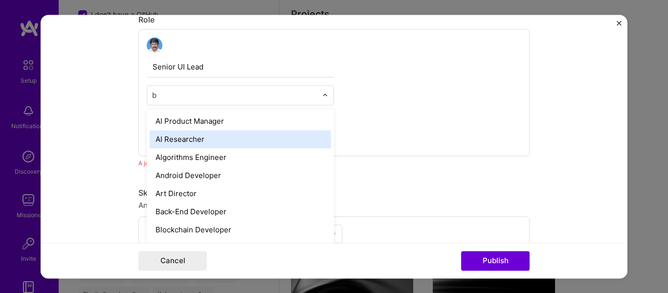
type input "ba"
click at [286, 142] on div "Back-End Developer" at bounding box center [241, 139] width 182 height 18
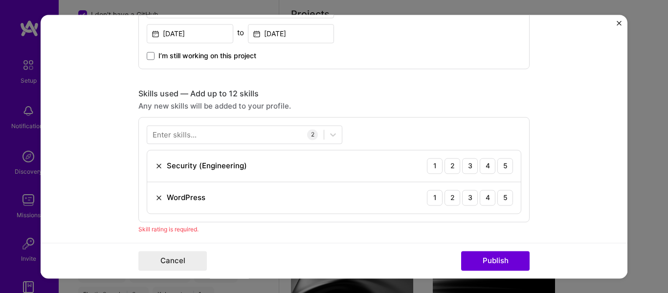
scroll to position [426, 0]
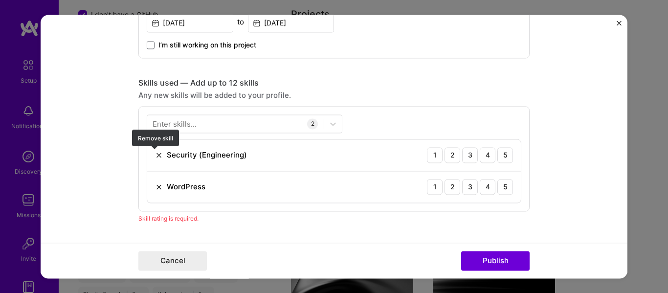
click at [156, 155] on img at bounding box center [159, 155] width 8 height 8
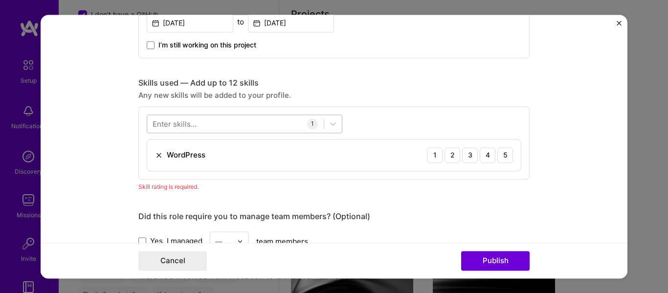
click at [270, 128] on div at bounding box center [235, 123] width 177 height 16
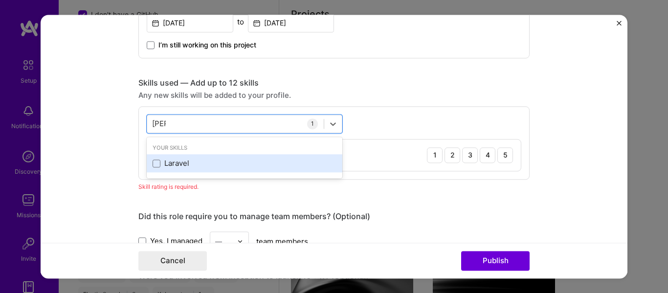
click at [185, 164] on div "Laravel" at bounding box center [245, 164] width 184 height 10
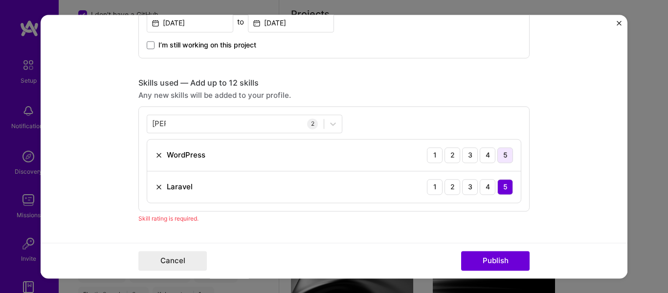
click at [499, 153] on div "5" at bounding box center [506, 155] width 16 height 16
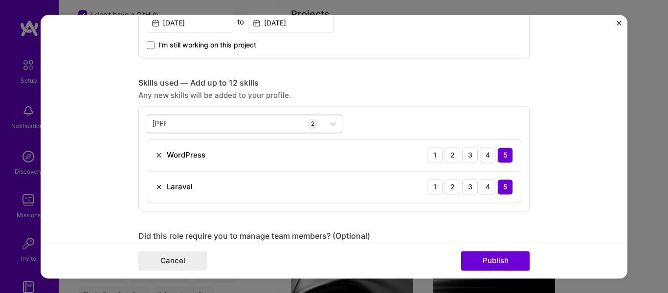
click at [245, 122] on div "[PERSON_NAME]" at bounding box center [235, 123] width 177 height 16
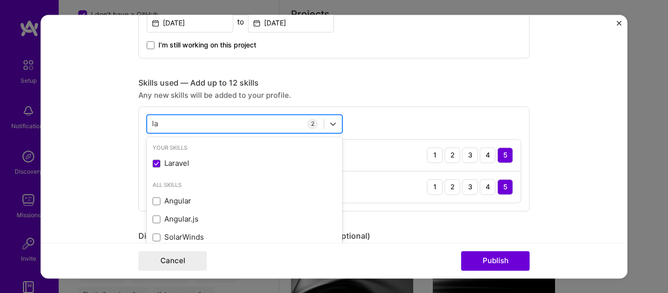
type input "l"
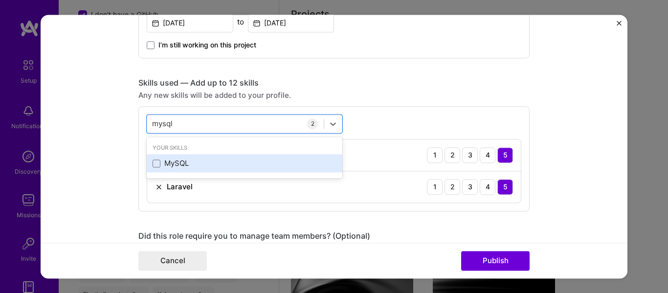
click at [165, 165] on div "MySQL" at bounding box center [245, 164] width 184 height 10
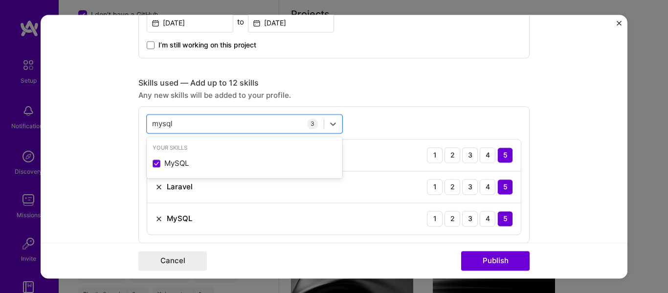
click at [569, 194] on form "Editing suggested project This project is suggested based on your LinkedIn, res…" at bounding box center [334, 147] width 587 height 264
click at [247, 124] on div "mysql mysql" at bounding box center [235, 123] width 177 height 16
drag, startPoint x: 235, startPoint y: 120, endPoint x: 160, endPoint y: 118, distance: 75.4
click at [160, 118] on div "mysql mysql" at bounding box center [235, 123] width 177 height 16
click at [161, 123] on input "mysql" at bounding box center [163, 123] width 22 height 10
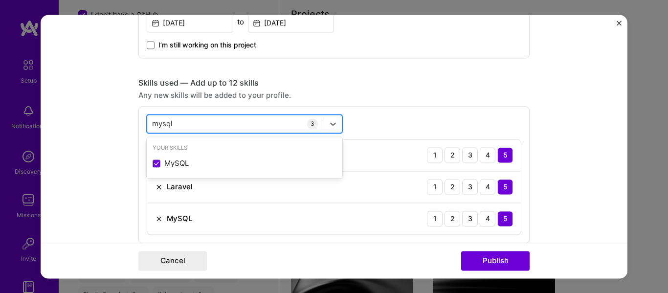
click at [161, 123] on input "mysql" at bounding box center [163, 123] width 22 height 10
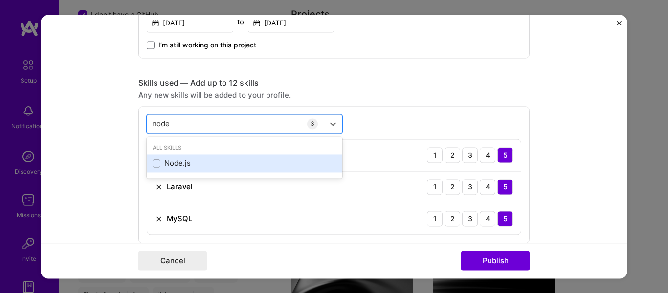
click at [171, 160] on div "Node.js" at bounding box center [245, 164] width 184 height 10
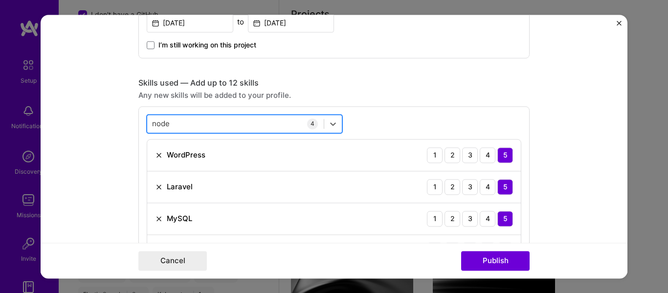
click at [206, 117] on div "node node" at bounding box center [235, 123] width 177 height 16
drag, startPoint x: 185, startPoint y: 124, endPoint x: 150, endPoint y: 124, distance: 34.7
click at [150, 124] on div "node node" at bounding box center [235, 123] width 177 height 16
click at [152, 124] on input "node" at bounding box center [161, 123] width 19 height 10
drag, startPoint x: 151, startPoint y: 124, endPoint x: 326, endPoint y: 152, distance: 177.4
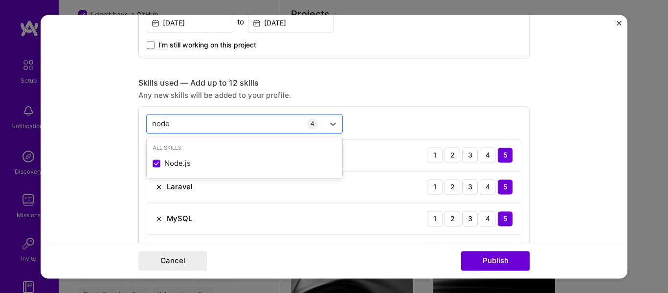
click at [152, 124] on input "node" at bounding box center [161, 123] width 19 height 10
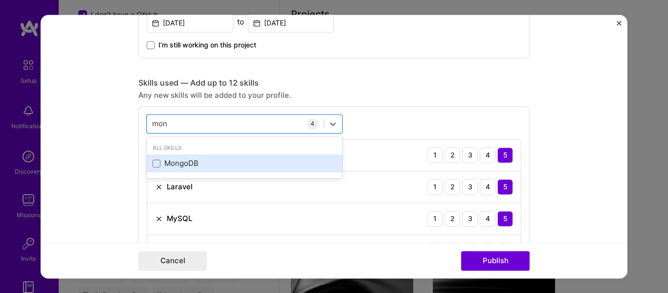
click at [190, 167] on div "MongoDB" at bounding box center [245, 164] width 184 height 10
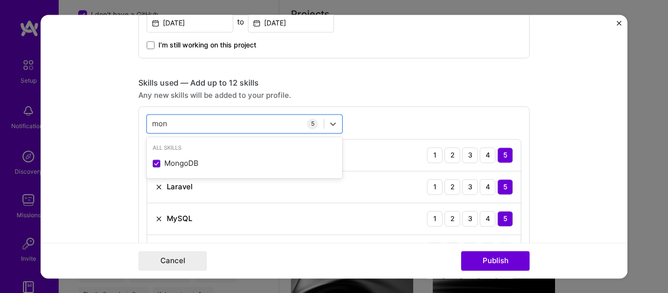
type input "mon"
click at [570, 192] on form "Editing suggested project This project is suggested based on your LinkedIn, res…" at bounding box center [334, 147] width 587 height 264
click at [192, 118] on div "mon mon" at bounding box center [235, 123] width 177 height 16
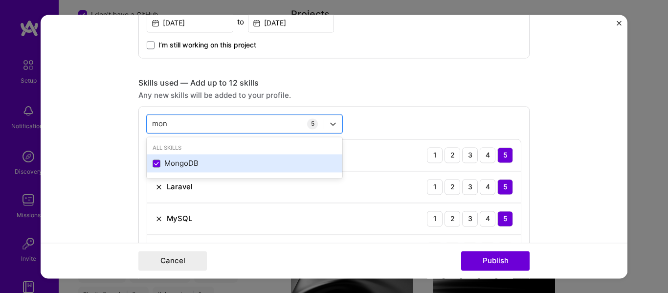
click at [187, 165] on div "MongoDB" at bounding box center [245, 164] width 184 height 10
click at [186, 165] on div "MongoDB" at bounding box center [245, 164] width 184 height 10
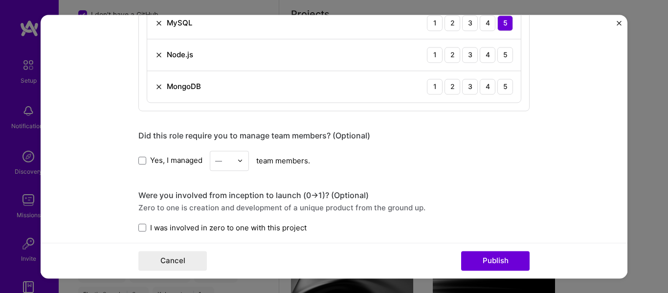
scroll to position [573, 0]
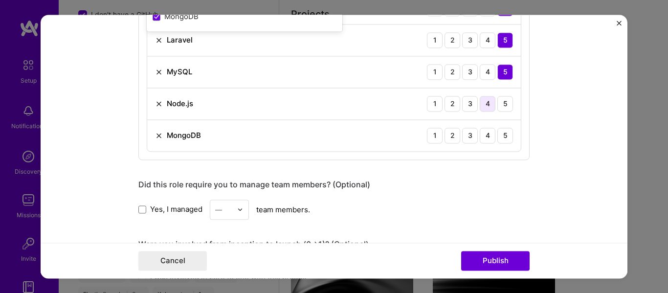
click at [485, 107] on div "4" at bounding box center [488, 104] width 16 height 16
click at [484, 139] on div "4" at bounding box center [488, 136] width 16 height 16
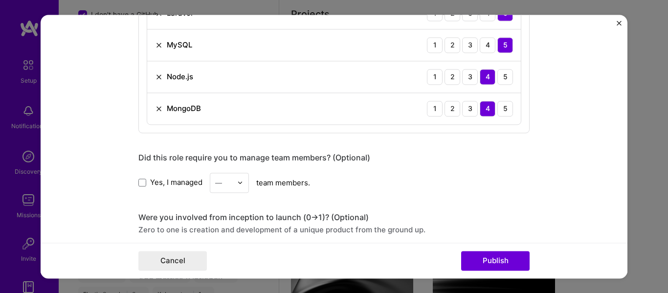
scroll to position [720, 0]
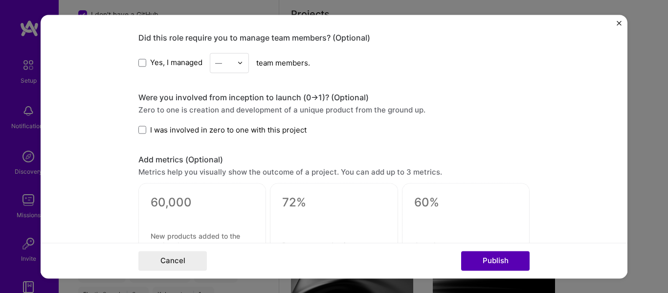
click at [498, 259] on button "Publish" at bounding box center [495, 261] width 69 height 20
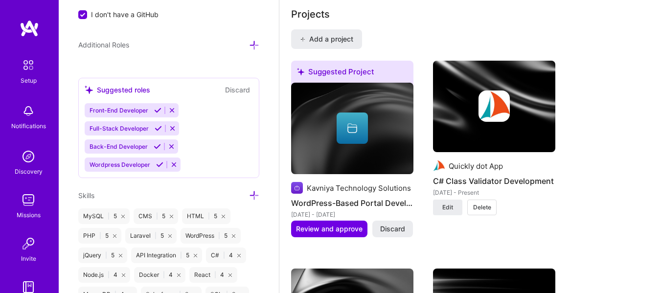
click at [351, 127] on icon at bounding box center [352, 128] width 12 height 12
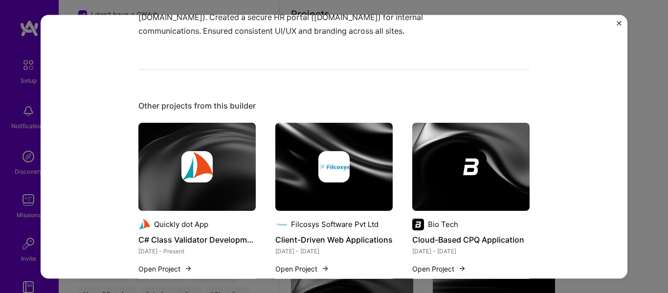
scroll to position [49, 0]
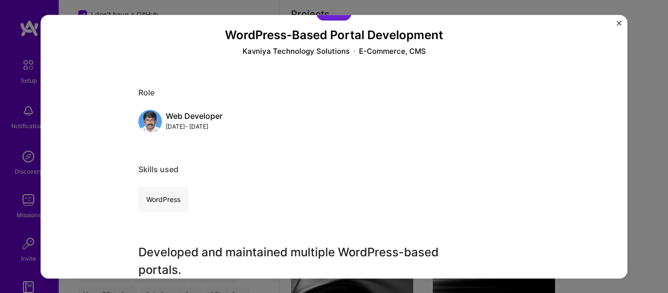
click at [618, 23] on img "Close" at bounding box center [619, 23] width 5 height 5
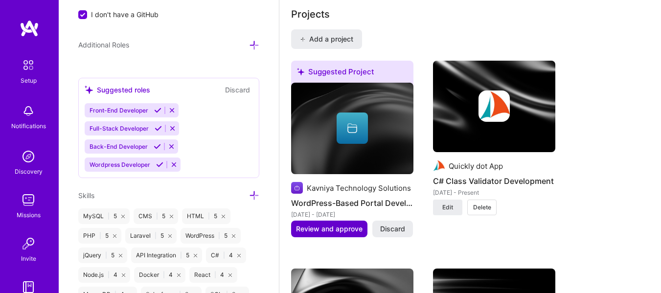
click at [331, 233] on span "Review and approve" at bounding box center [329, 229] width 67 height 10
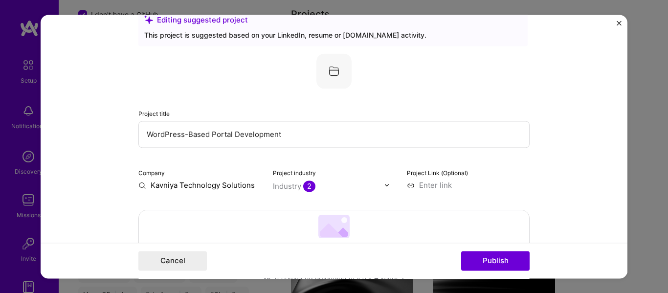
scroll to position [49, 0]
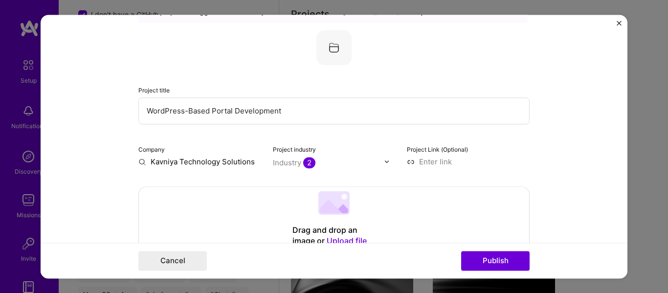
click at [251, 161] on input "Kavniya Technology Solutions" at bounding box center [199, 162] width 123 height 10
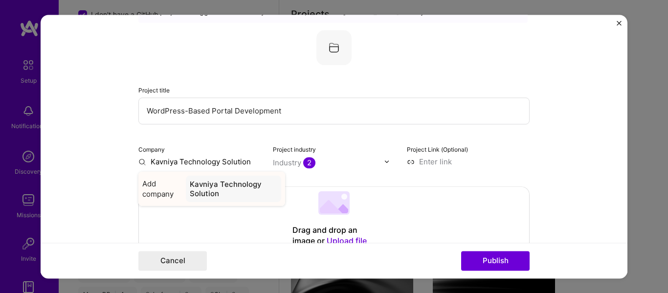
type input "Kavniya Technology Solutions"
click at [255, 187] on div "Kavniya Technology Solutions" at bounding box center [233, 189] width 96 height 26
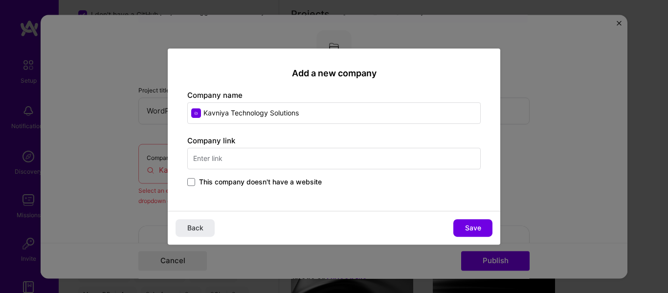
click at [316, 153] on input "text" at bounding box center [334, 159] width 294 height 22
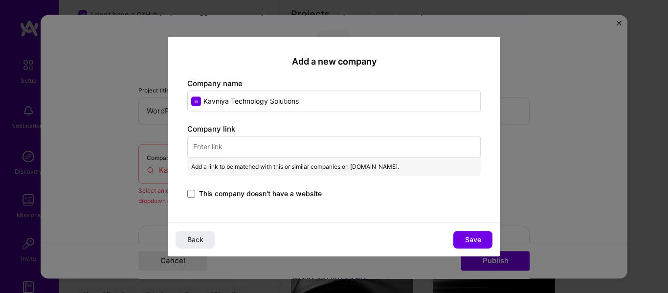
click at [321, 140] on input "text" at bounding box center [334, 147] width 294 height 22
paste input "[URL][DOMAIN_NAME]"
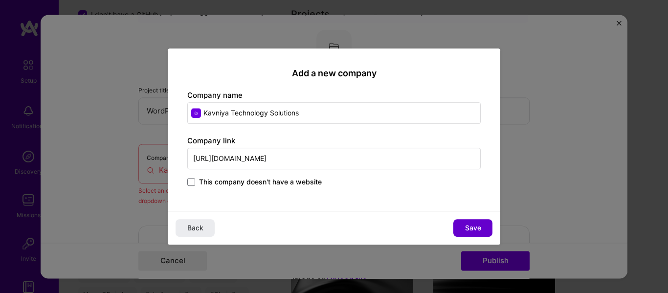
type input "[URL][DOMAIN_NAME]"
click at [481, 233] on span "Save" at bounding box center [473, 228] width 16 height 10
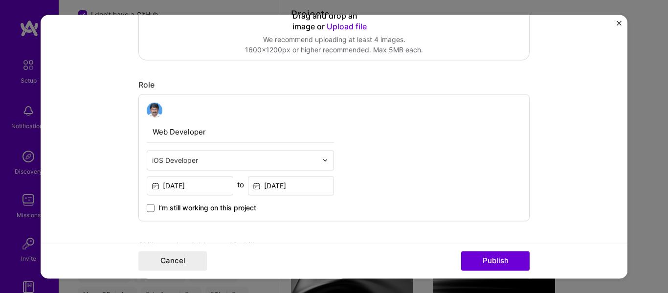
scroll to position [343, 0]
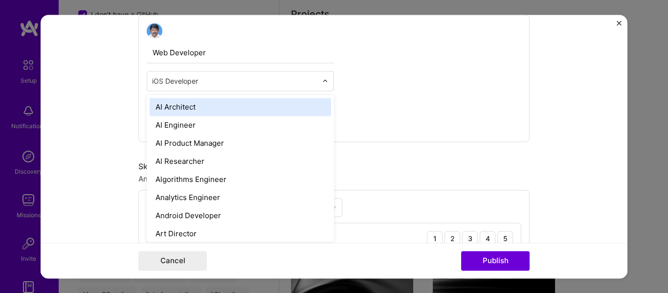
click at [319, 81] on div "iOS Developer" at bounding box center [240, 81] width 187 height 20
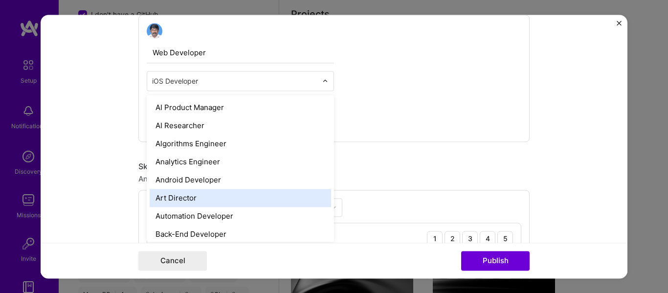
scroll to position [49, 0]
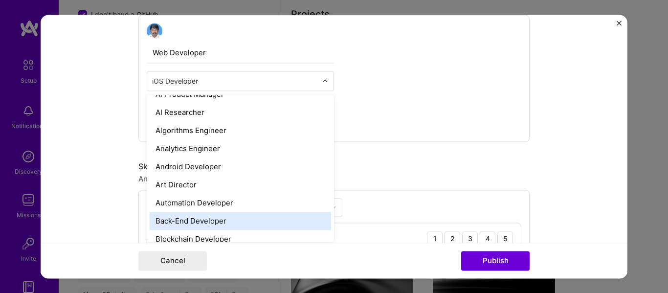
click at [304, 213] on div "Back-End Developer" at bounding box center [241, 221] width 182 height 18
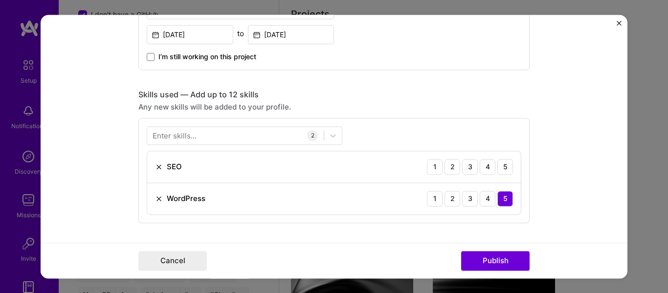
scroll to position [440, 0]
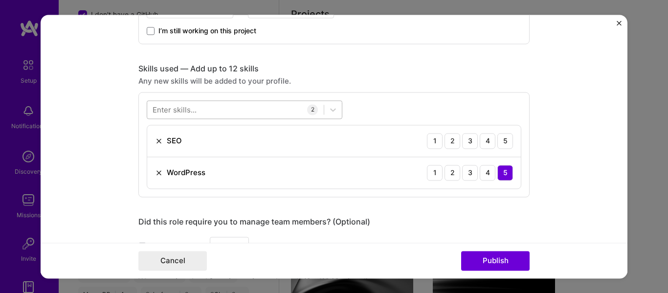
click at [229, 109] on div at bounding box center [235, 109] width 177 height 16
click at [470, 142] on div "3" at bounding box center [470, 141] width 16 height 16
click at [237, 113] on div at bounding box center [235, 109] width 177 height 16
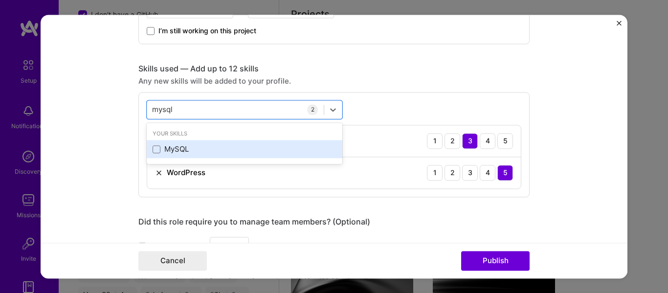
click at [173, 149] on div "MySQL" at bounding box center [245, 149] width 184 height 10
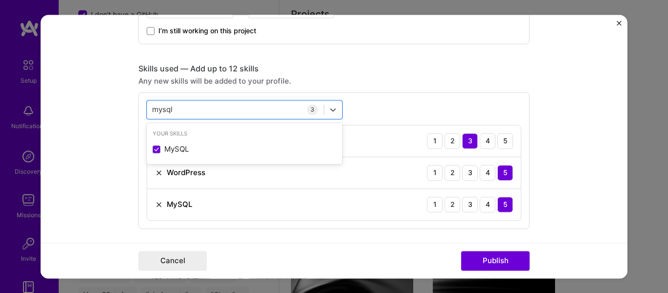
type input "mysql"
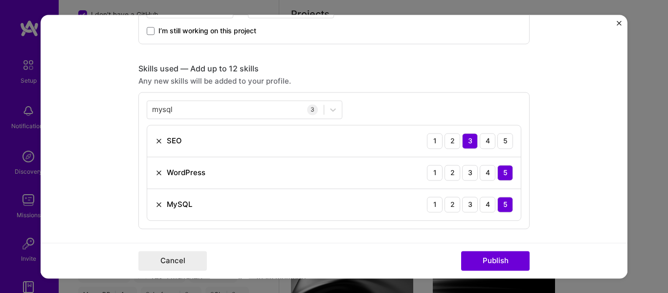
click at [572, 195] on form "Editing suggested project This project is suggested based on your LinkedIn, res…" at bounding box center [334, 147] width 587 height 264
click at [497, 263] on button "Publish" at bounding box center [495, 261] width 69 height 20
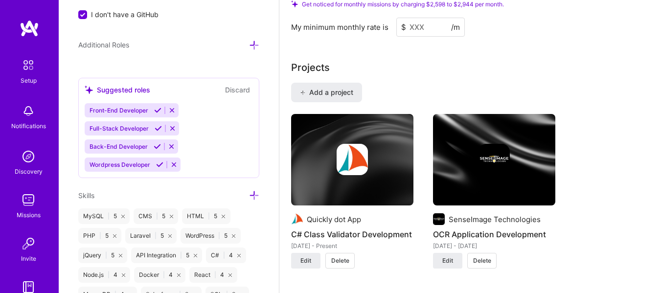
scroll to position [714, 0]
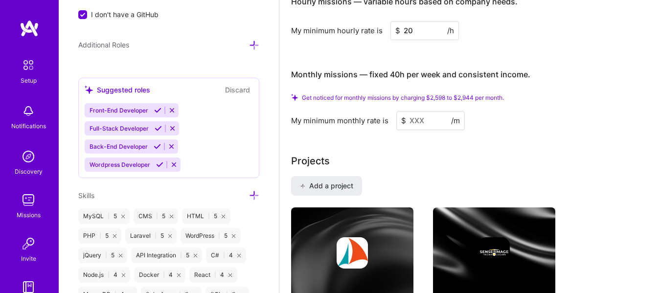
click at [249, 42] on icon at bounding box center [254, 45] width 10 height 10
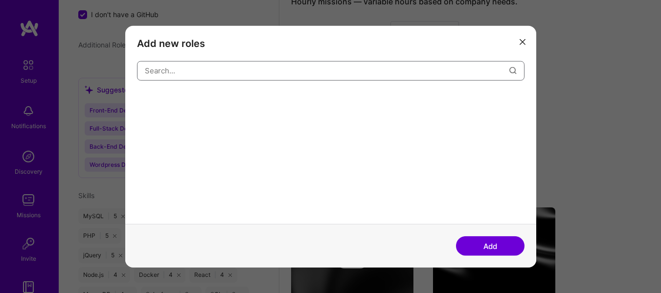
click at [243, 68] on input "modal" at bounding box center [327, 70] width 365 height 25
click at [205, 69] on input "laravel" at bounding box center [327, 70] width 365 height 25
type input "laravel"
click at [490, 241] on button "Add" at bounding box center [490, 246] width 69 height 20
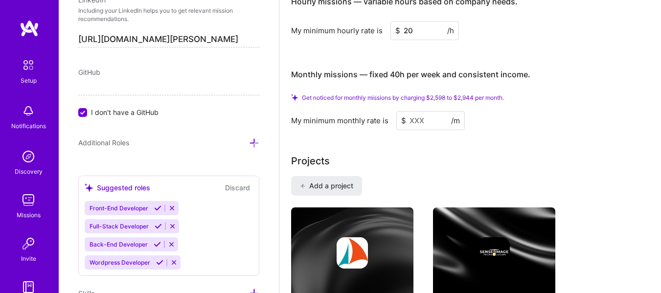
scroll to position [542, 0]
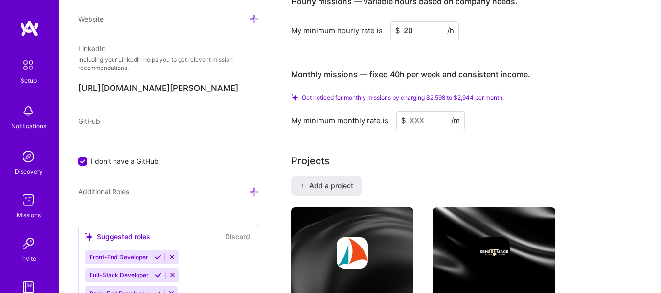
click at [122, 159] on span "I don't have a GitHub" at bounding box center [125, 161] width 68 height 10
click at [88, 159] on input "I don't have a GitHub" at bounding box center [83, 162] width 9 height 9
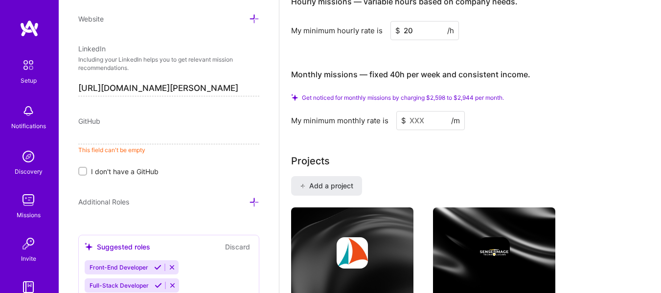
click at [149, 143] on input at bounding box center [168, 137] width 181 height 16
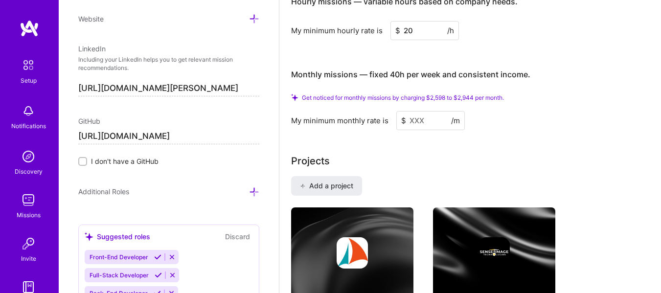
type input "[URL][DOMAIN_NAME]"
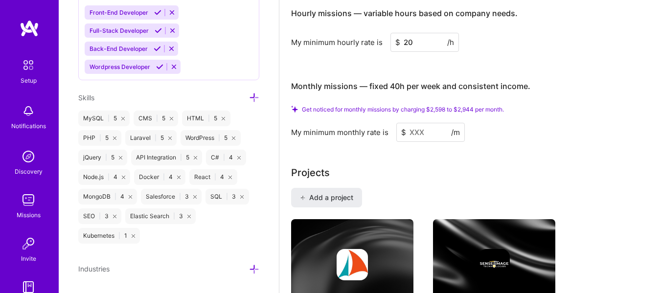
scroll to position [714, 0]
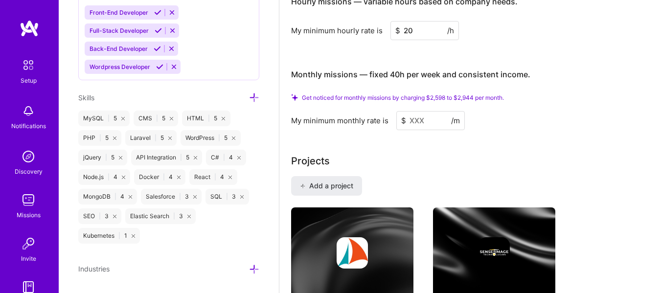
click at [422, 124] on input at bounding box center [430, 120] width 69 height 19
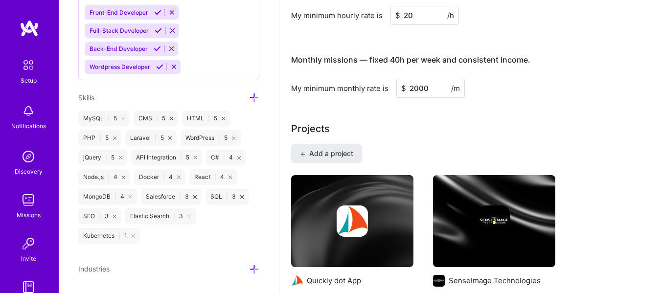
type input "2000"
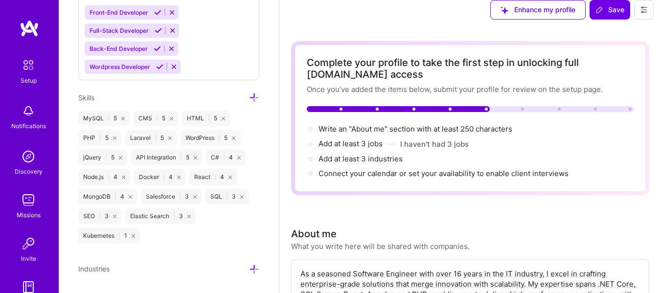
scroll to position [0, 0]
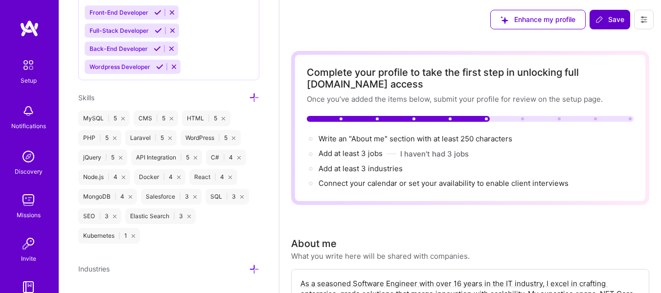
click at [609, 16] on span "Save" at bounding box center [609, 20] width 29 height 10
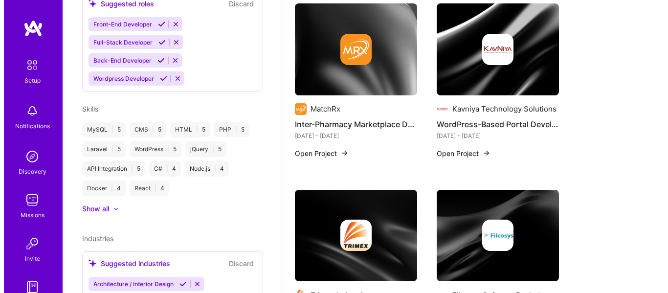
scroll to position [1419, 0]
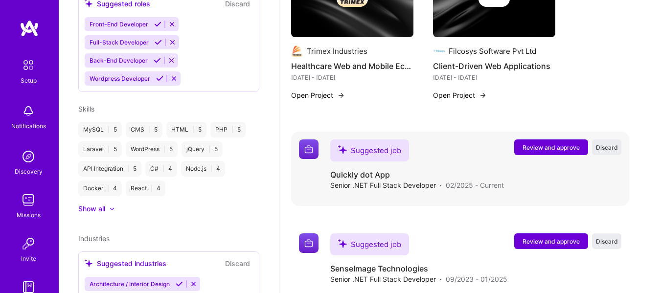
click at [562, 153] on button "Review and approve" at bounding box center [551, 147] width 74 height 16
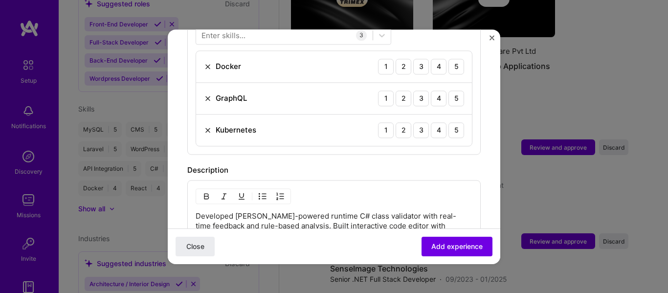
scroll to position [343, 0]
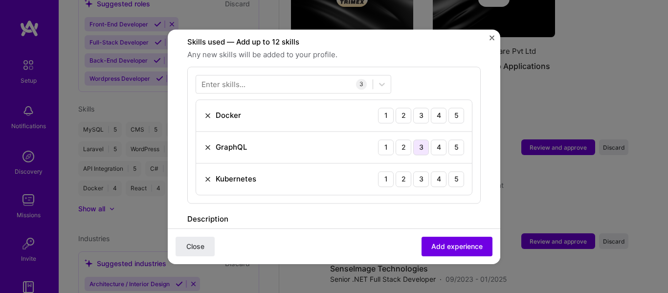
click at [414, 139] on div "3" at bounding box center [421, 147] width 16 height 16
click at [418, 108] on div "3" at bounding box center [421, 116] width 16 height 16
click at [383, 171] on div "1" at bounding box center [386, 179] width 16 height 16
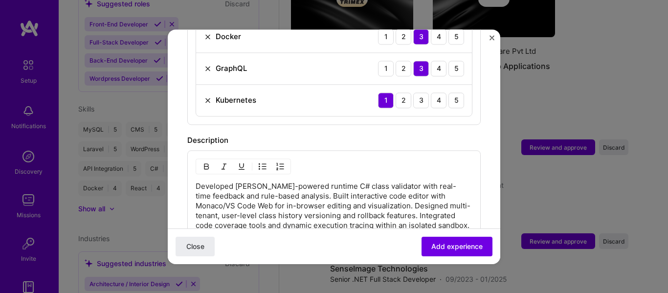
scroll to position [294, 0]
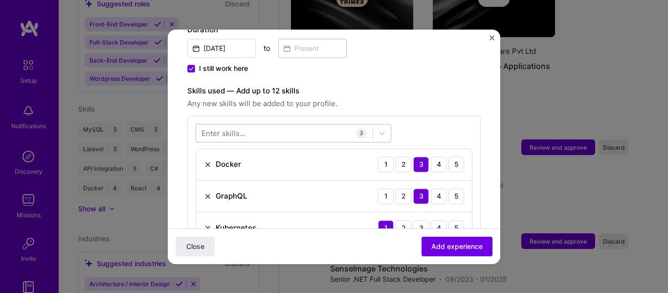
click at [300, 125] on div at bounding box center [284, 133] width 177 height 16
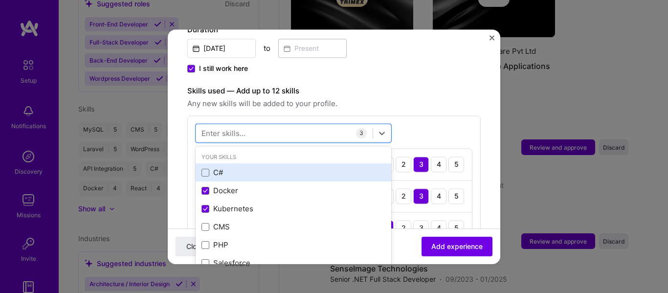
click at [223, 168] on div "C#" at bounding box center [294, 173] width 184 height 10
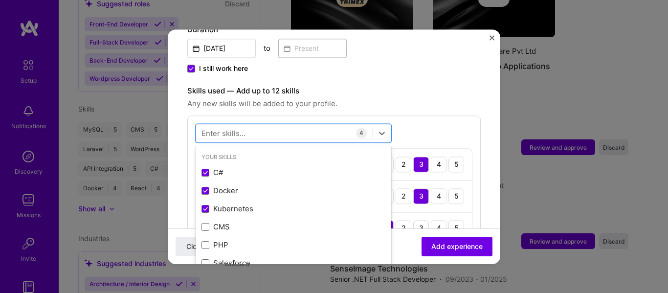
click at [471, 115] on div "option C#, selected. option C# selected, 0 of 2. 378 results available. Use Up …" at bounding box center [334, 199] width 294 height 169
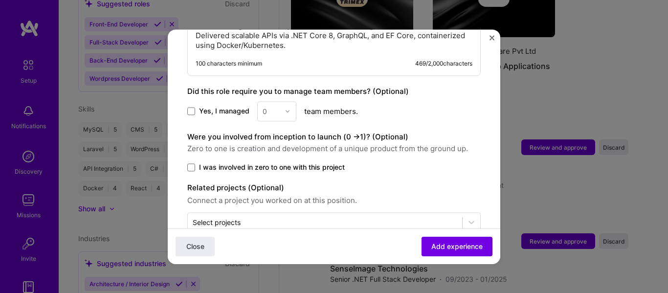
scroll to position [666, 0]
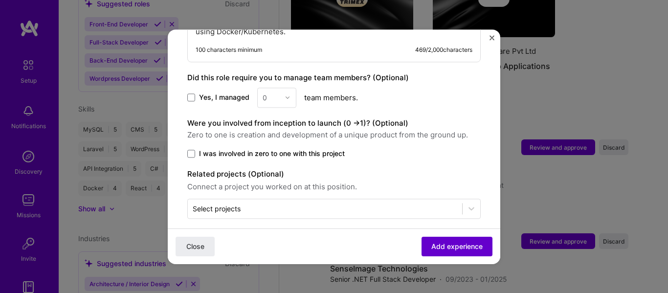
click at [447, 247] on span "Add experience" at bounding box center [457, 246] width 51 height 10
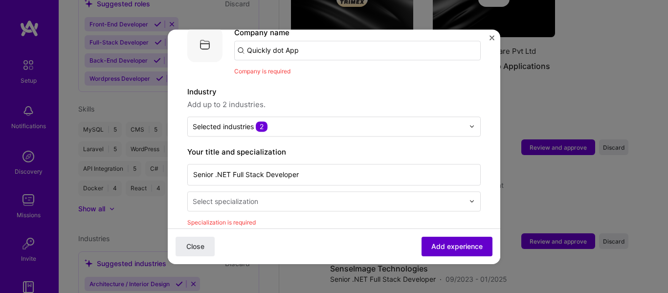
scroll to position [98, 0]
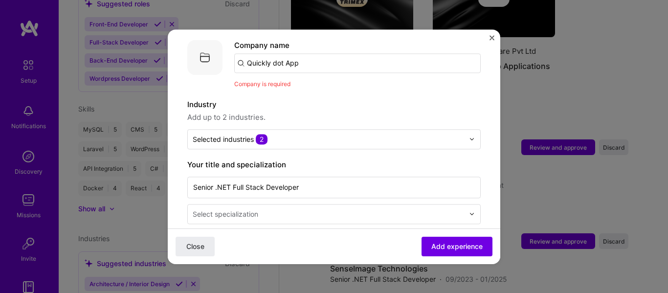
click at [309, 54] on input "Quickly dot App" at bounding box center [357, 63] width 247 height 20
type input "Quickly dot App"
click at [323, 86] on div "Quickly dot App" at bounding box center [321, 90] width 64 height 17
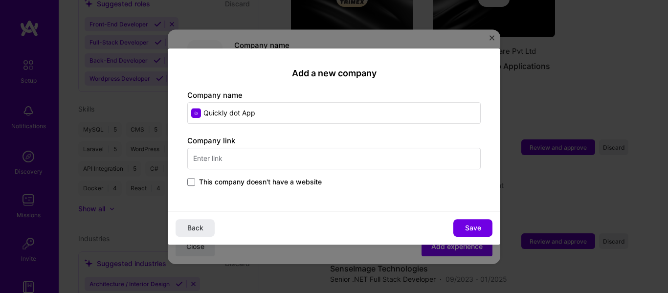
click at [320, 161] on input "text" at bounding box center [334, 159] width 294 height 22
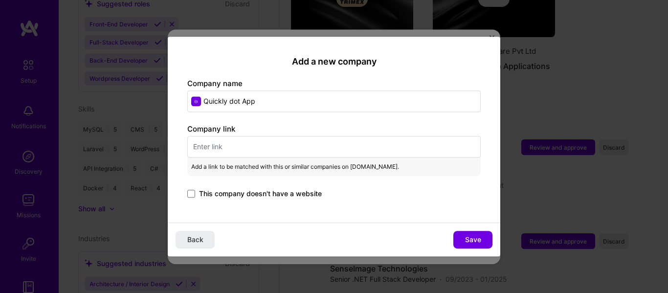
type input "b"
click at [278, 147] on input "text" at bounding box center [334, 147] width 294 height 22
paste input "[URL][DOMAIN_NAME]"
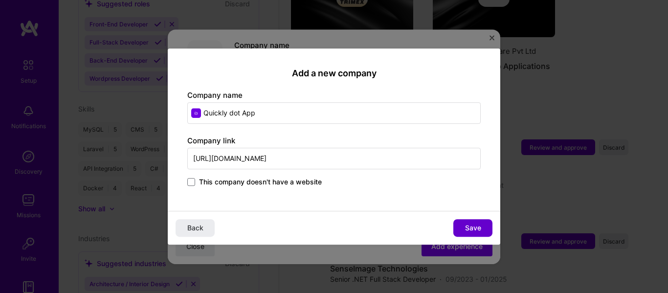
type input "[URL][DOMAIN_NAME]"
click at [471, 228] on span "Save" at bounding box center [473, 228] width 16 height 10
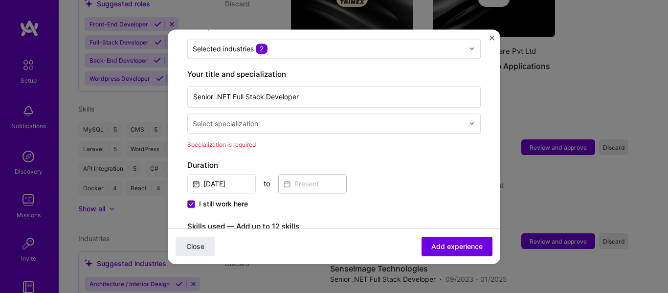
scroll to position [196, 0]
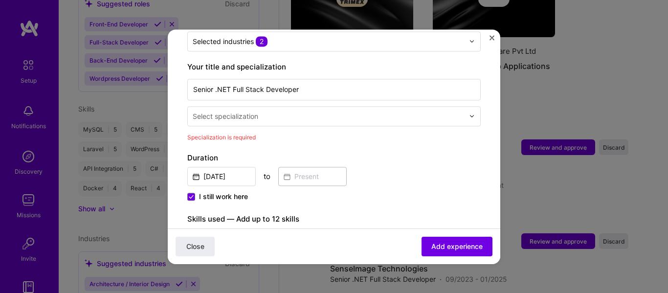
click at [460, 107] on div "Select specialization" at bounding box center [328, 116] width 281 height 19
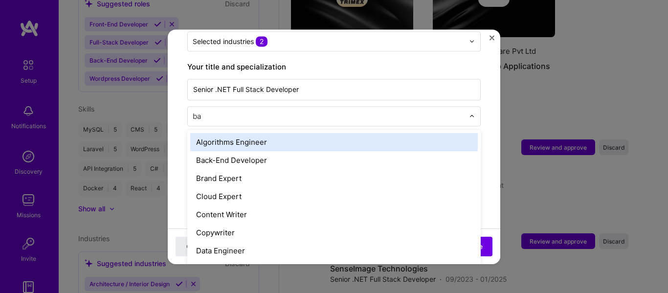
type input "bac"
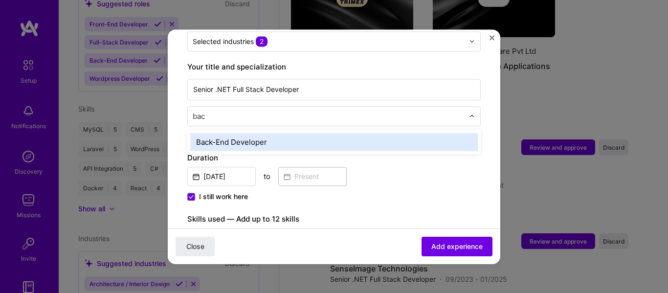
click at [401, 134] on div "Back-End Developer" at bounding box center [334, 142] width 288 height 18
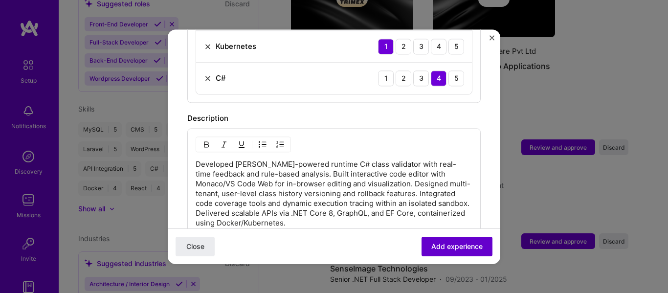
click at [451, 246] on span "Add experience" at bounding box center [457, 246] width 51 height 10
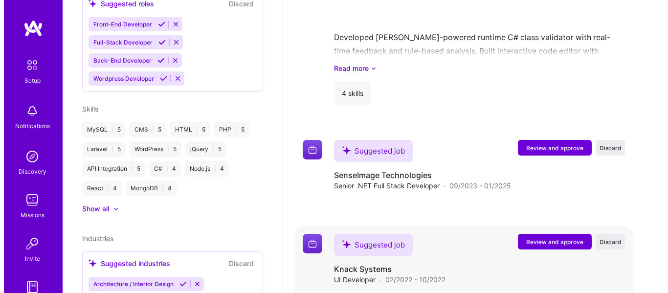
scroll to position [1615, 0]
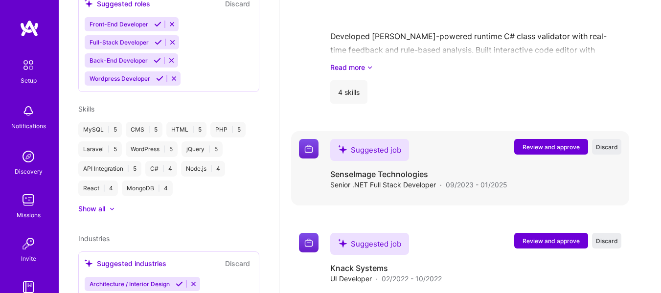
click at [556, 149] on span "Review and approve" at bounding box center [551, 147] width 57 height 8
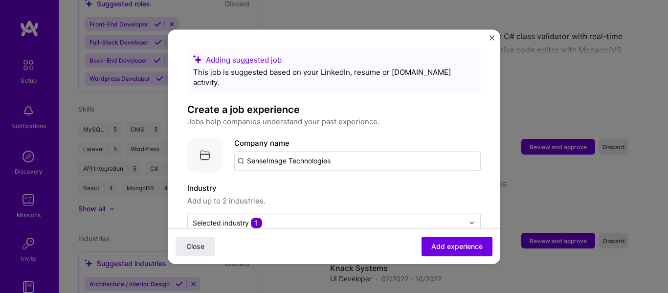
click at [394, 156] on input "SenseImage Technologies" at bounding box center [357, 161] width 247 height 20
type input "SenseImage Technologies"
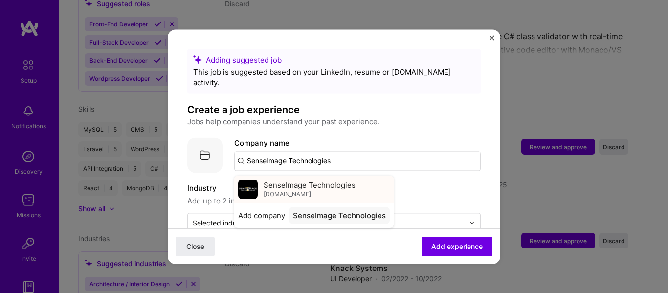
click at [370, 182] on div "SenseImage Technologies [DOMAIN_NAME]" at bounding box center [314, 189] width 160 height 27
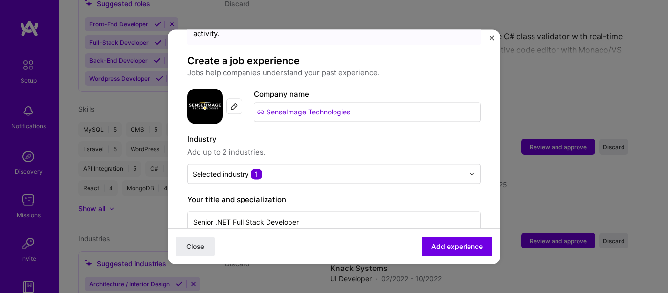
scroll to position [98, 0]
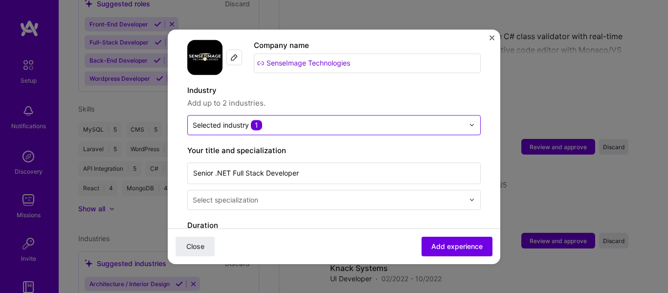
click at [469, 115] on div at bounding box center [474, 124] width 11 height 19
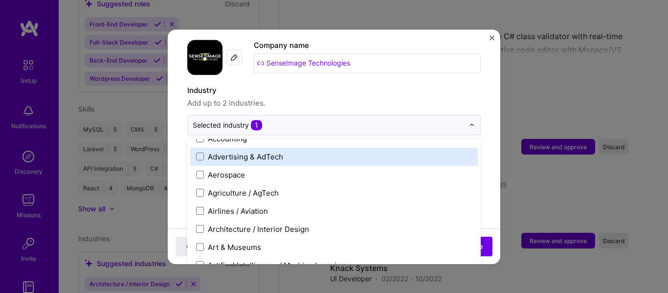
scroll to position [49, 0]
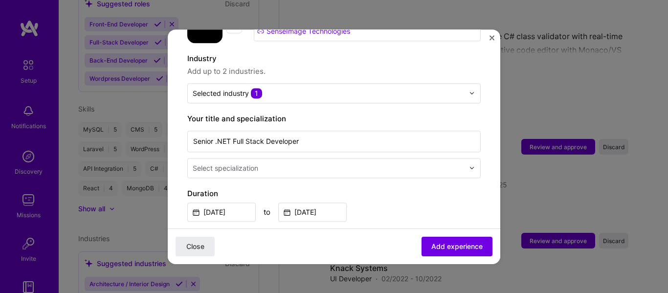
scroll to position [147, 0]
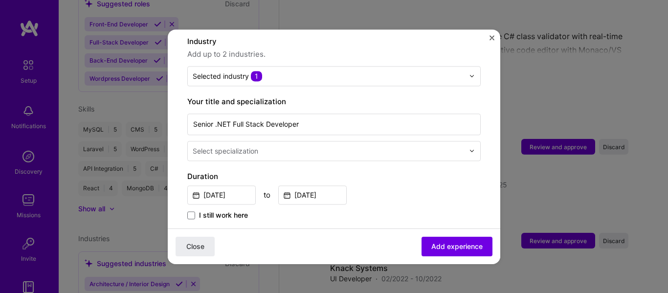
click at [469, 144] on div at bounding box center [474, 150] width 11 height 19
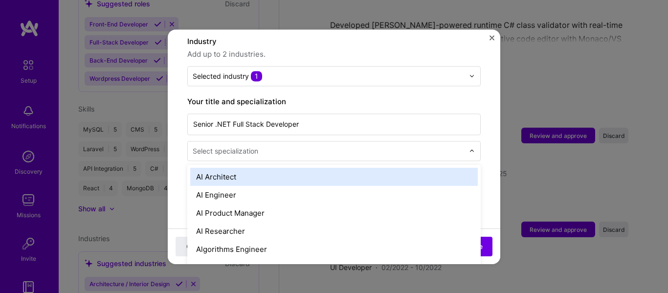
scroll to position [1627, 0]
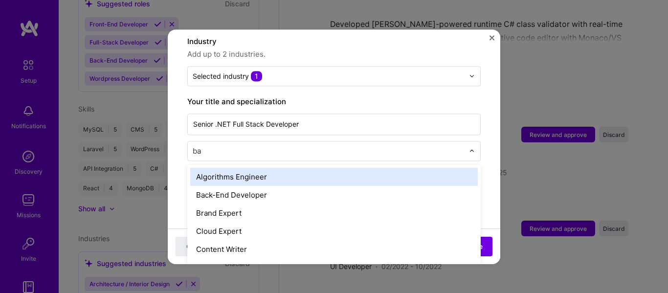
type input "bac"
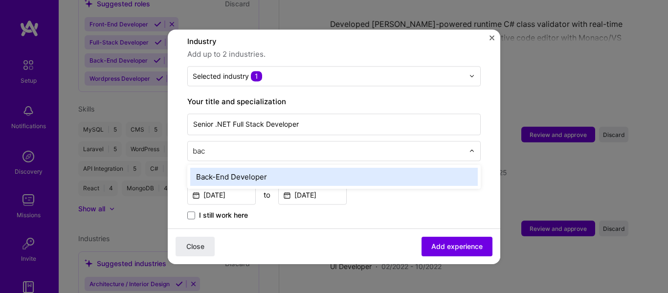
click at [417, 168] on div "Back-End Developer" at bounding box center [334, 177] width 288 height 18
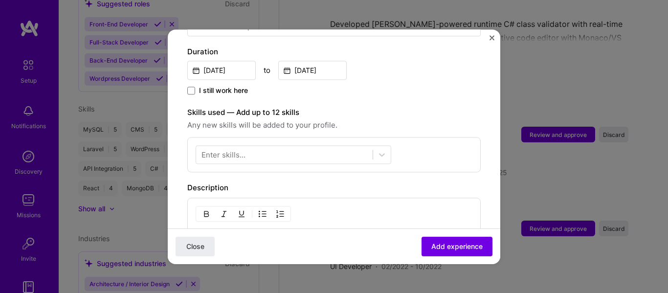
scroll to position [294, 0]
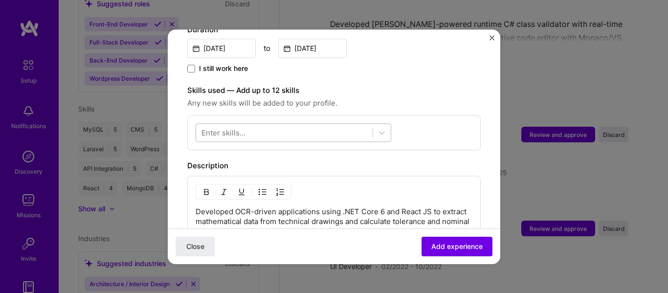
click at [311, 124] on div at bounding box center [284, 132] width 177 height 16
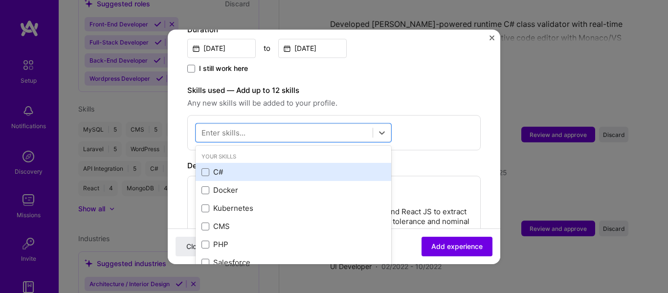
click at [227, 167] on div "C#" at bounding box center [294, 172] width 184 height 10
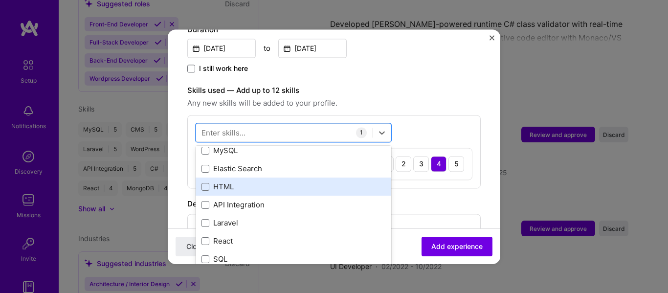
scroll to position [196, 0]
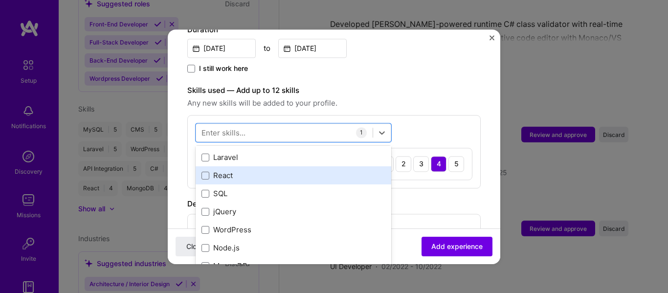
click at [221, 171] on div "React" at bounding box center [294, 176] width 184 height 10
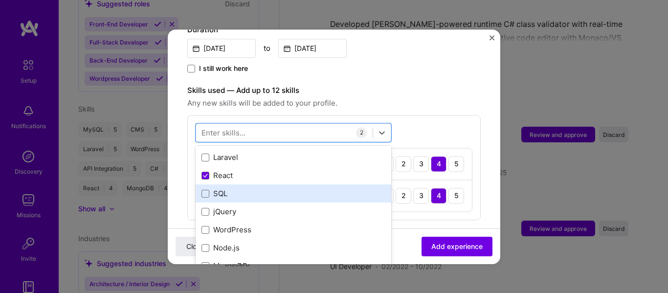
click at [226, 189] on div "SQL" at bounding box center [294, 194] width 184 height 10
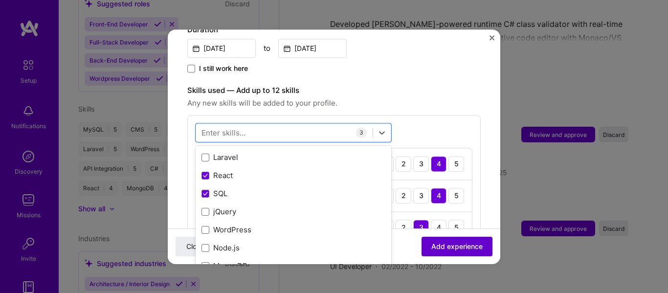
click at [451, 248] on span "Add experience" at bounding box center [457, 246] width 51 height 10
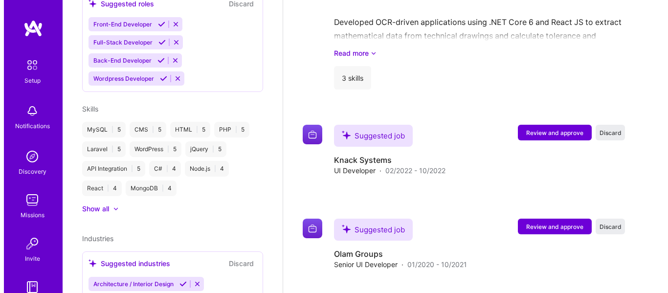
scroll to position [1841, 0]
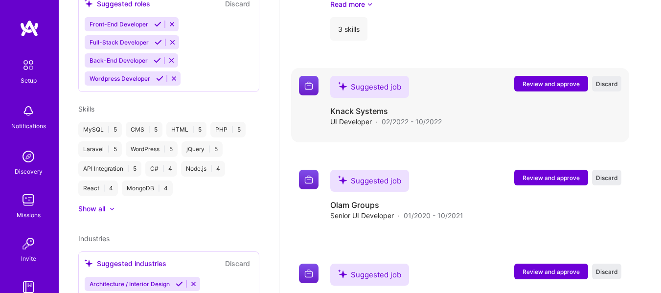
click at [576, 87] on span "Review and approve" at bounding box center [551, 84] width 57 height 8
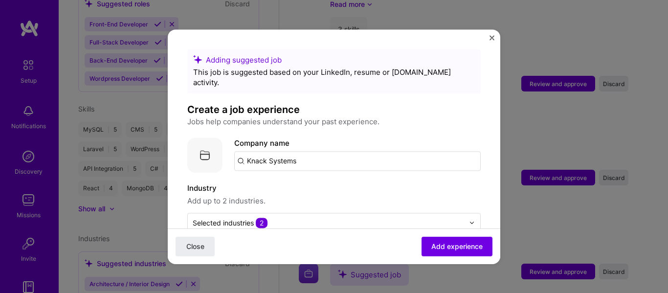
click at [365, 151] on input "Knack Systems" at bounding box center [357, 161] width 247 height 20
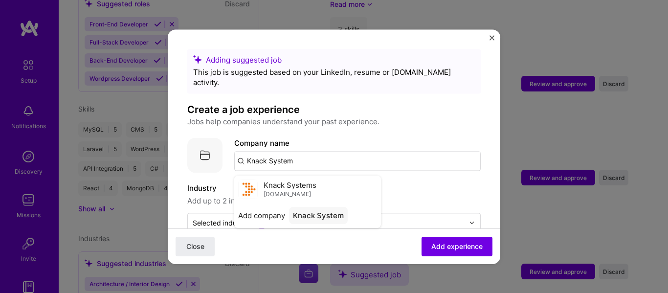
type input "Knack Systems"
click at [337, 176] on div "Knack Systems [DOMAIN_NAME]" at bounding box center [307, 189] width 147 height 27
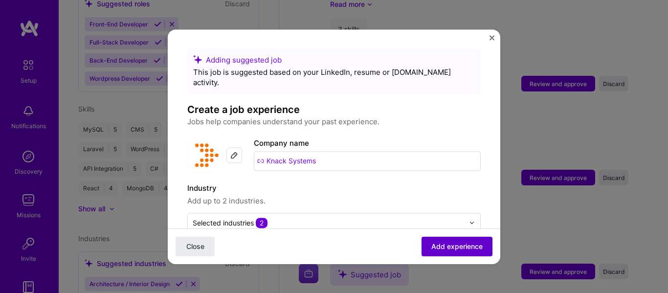
click at [443, 241] on button "Add experience" at bounding box center [457, 246] width 71 height 20
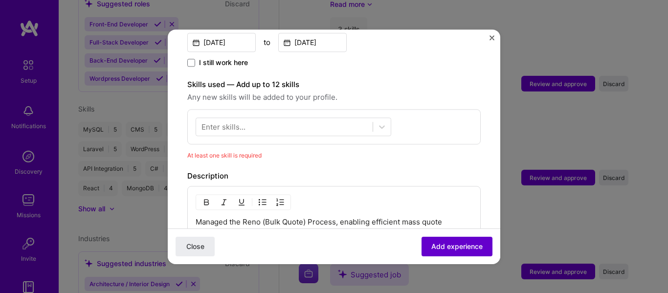
scroll to position [339, 0]
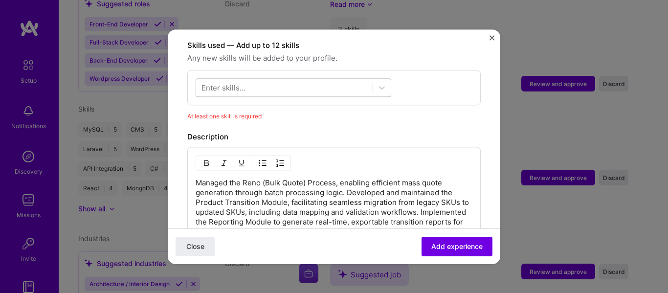
click at [365, 80] on div at bounding box center [284, 87] width 177 height 16
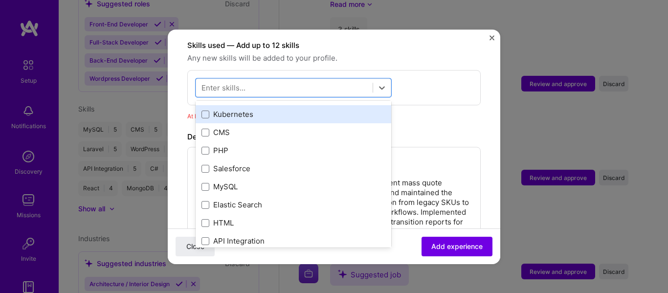
scroll to position [98, 0]
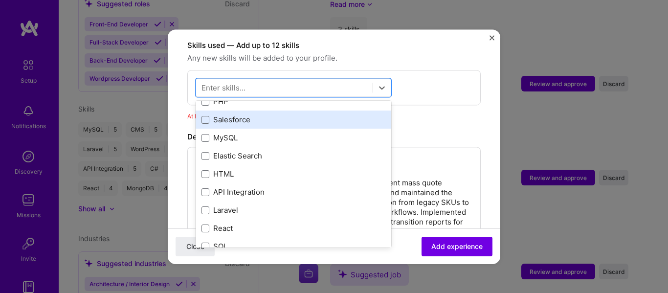
click at [301, 115] on div "Salesforce" at bounding box center [294, 120] width 184 height 10
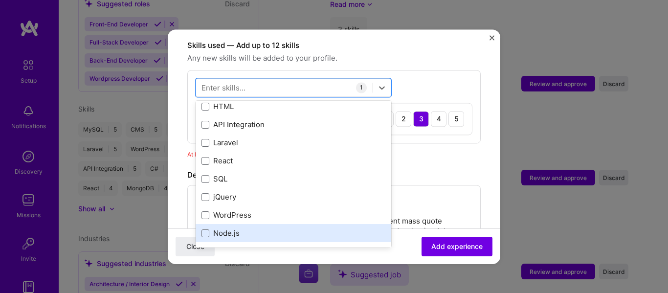
scroll to position [196, 0]
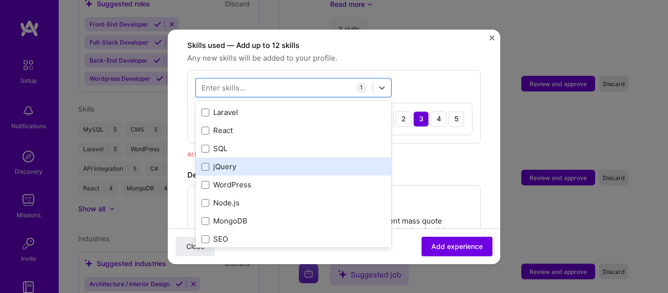
click at [292, 162] on div "jQuery" at bounding box center [294, 167] width 184 height 10
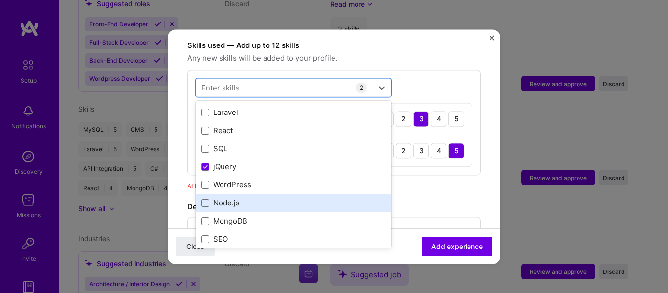
scroll to position [147, 0]
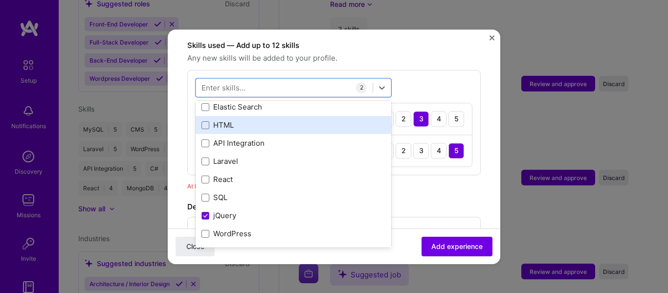
click at [292, 120] on div "HTML" at bounding box center [294, 125] width 184 height 10
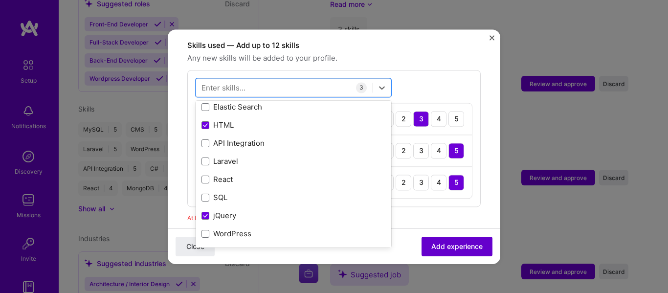
click at [443, 239] on button "Add experience" at bounding box center [457, 246] width 71 height 20
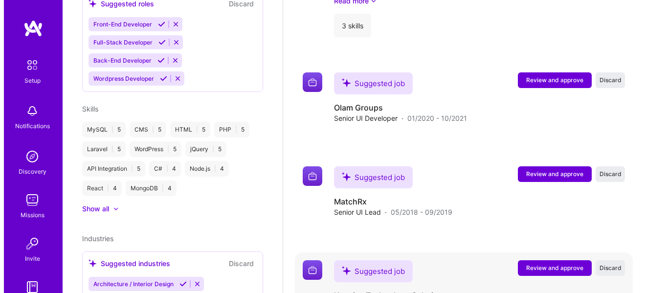
scroll to position [1994, 0]
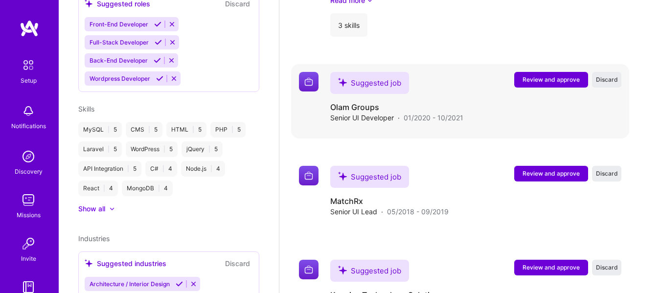
click at [558, 82] on span "Review and approve" at bounding box center [551, 79] width 57 height 8
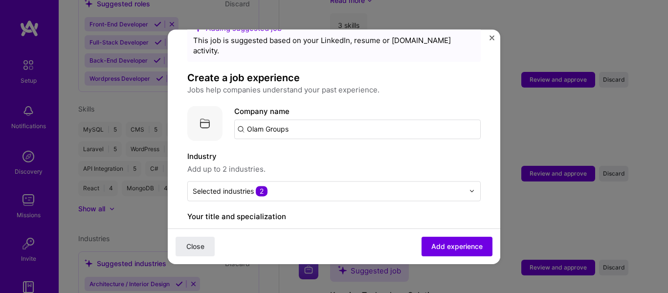
scroll to position [49, 0]
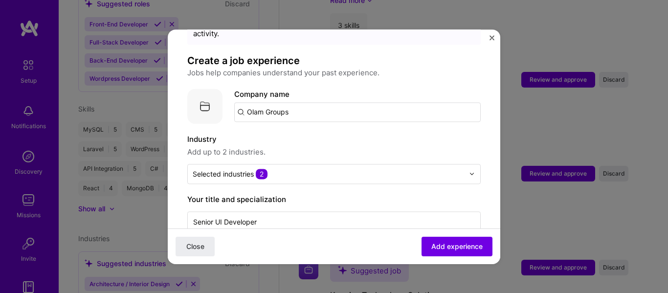
click at [351, 105] on input "Olam Groups" at bounding box center [357, 112] width 247 height 20
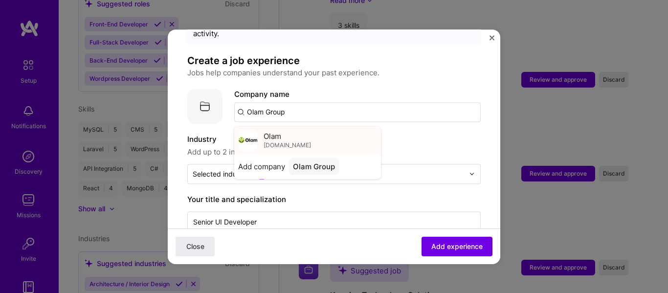
click at [329, 138] on div "Olam [DOMAIN_NAME]" at bounding box center [307, 140] width 147 height 27
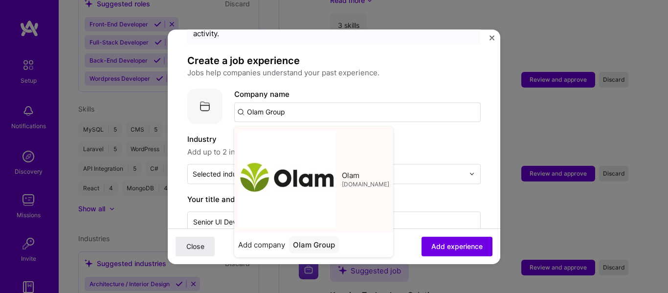
type input "Olam"
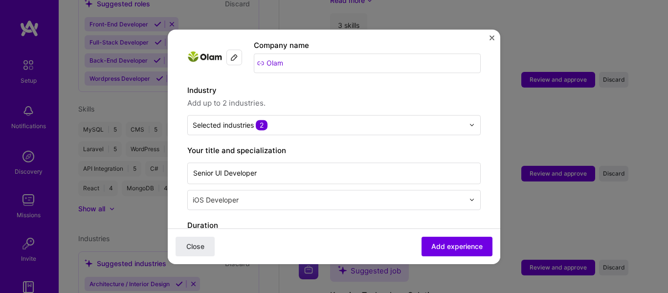
scroll to position [147, 0]
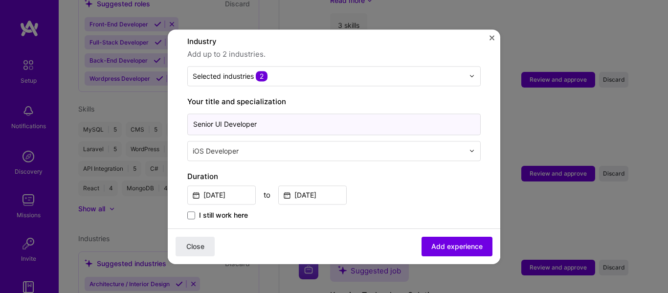
click at [320, 119] on input "Senior UI Developer" at bounding box center [334, 125] width 294 height 22
click at [429, 183] on div "[DATE] to [DATE]" at bounding box center [334, 193] width 294 height 21
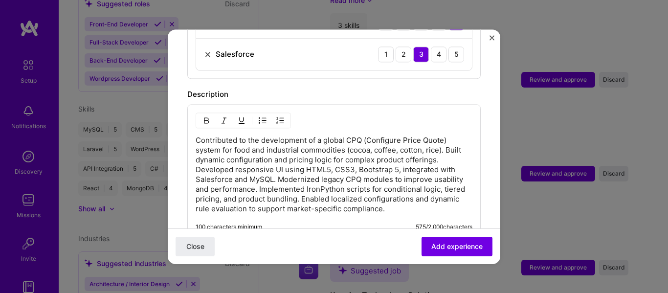
scroll to position [489, 0]
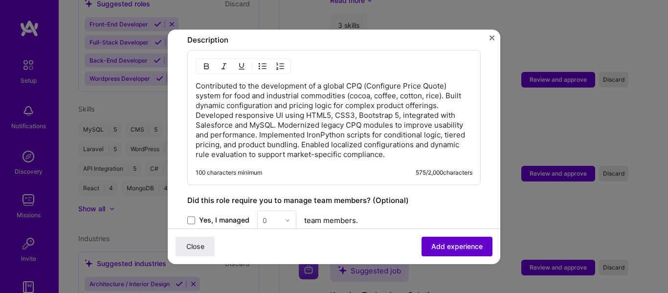
click at [458, 248] on span "Add experience" at bounding box center [457, 246] width 51 height 10
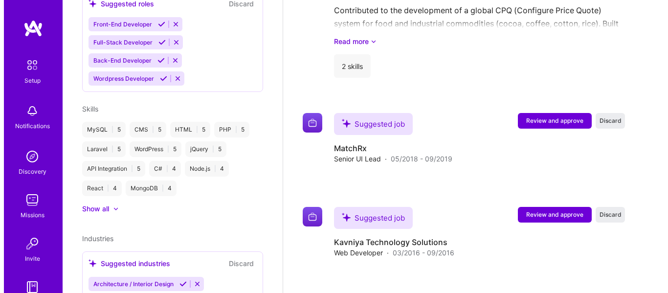
scroll to position [2112, 0]
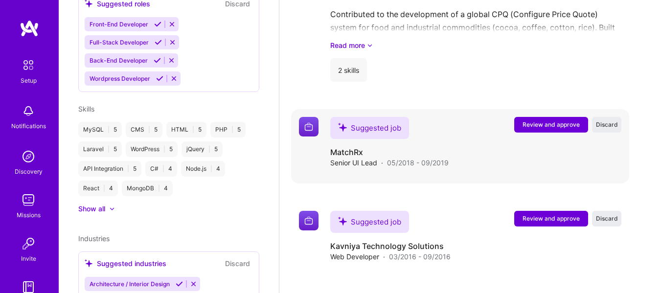
click at [559, 126] on span "Review and approve" at bounding box center [551, 124] width 57 height 8
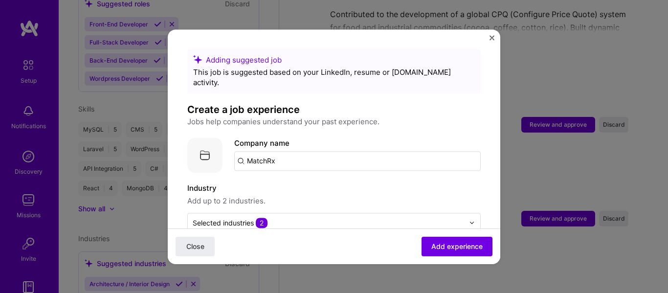
click at [313, 151] on input "MatchRx" at bounding box center [357, 161] width 247 height 20
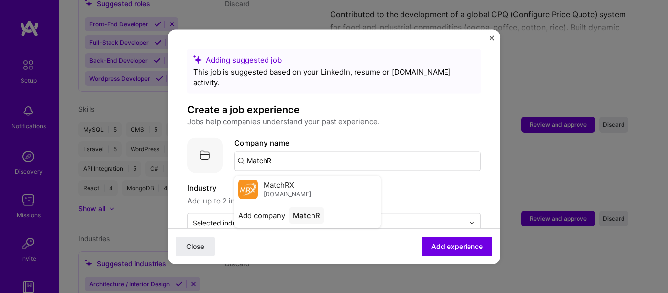
click at [308, 176] on div "MatchRX [DOMAIN_NAME]" at bounding box center [307, 189] width 147 height 27
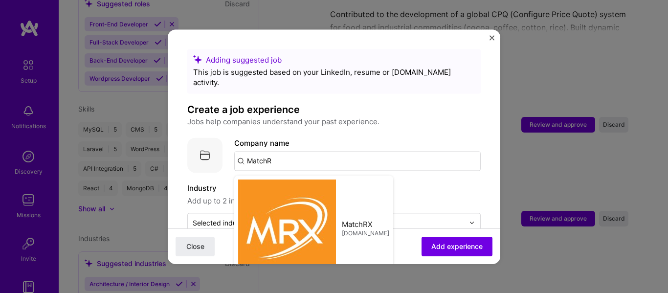
type input "MatchRX"
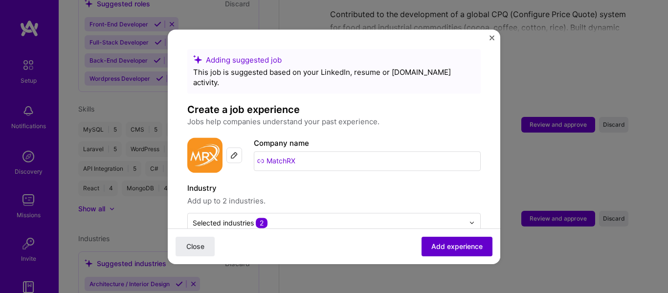
click at [443, 248] on span "Add experience" at bounding box center [457, 246] width 51 height 10
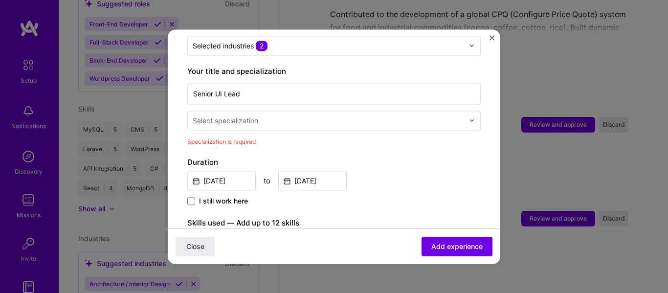
scroll to position [154, 0]
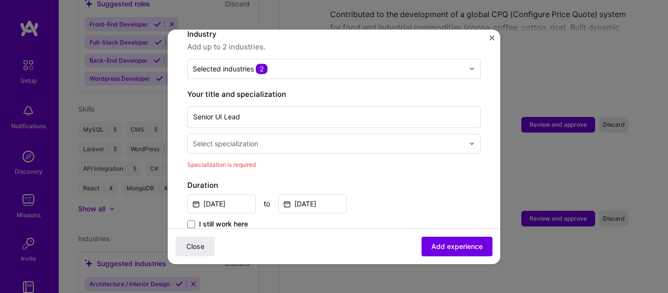
click at [369, 138] on input "text" at bounding box center [330, 143] width 274 height 10
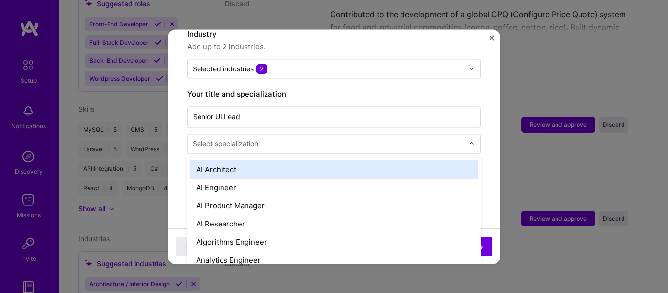
scroll to position [2117, 0]
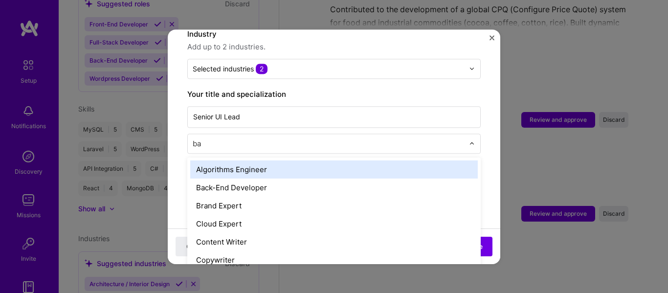
type input "bac"
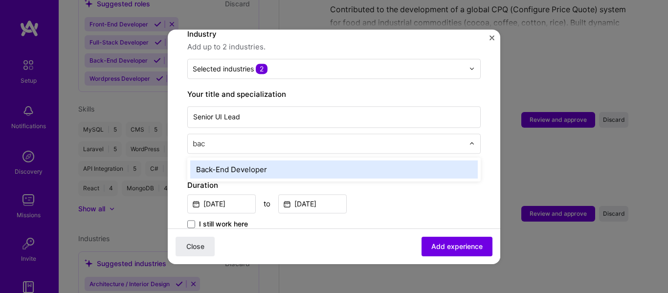
click at [367, 160] on div "Back-End Developer" at bounding box center [334, 169] width 288 height 18
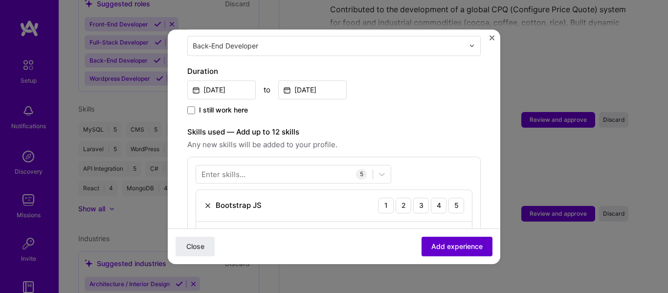
click at [442, 240] on button "Add experience" at bounding box center [457, 246] width 71 height 20
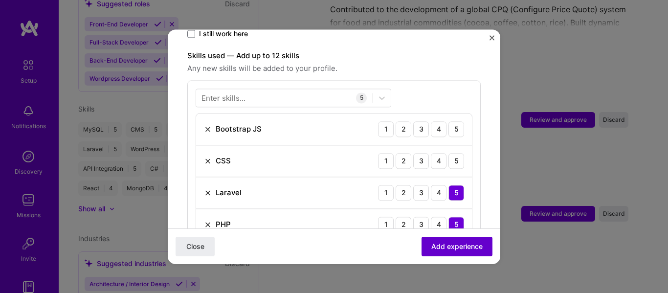
scroll to position [339, 0]
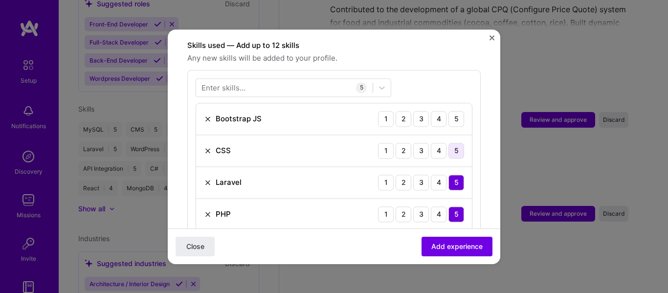
click at [451, 143] on div "5" at bounding box center [457, 151] width 16 height 16
click at [451, 111] on div "5" at bounding box center [457, 119] width 16 height 16
click at [456, 245] on span "Add experience" at bounding box center [457, 246] width 51 height 10
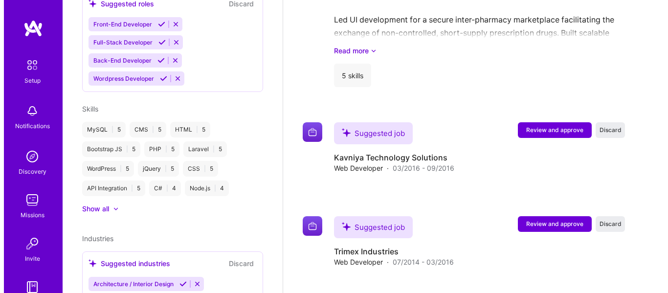
scroll to position [2280, 0]
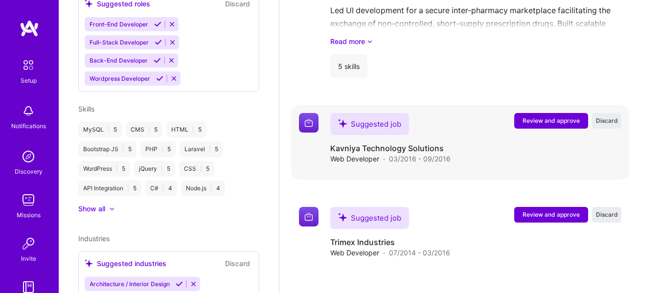
click at [546, 125] on span "Review and approve" at bounding box center [551, 120] width 57 height 8
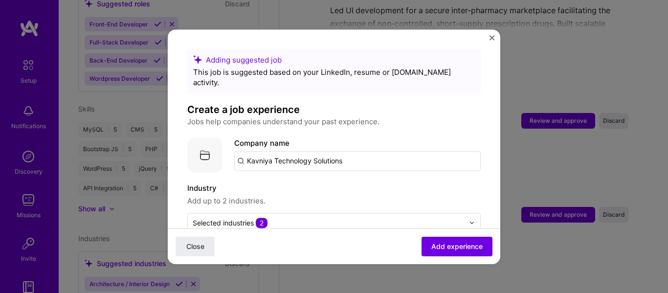
click at [375, 151] on input "Kavniya Technology Solutions" at bounding box center [357, 161] width 247 height 20
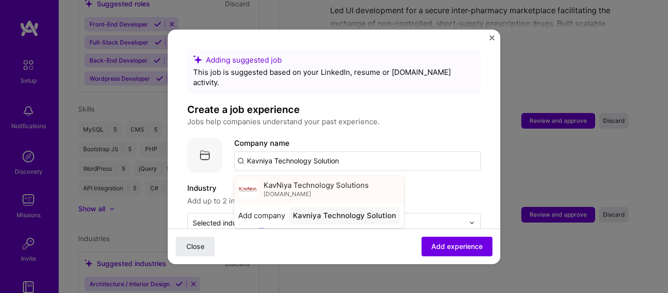
click at [365, 180] on span "KavNiya Technology Solutions" at bounding box center [316, 185] width 105 height 10
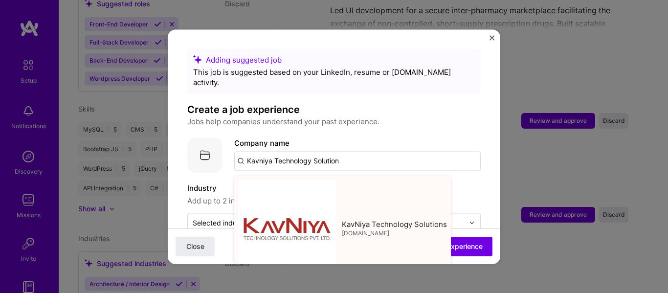
type input "KavNiya Technology Solutions"
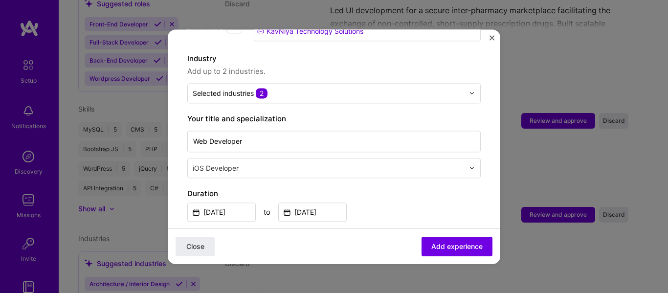
scroll to position [147, 0]
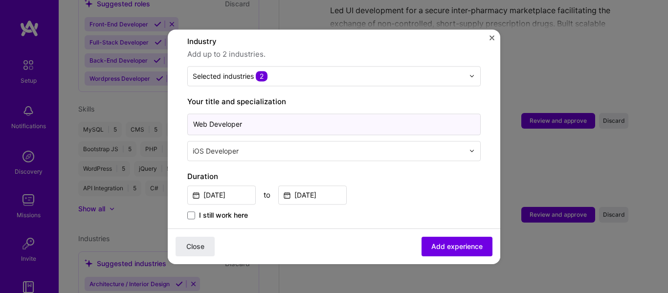
click at [376, 118] on input "Web Developer" at bounding box center [334, 125] width 294 height 22
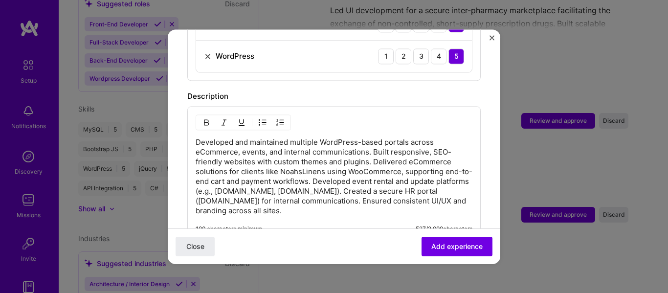
scroll to position [489, 0]
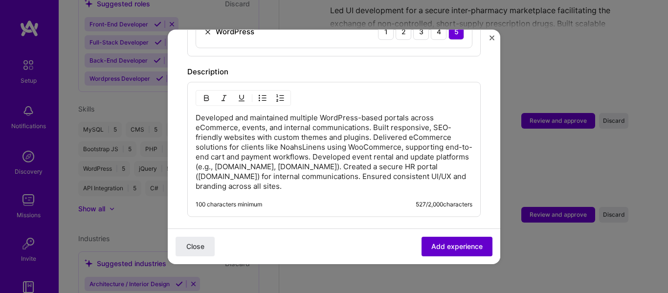
click at [448, 245] on span "Add experience" at bounding box center [457, 246] width 51 height 10
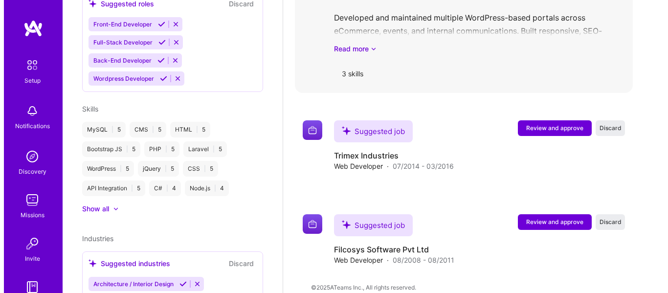
scroll to position [2447, 0]
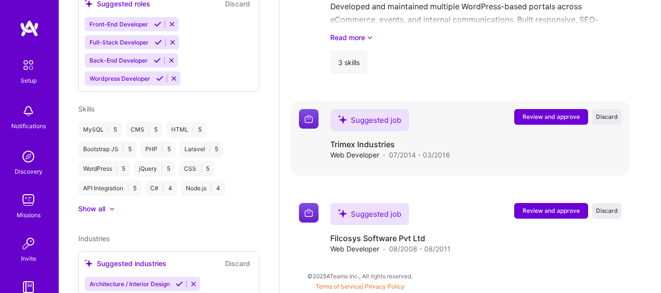
click at [557, 116] on span "Review and approve" at bounding box center [551, 117] width 57 height 8
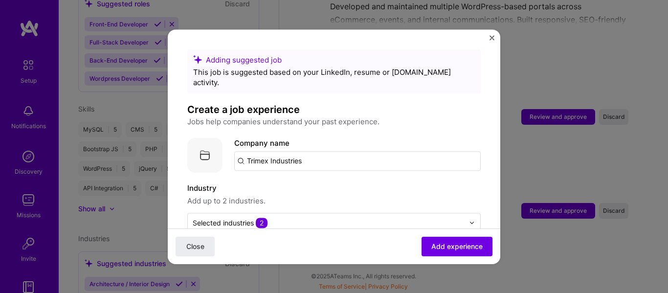
click at [423, 151] on input "Trimex Industries" at bounding box center [357, 161] width 247 height 20
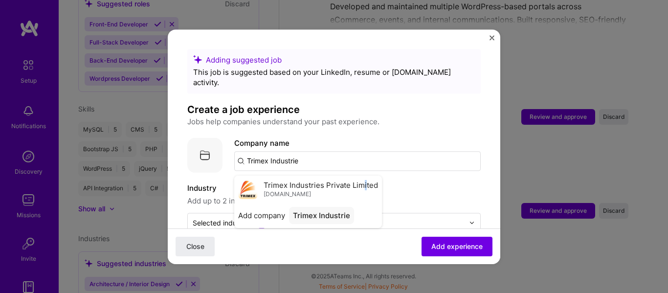
click at [365, 180] on span "Trimex Industries Private Limited" at bounding box center [321, 185] width 114 height 10
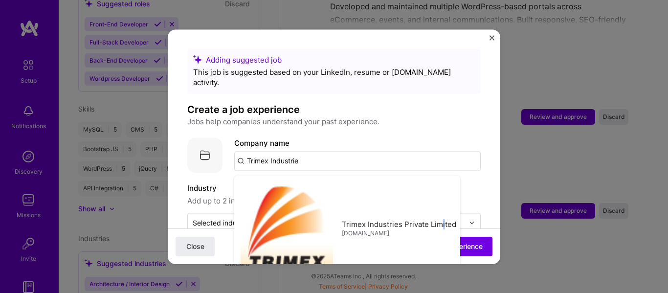
type input "Trimex Industries Private Limited"
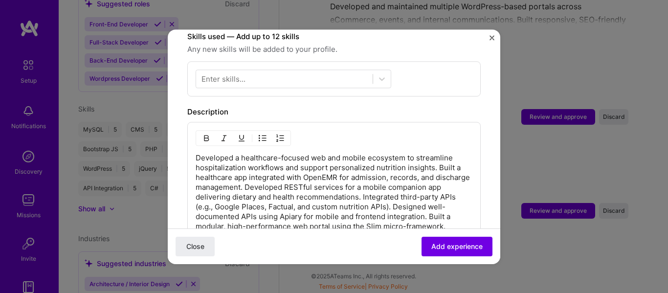
scroll to position [294, 0]
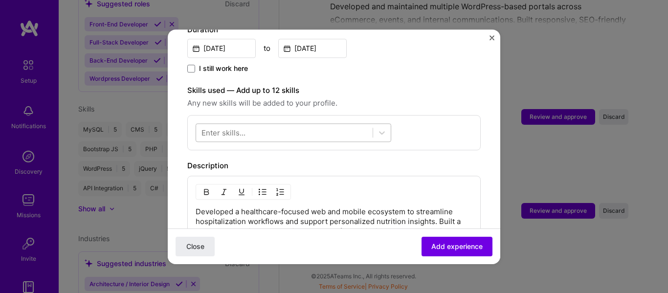
click at [306, 127] on div at bounding box center [284, 132] width 177 height 16
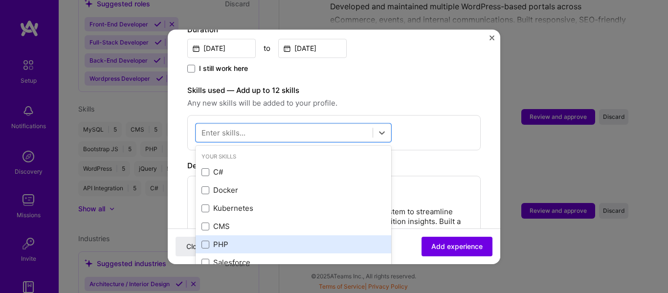
click at [232, 240] on div "PHP" at bounding box center [294, 245] width 184 height 10
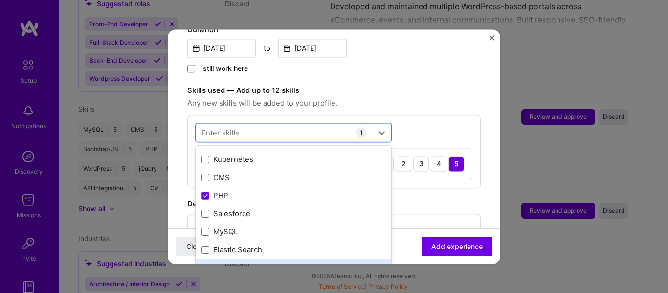
scroll to position [98, 0]
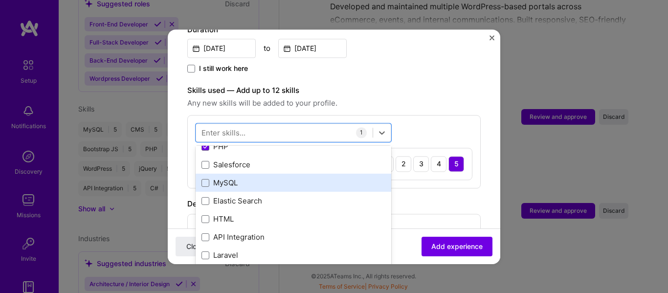
click at [223, 178] on div "MySQL" at bounding box center [294, 183] width 184 height 10
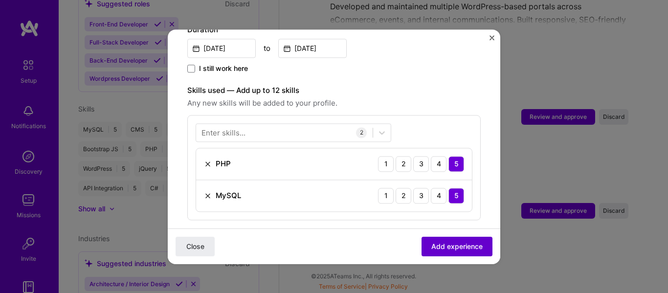
click at [454, 243] on span "Add experience" at bounding box center [457, 246] width 51 height 10
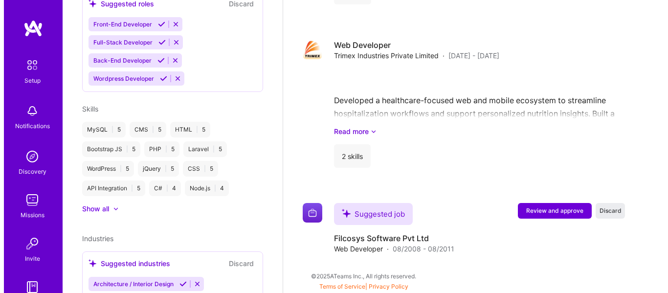
scroll to position [2516, 0]
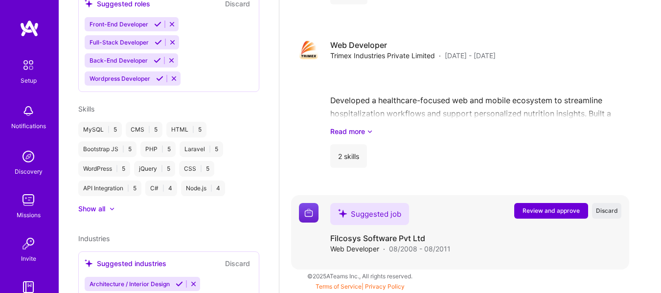
click at [563, 213] on span "Review and approve" at bounding box center [551, 210] width 57 height 8
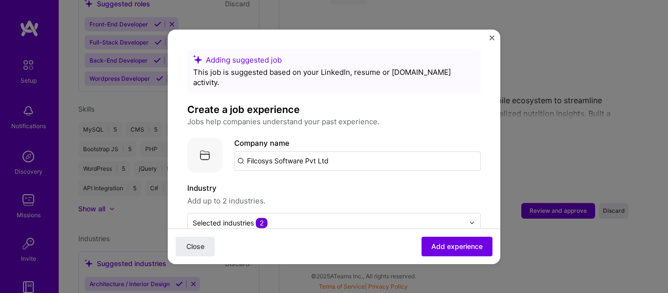
click at [380, 155] on input "Filcosys Software Pvt Ltd" at bounding box center [357, 161] width 247 height 20
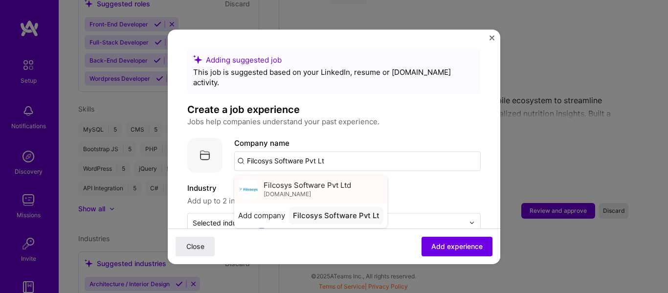
click at [338, 180] on span "Filcosys Software Pvt Ltd" at bounding box center [308, 185] width 88 height 10
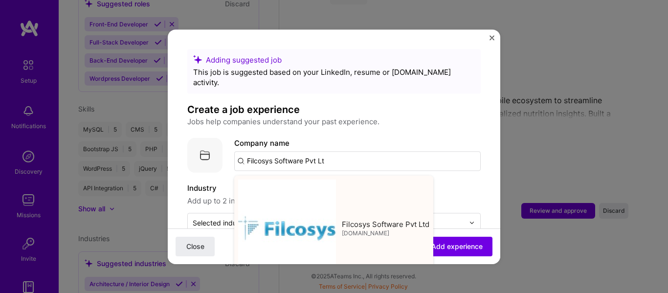
type input "Filcosys Software Pvt Ltd"
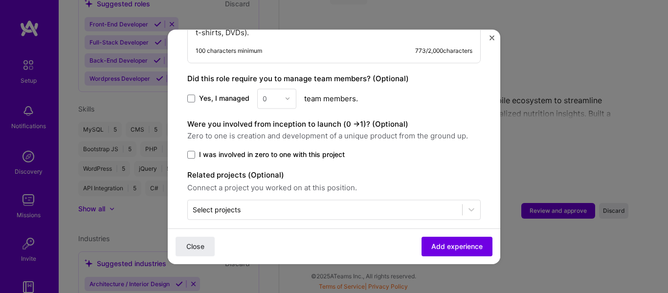
scroll to position [641, 0]
click at [458, 242] on span "Add experience" at bounding box center [457, 246] width 51 height 10
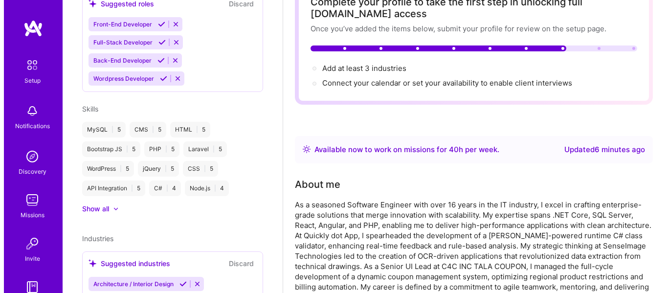
scroll to position [0, 0]
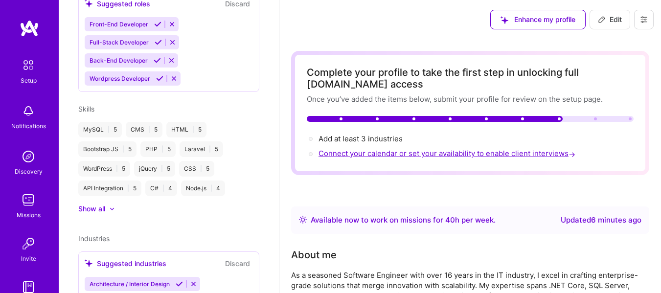
click at [446, 155] on span "Connect your calendar or set your availability to enable client interviews →" at bounding box center [448, 153] width 259 height 9
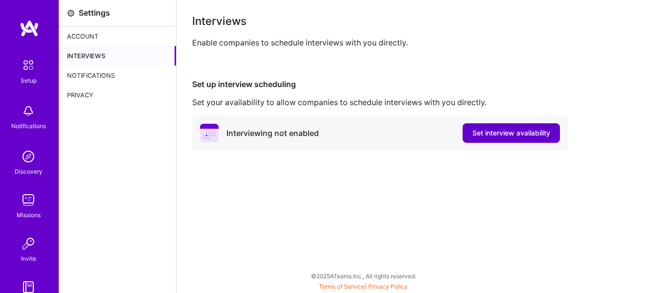
click at [496, 134] on span "Set interview availability" at bounding box center [512, 133] width 78 height 10
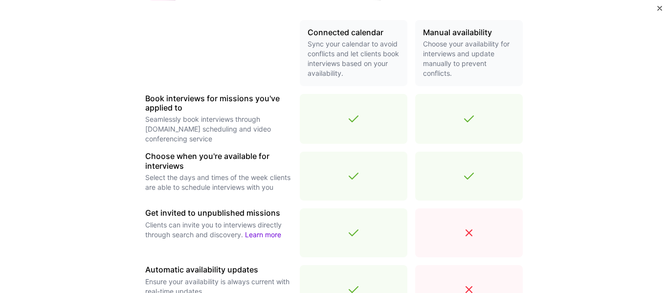
scroll to position [196, 0]
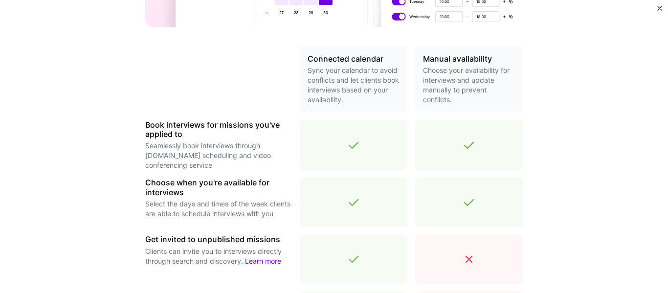
click at [469, 202] on icon at bounding box center [469, 203] width 12 height 12
click at [476, 159] on div at bounding box center [469, 145] width 108 height 50
click at [387, 147] on div at bounding box center [354, 145] width 108 height 50
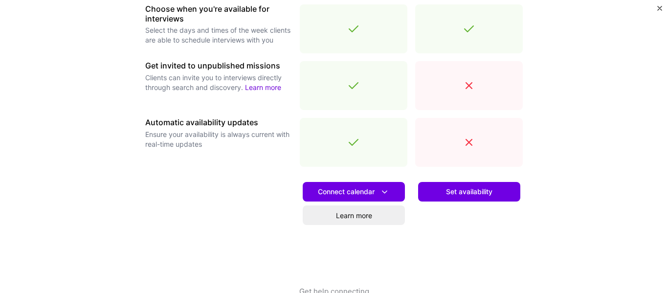
scroll to position [392, 0]
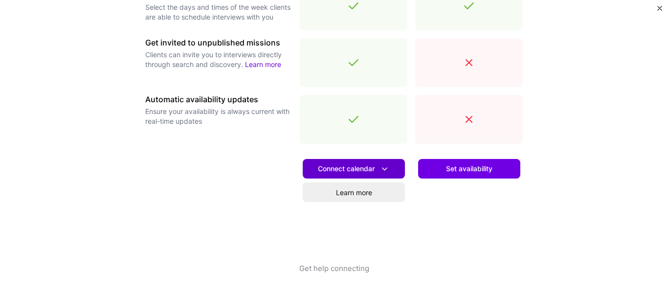
click at [365, 169] on span "Connect calendar" at bounding box center [354, 169] width 72 height 10
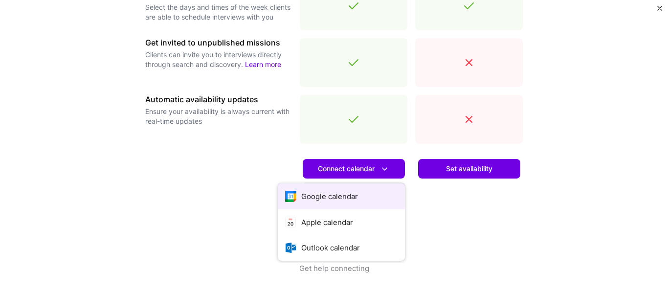
click at [365, 191] on button "Google calendar" at bounding box center [341, 196] width 127 height 26
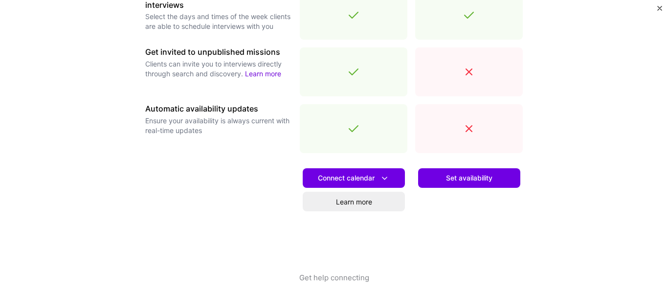
scroll to position [391, 0]
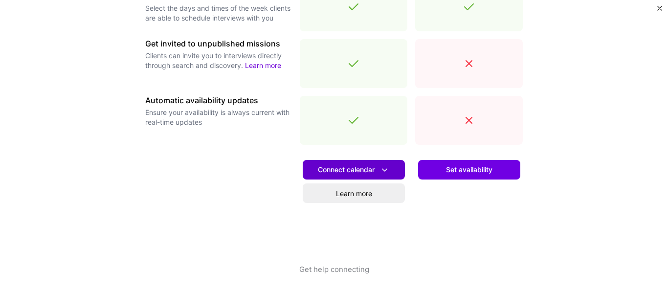
click at [386, 173] on icon at bounding box center [385, 170] width 10 height 10
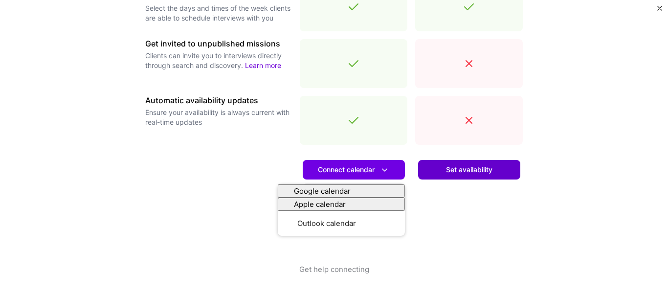
click at [457, 171] on span "Set availability" at bounding box center [469, 170] width 46 height 10
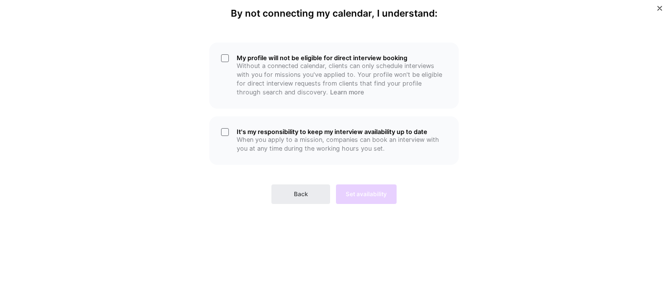
scroll to position [0, 0]
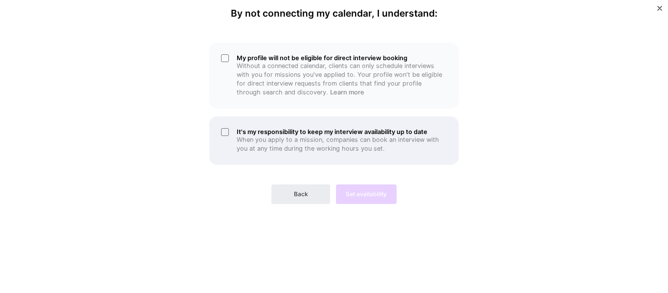
click at [299, 137] on p "When you apply to a mission, companies can book an interview with you at any ti…" at bounding box center [342, 145] width 210 height 18
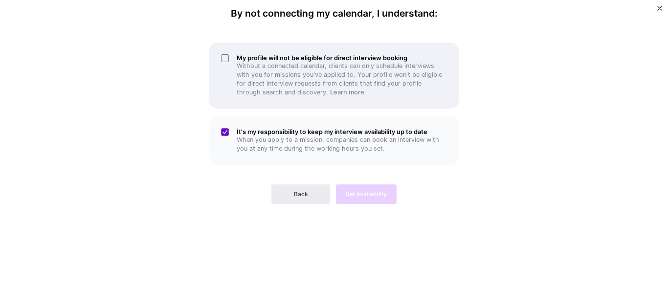
click at [282, 57] on h5 "My profile will not be eligible for direct interview booking" at bounding box center [342, 57] width 210 height 7
click at [300, 63] on p "Without a connected calendar, clients can only schedule interviews with you for…" at bounding box center [342, 79] width 210 height 35
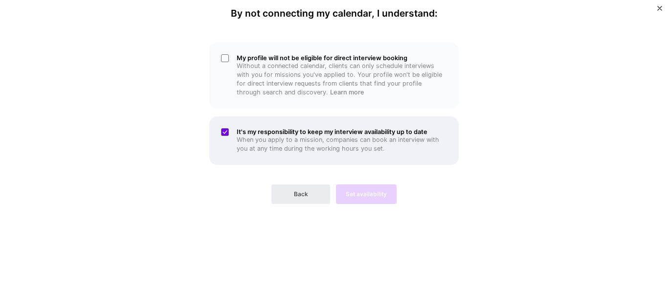
click at [286, 141] on p "When you apply to a mission, companies can book an interview with you at any ti…" at bounding box center [342, 145] width 210 height 18
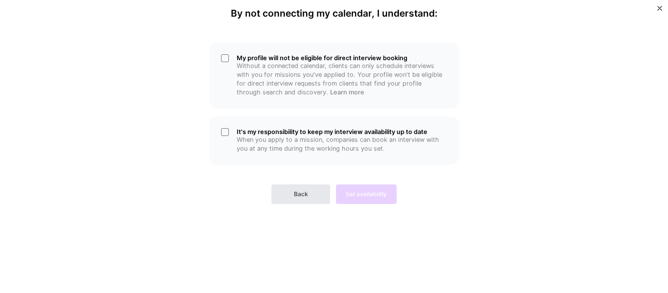
click at [306, 194] on span "Back" at bounding box center [301, 194] width 14 height 9
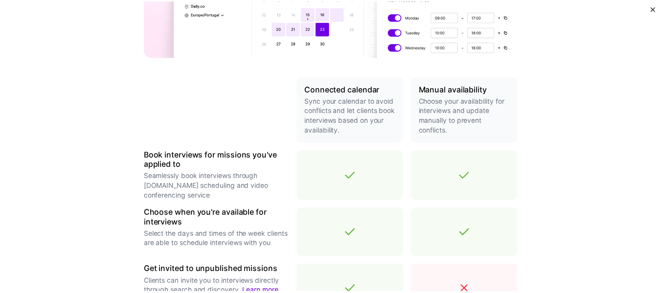
scroll to position [391, 0]
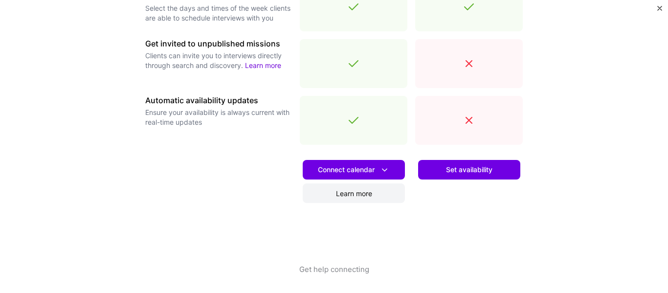
click at [363, 198] on link "Learn more" at bounding box center [354, 193] width 102 height 20
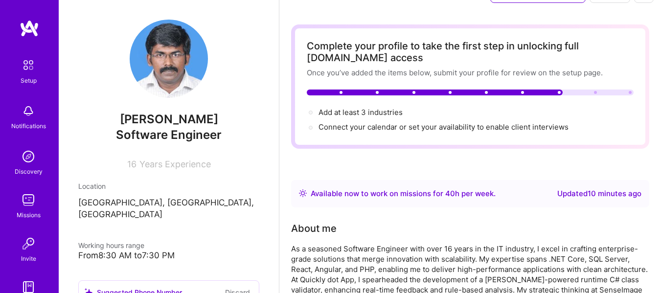
scroll to position [49, 0]
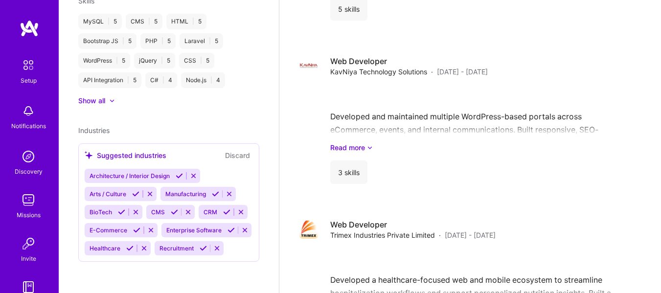
scroll to position [2349, 0]
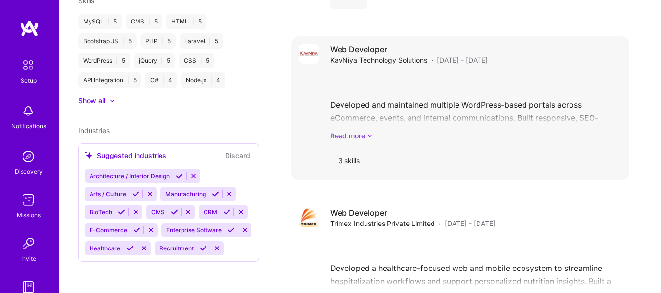
click at [363, 138] on link "Read more" at bounding box center [475, 136] width 291 height 10
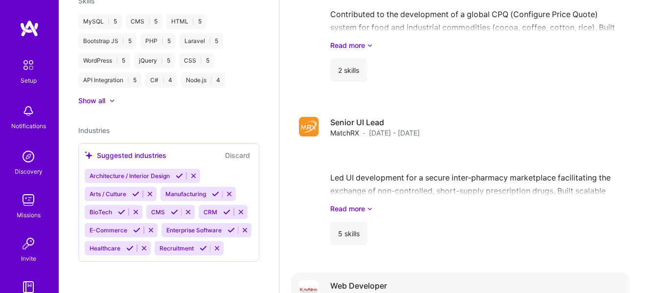
scroll to position [2104, 0]
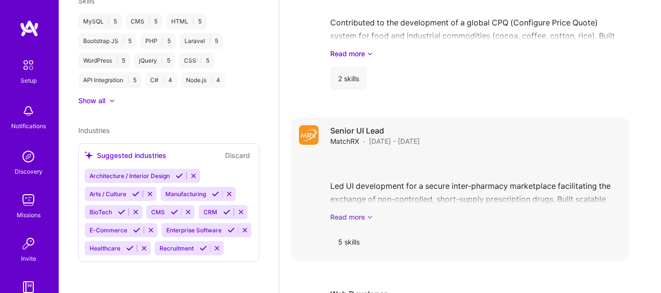
click at [358, 215] on link "Read more" at bounding box center [475, 217] width 291 height 10
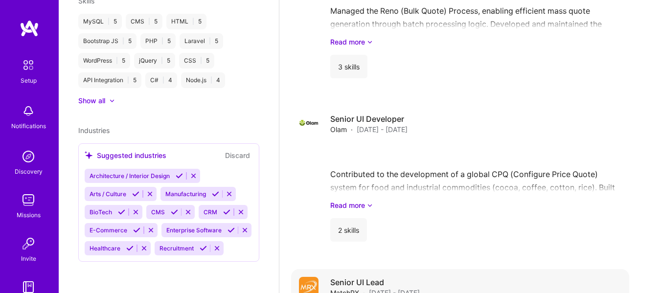
scroll to position [1908, 0]
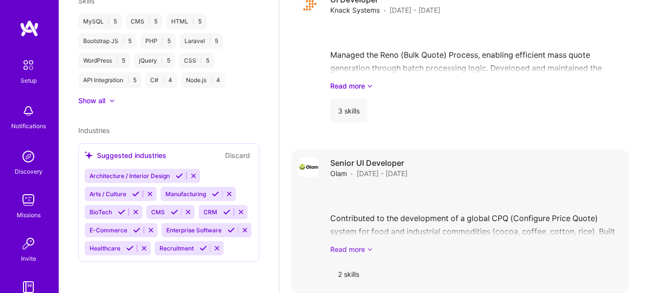
click at [354, 251] on link "Read more" at bounding box center [475, 249] width 291 height 10
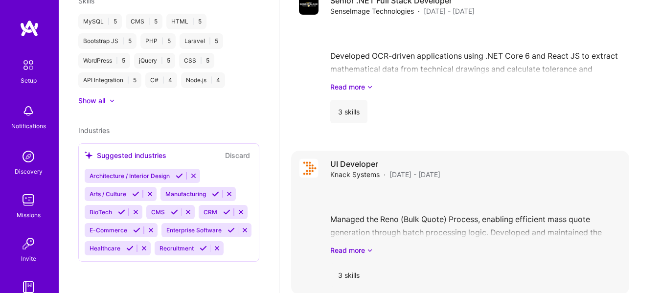
scroll to position [1761, 0]
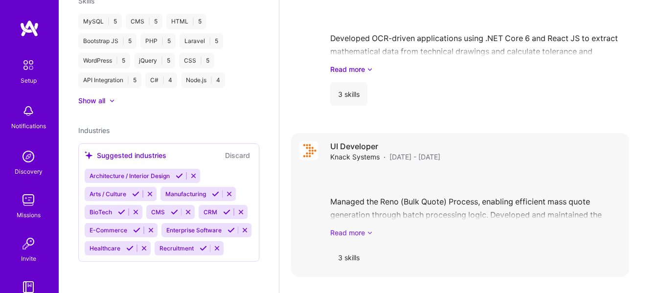
click at [356, 235] on link "Read more" at bounding box center [475, 233] width 291 height 10
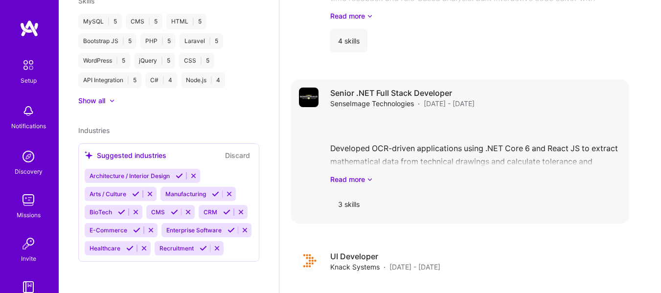
scroll to position [1615, 0]
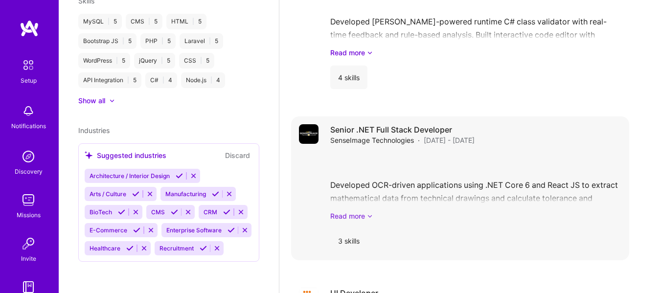
click at [359, 213] on link "Read more" at bounding box center [475, 216] width 291 height 10
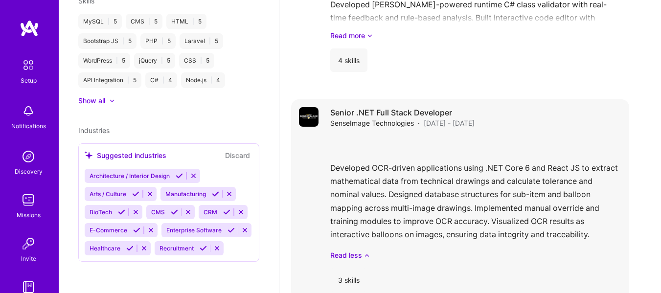
scroll to position [1566, 0]
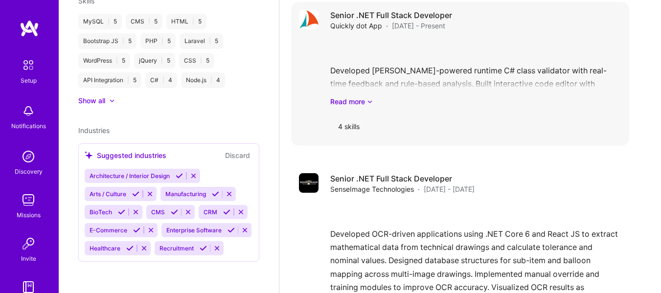
click at [351, 95] on div "Developed Roslyn-powered runtime C# class validator with real-time feedback and…" at bounding box center [475, 73] width 291 height 68
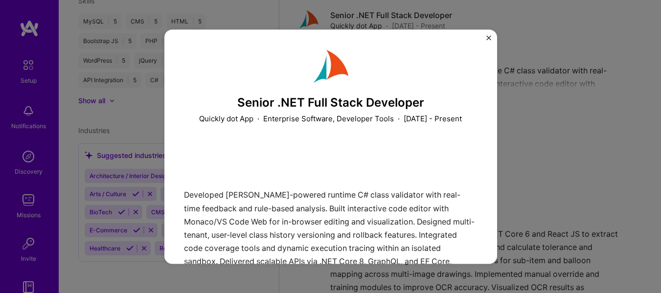
click at [487, 35] on img "Close" at bounding box center [488, 37] width 5 height 5
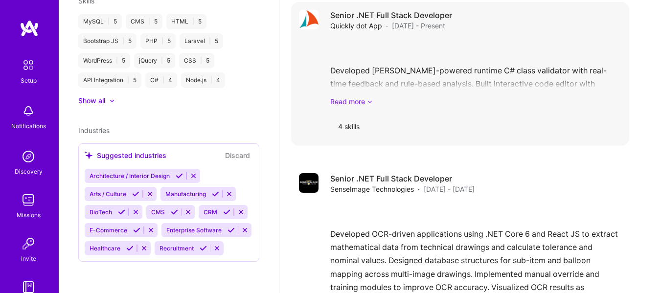
click at [359, 102] on link "Read more" at bounding box center [475, 101] width 291 height 10
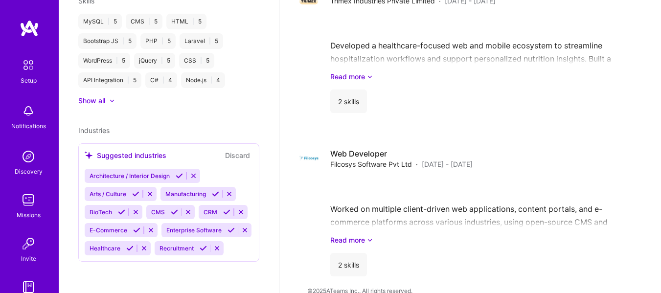
scroll to position [3034, 0]
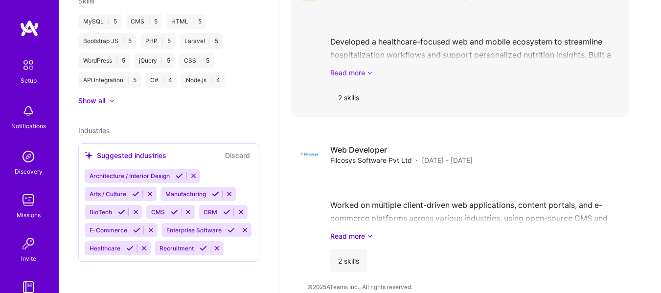
click at [366, 74] on link "Read more" at bounding box center [475, 73] width 291 height 10
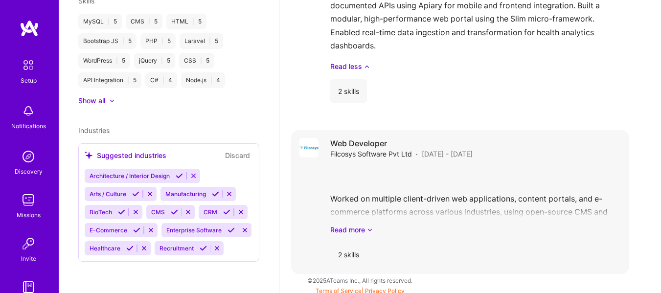
scroll to position [3154, 0]
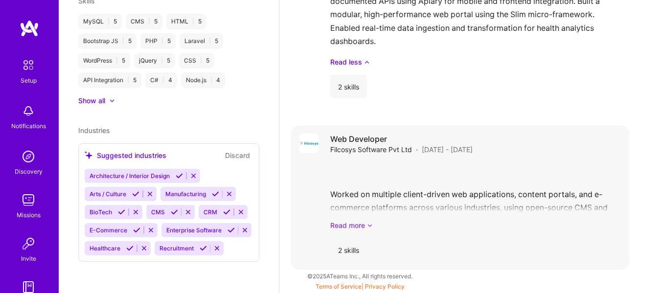
click at [355, 226] on link "Read more" at bounding box center [475, 225] width 291 height 10
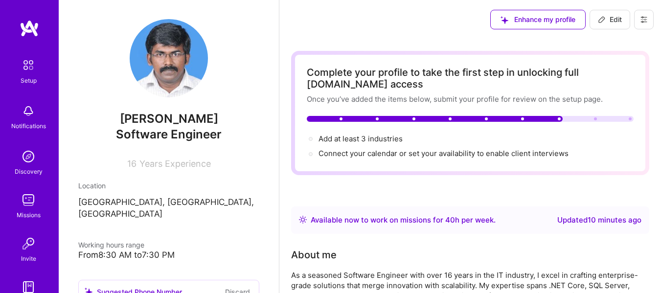
scroll to position [0, 0]
click at [22, 63] on img at bounding box center [28, 65] width 21 height 21
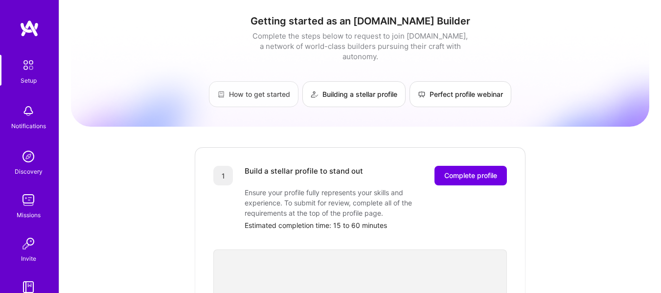
click at [258, 91] on link "How to get started" at bounding box center [254, 94] width 90 height 26
